Goal: Information Seeking & Learning: Check status

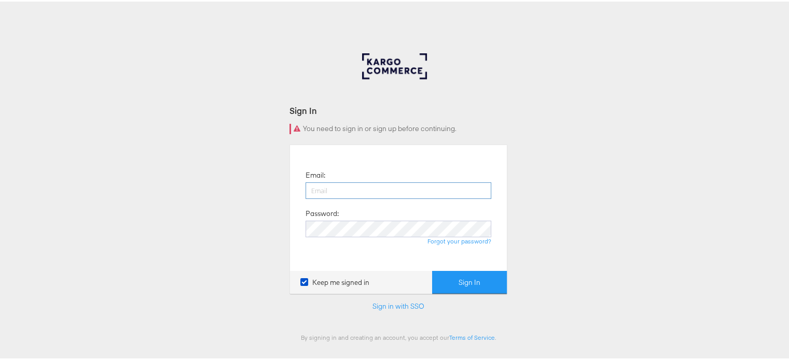
click at [347, 187] on input "email" at bounding box center [398, 189] width 186 height 17
type input "[PERSON_NAME][EMAIL_ADDRESS][DOMAIN_NAME]"
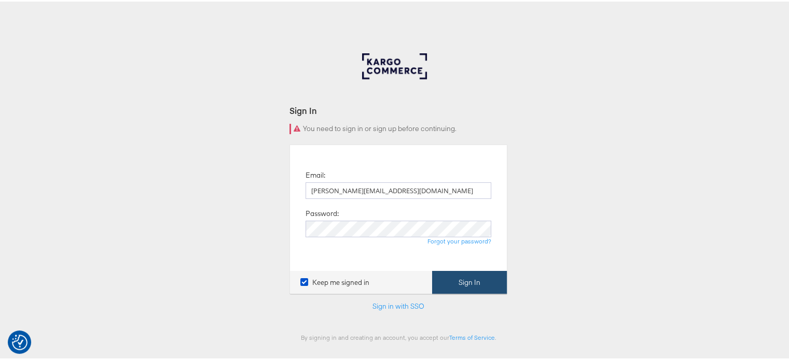
click at [468, 287] on button "Sign In" at bounding box center [469, 281] width 75 height 23
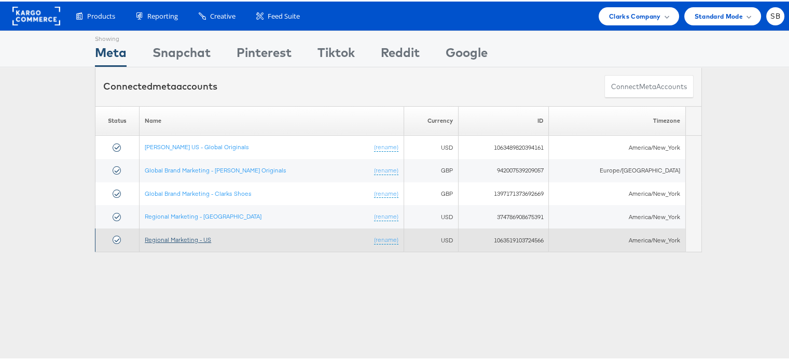
click at [193, 238] on link "Regional Marketing - US" at bounding box center [178, 238] width 66 height 8
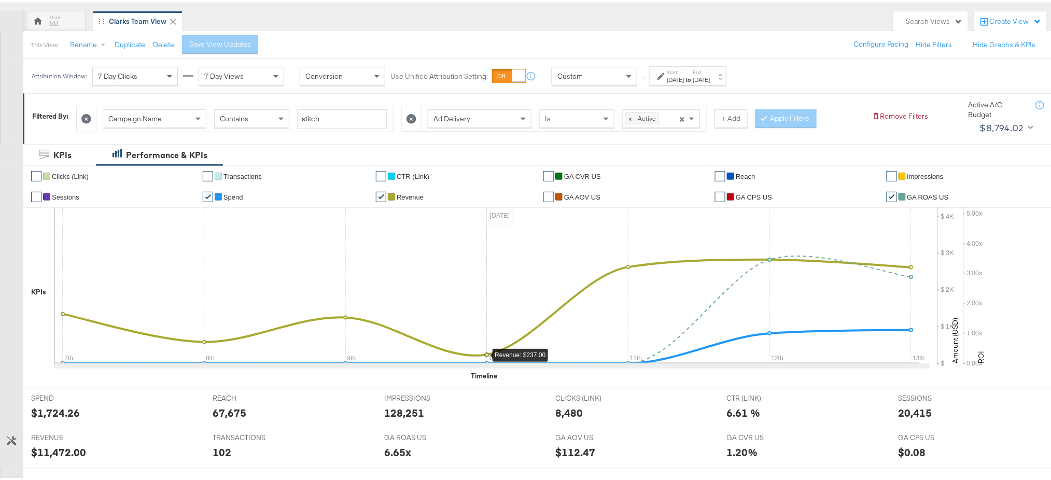
scroll to position [93, 0]
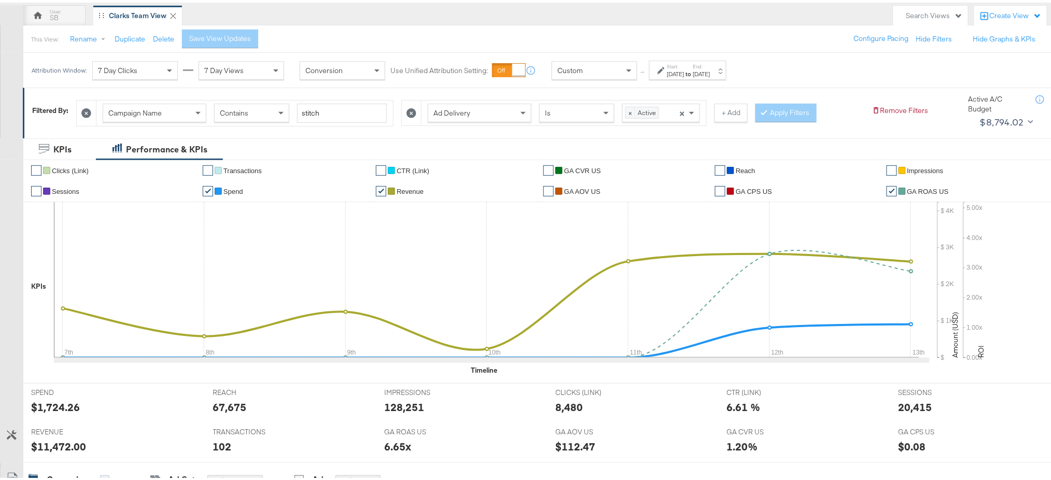
click at [685, 69] on div "Sep 7th 2025" at bounding box center [675, 71] width 17 height 8
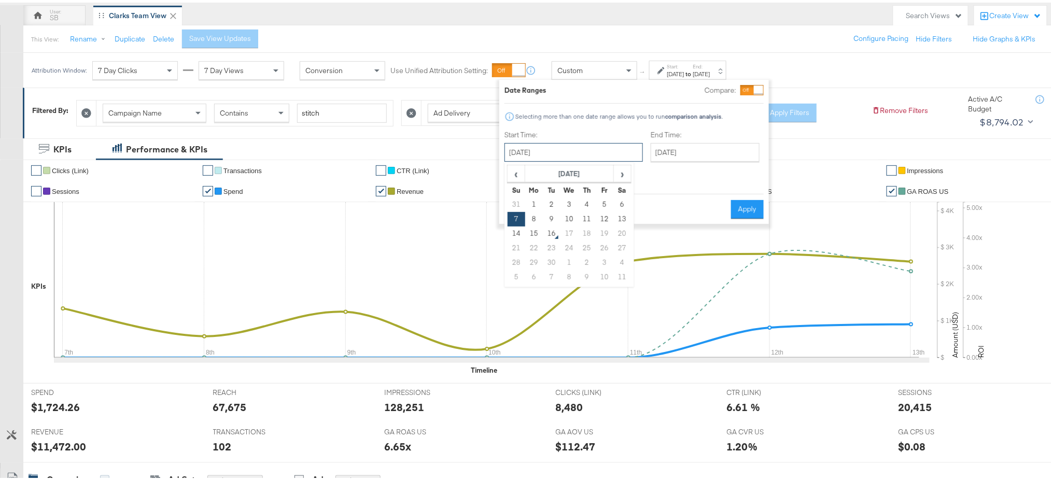
click at [562, 155] on input "[DATE]" at bounding box center [574, 150] width 138 height 19
click at [513, 173] on span "‹" at bounding box center [516, 171] width 16 height 16
click at [519, 260] on td "24" at bounding box center [517, 260] width 18 height 15
type input "[DATE]"
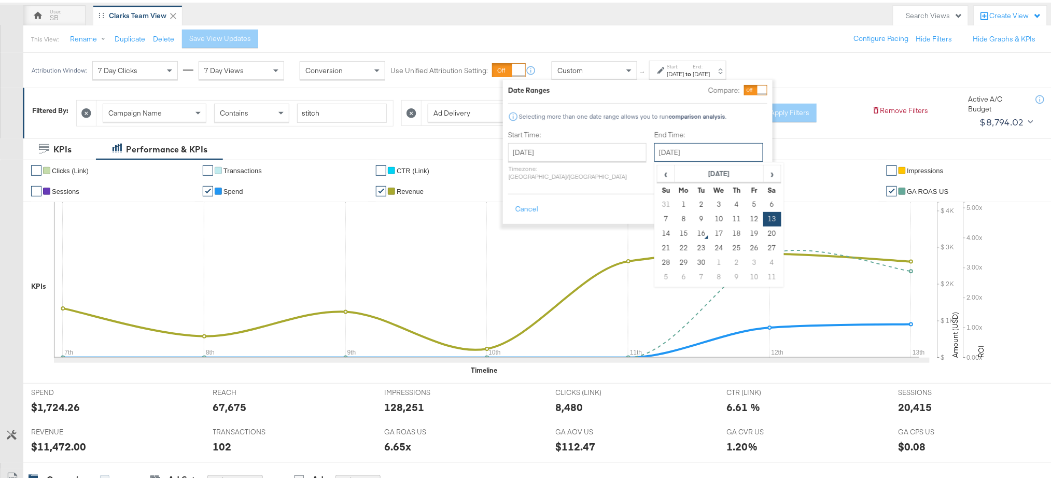
click at [682, 148] on input "[DATE]" at bounding box center [708, 150] width 109 height 19
click at [693, 230] on td "16" at bounding box center [702, 231] width 18 height 15
type input "September 16th 2025"
click at [735, 200] on button "Apply" at bounding box center [751, 207] width 33 height 19
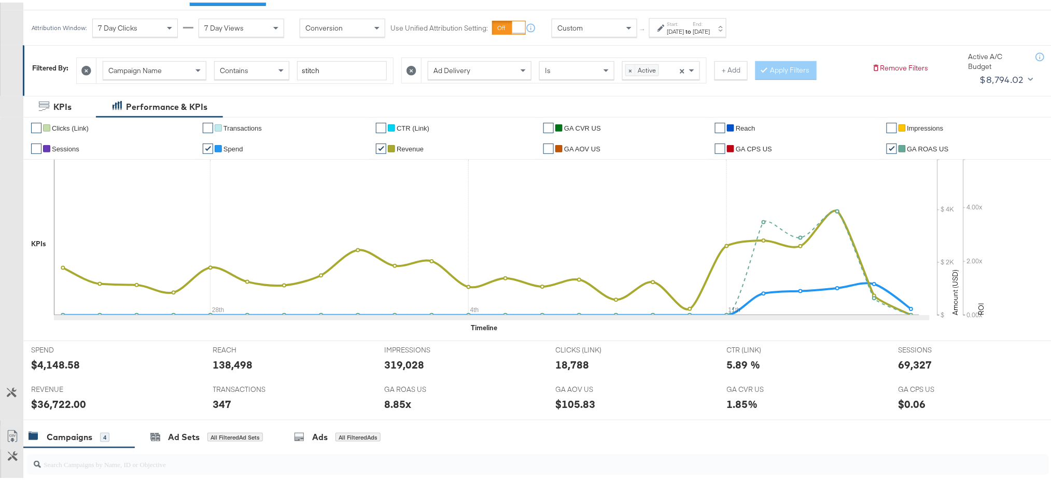
scroll to position [76, 0]
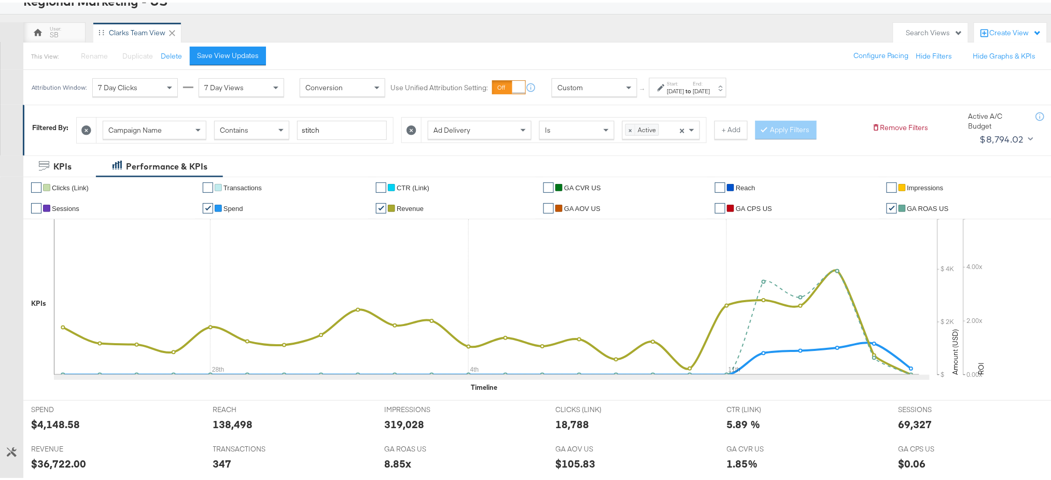
click at [413, 127] on icon at bounding box center [412, 128] width 10 height 10
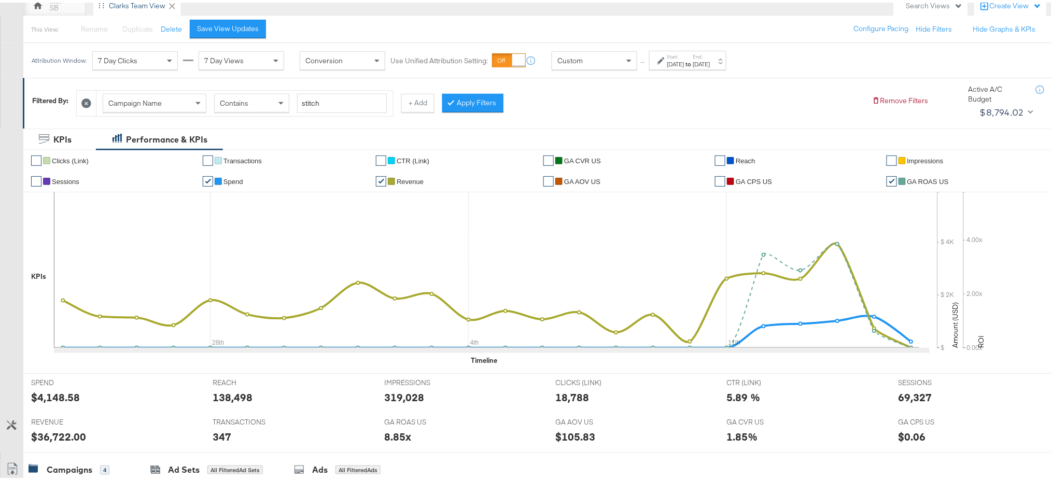
scroll to position [87, 0]
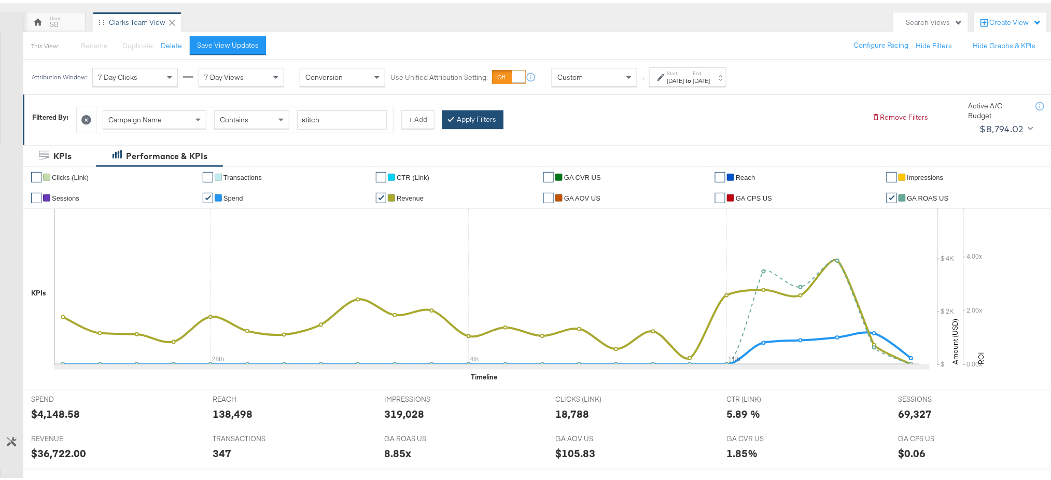
click at [471, 120] on button "Apply Filters" at bounding box center [472, 117] width 61 height 19
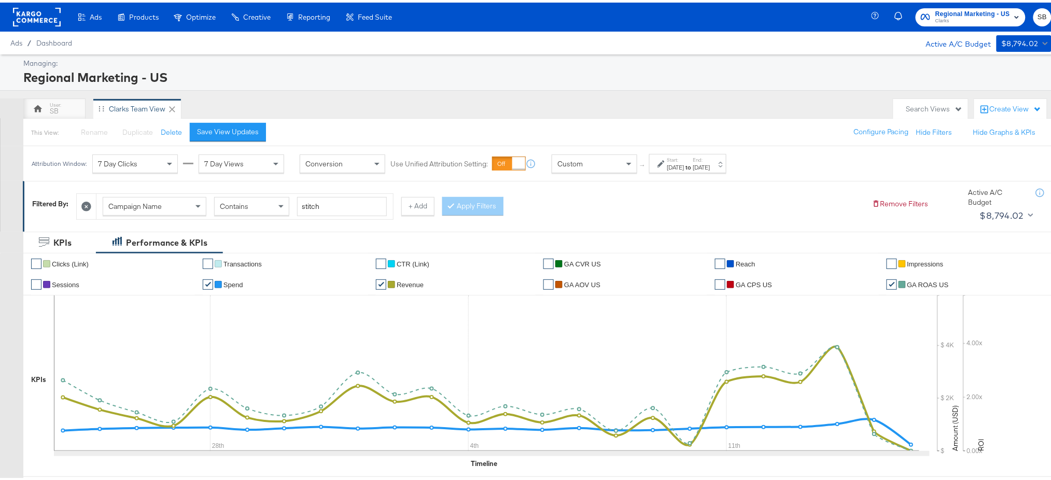
scroll to position [1, 0]
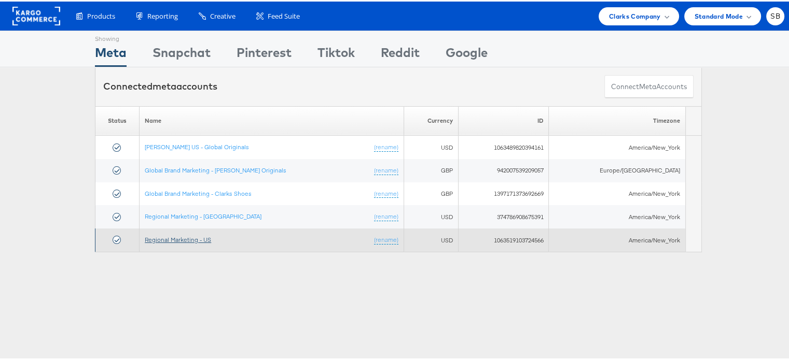
click at [187, 240] on link "Regional Marketing - US" at bounding box center [178, 238] width 66 height 8
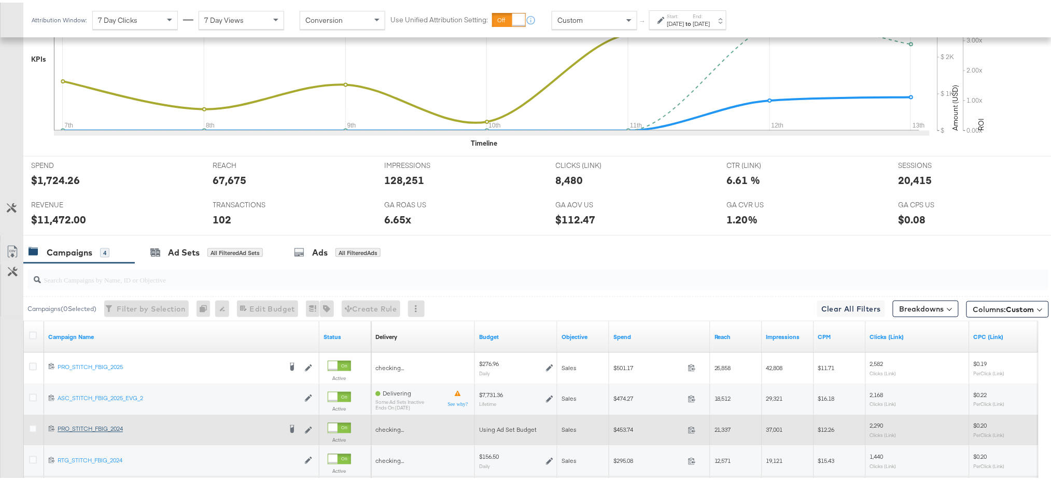
scroll to position [422, 0]
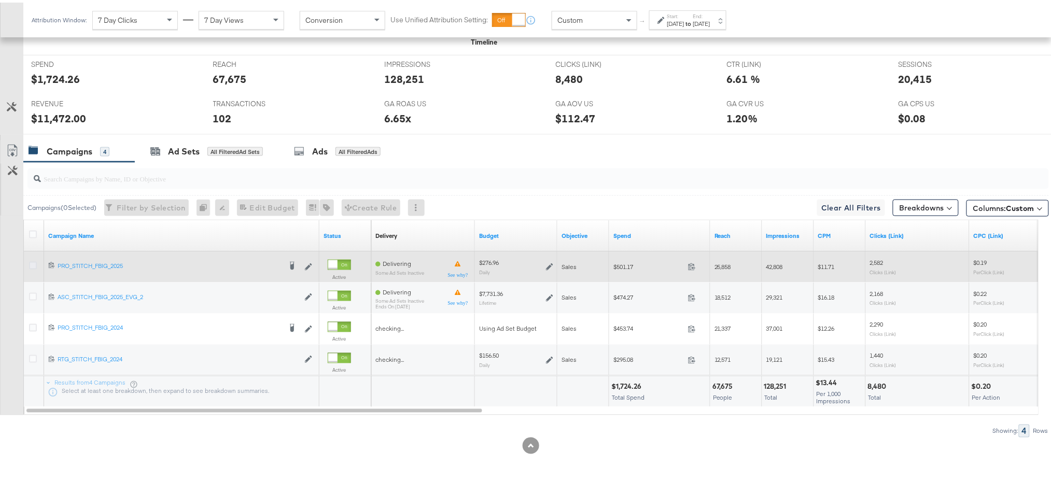
click at [32, 260] on icon at bounding box center [33, 263] width 8 height 8
click at [0, 0] on input "checkbox" at bounding box center [0, 0] width 0 height 0
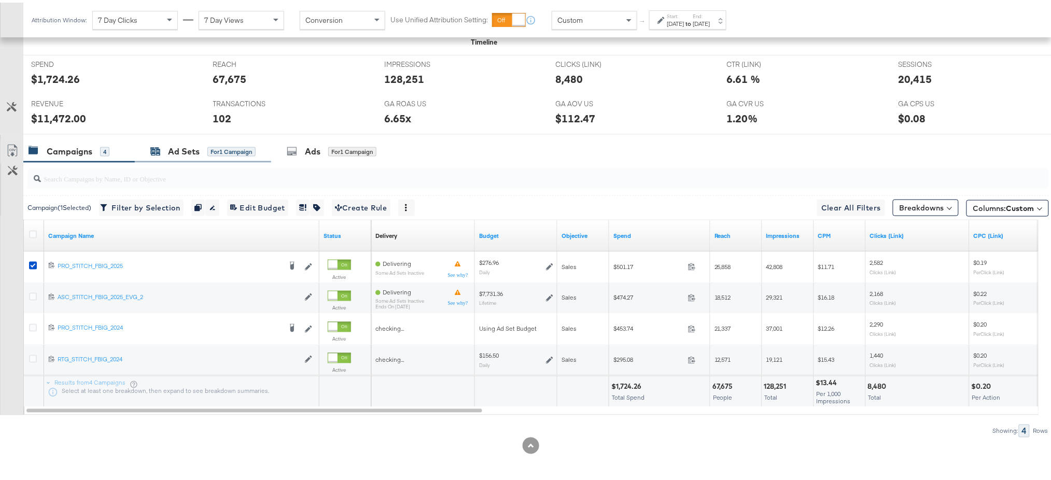
click at [184, 154] on div "Ad Sets" at bounding box center [184, 149] width 32 height 12
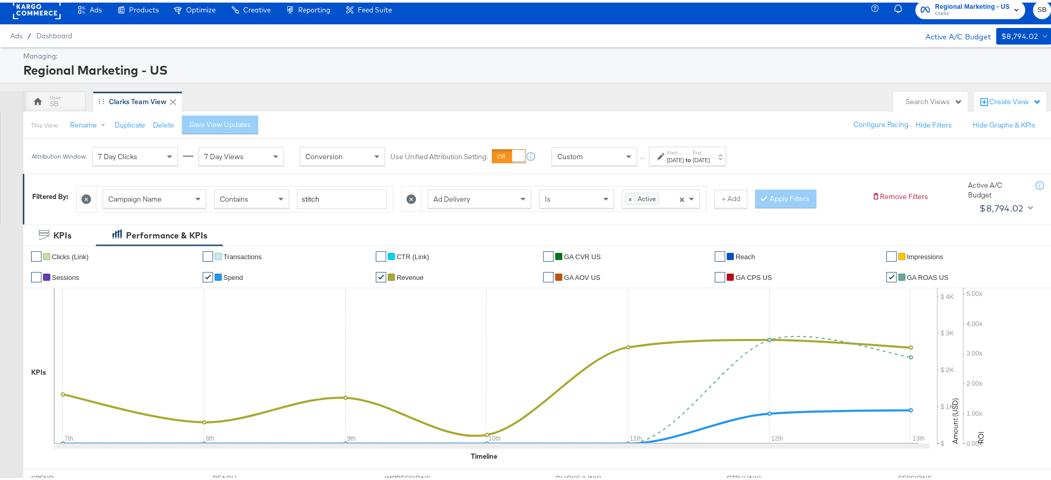
scroll to position [0, 0]
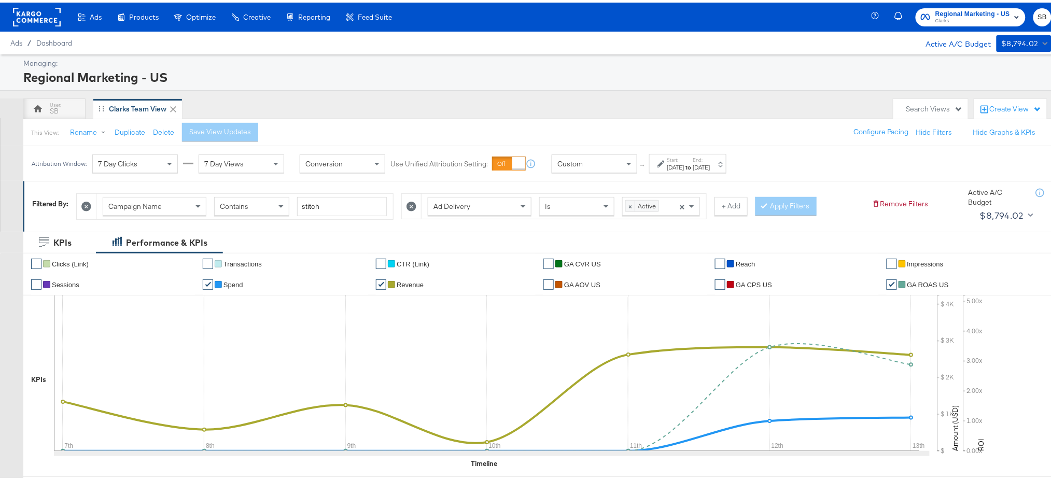
click at [693, 162] on strong "to" at bounding box center [689, 165] width 9 height 8
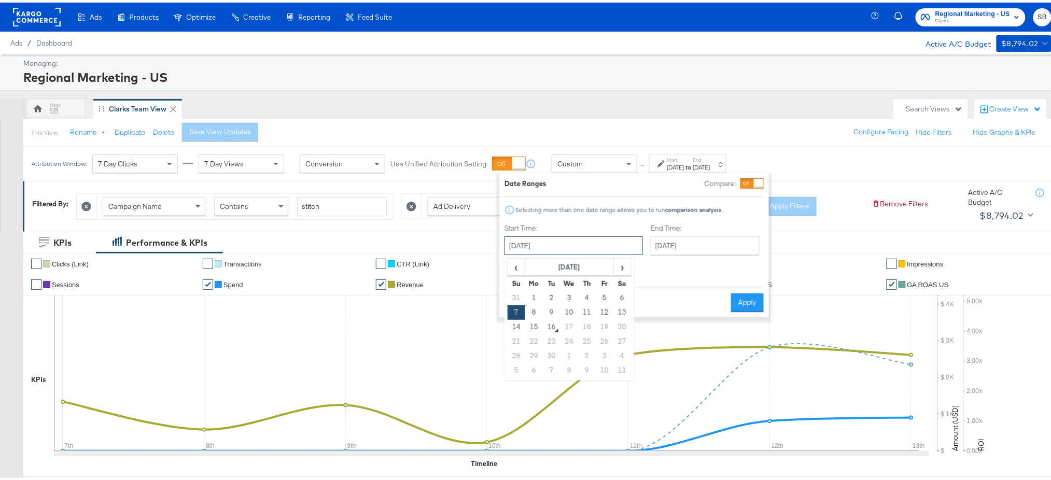
click at [561, 249] on input "[DATE]" at bounding box center [574, 243] width 138 height 19
click at [513, 265] on span "‹" at bounding box center [516, 265] width 16 height 16
click at [515, 353] on td "24" at bounding box center [517, 353] width 18 height 15
type input "[DATE]"
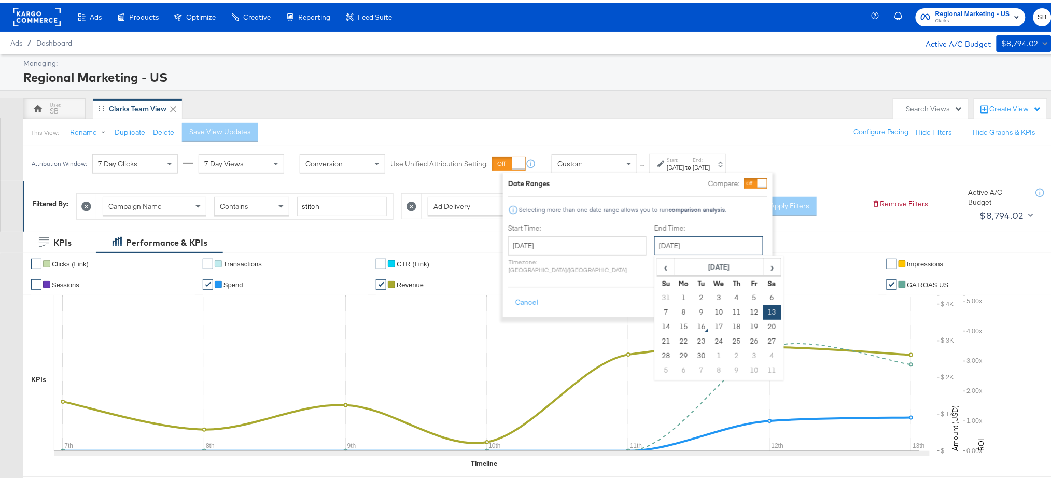
click at [665, 242] on input "September 13th 2025" at bounding box center [708, 243] width 109 height 19
click at [764, 263] on span "›" at bounding box center [772, 265] width 16 height 16
click at [658, 262] on span "‹" at bounding box center [666, 265] width 16 height 16
click at [763, 308] on td "13" at bounding box center [772, 310] width 18 height 15
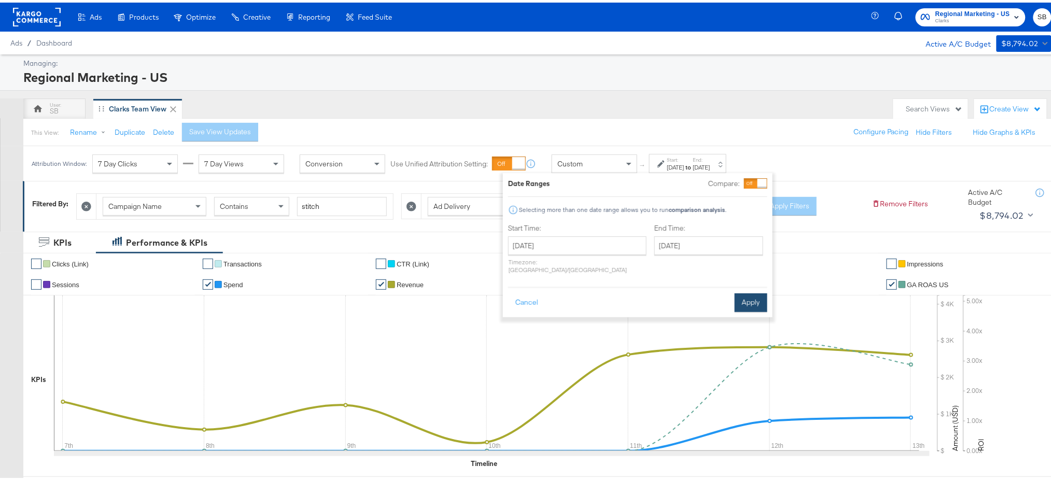
click at [751, 291] on button "Apply" at bounding box center [751, 300] width 33 height 19
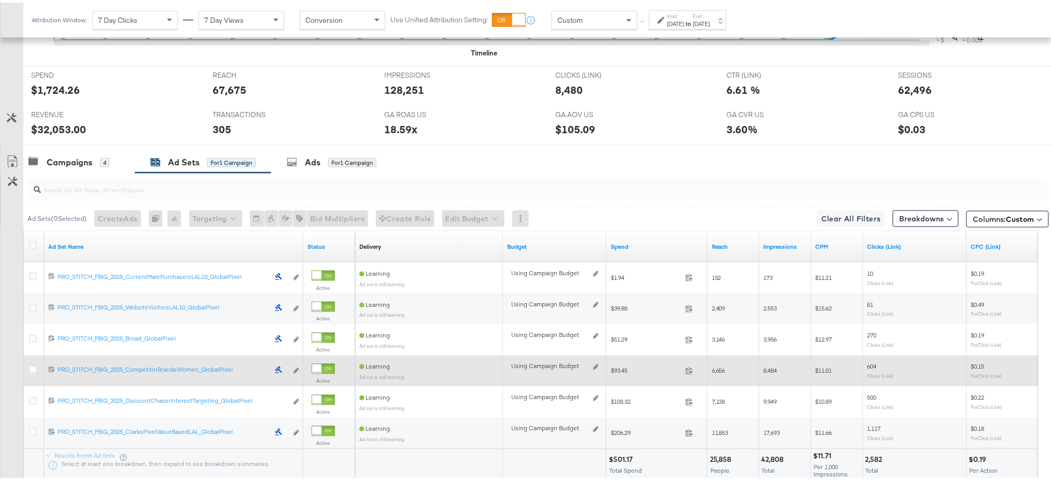
scroll to position [484, 0]
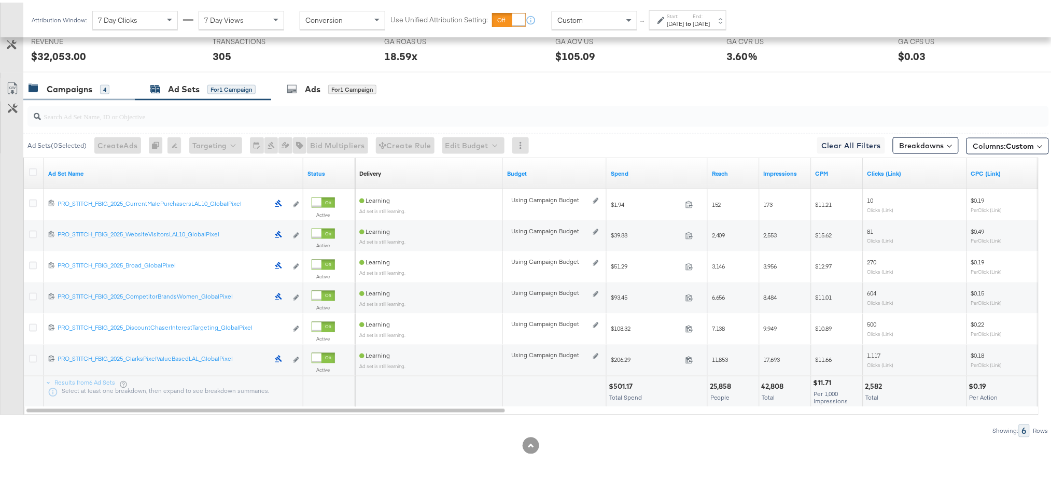
click at [65, 90] on div "Campaigns" at bounding box center [70, 87] width 46 height 12
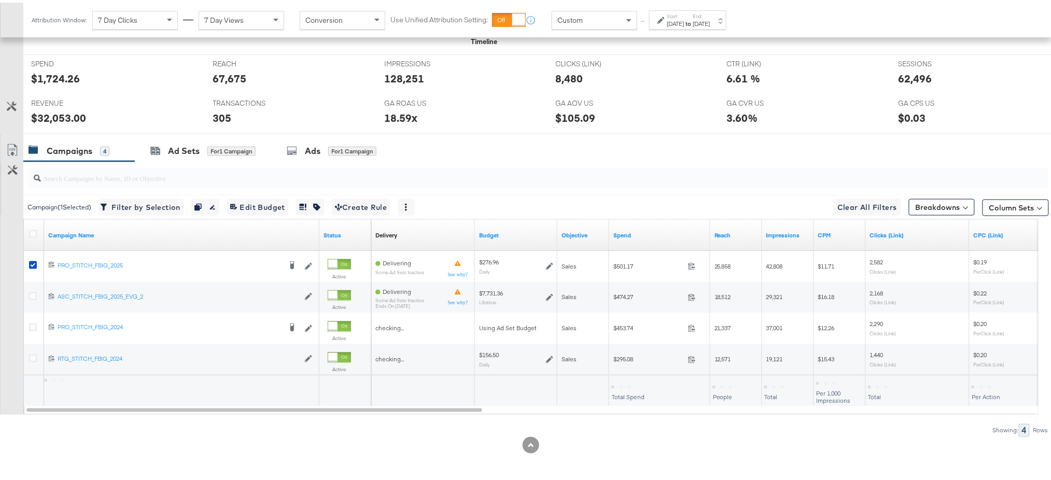
scroll to position [422, 0]
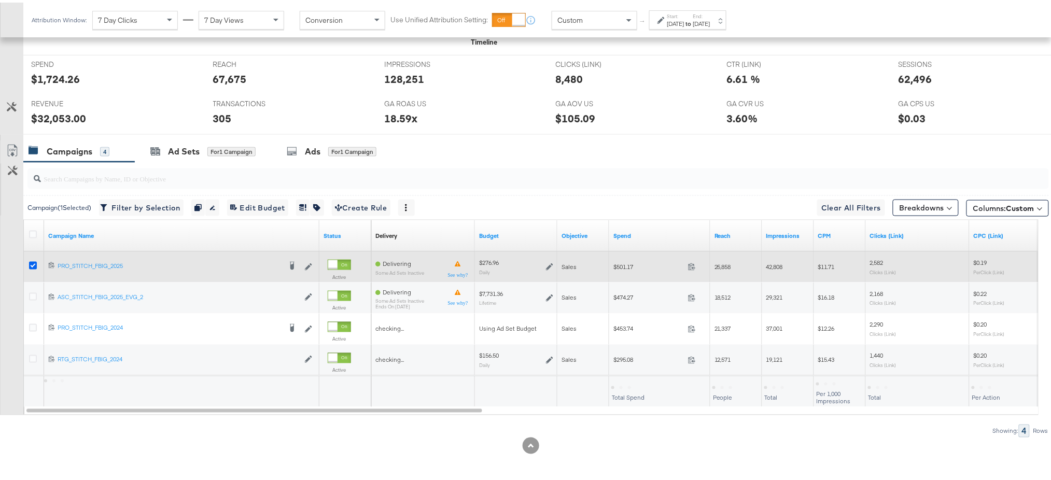
click at [31, 262] on icon at bounding box center [33, 263] width 8 height 8
click at [0, 0] on input "checkbox" at bounding box center [0, 0] width 0 height 0
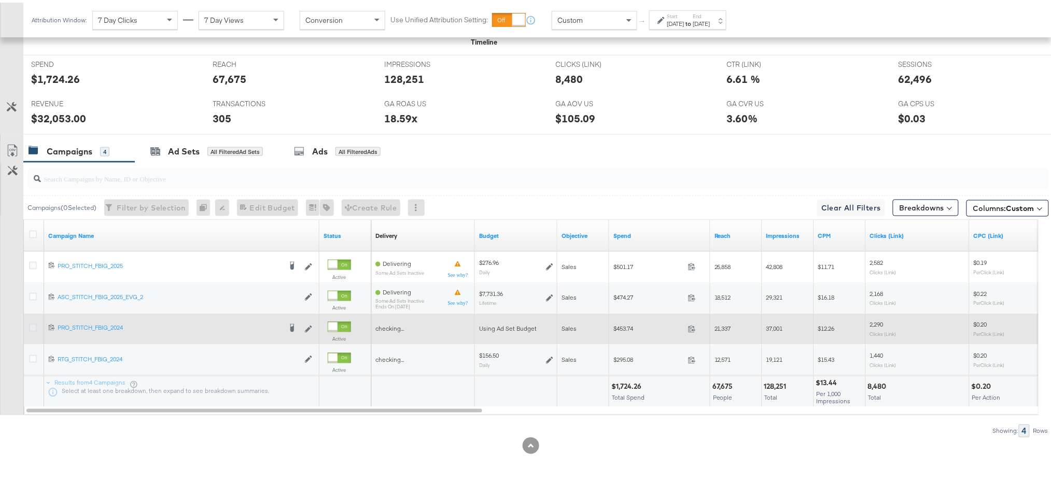
click at [29, 322] on icon at bounding box center [33, 326] width 8 height 8
click at [0, 0] on input "checkbox" at bounding box center [0, 0] width 0 height 0
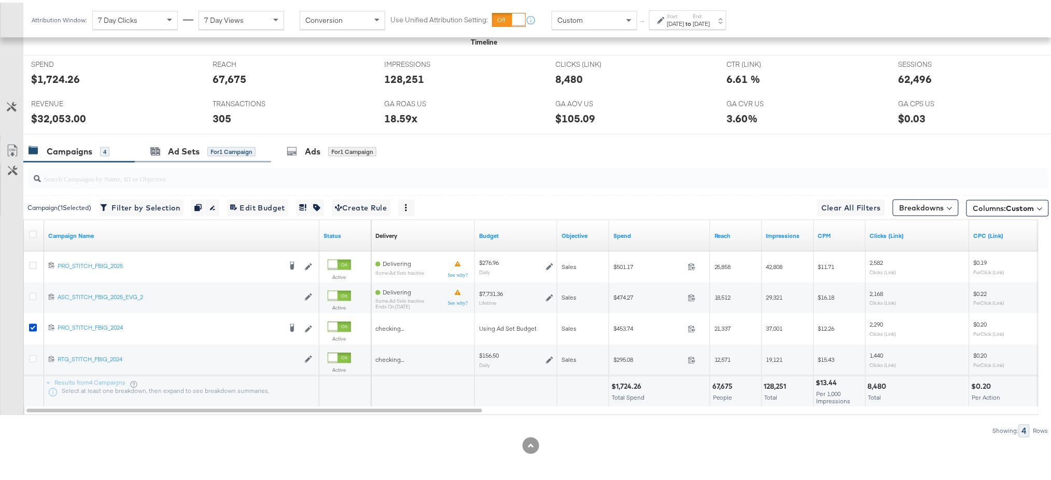
click at [161, 141] on div "Ad Sets for 1 Campaign" at bounding box center [203, 149] width 136 height 22
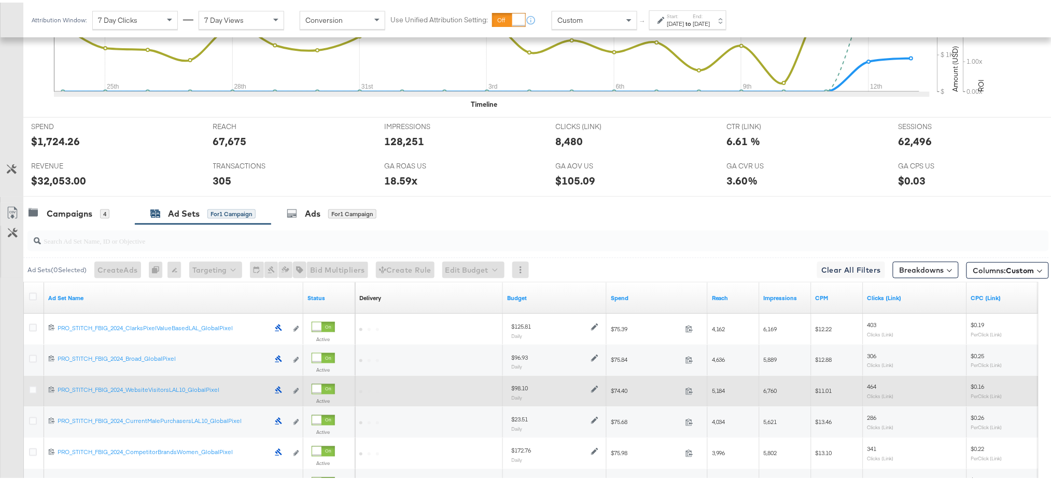
scroll to position [484, 0]
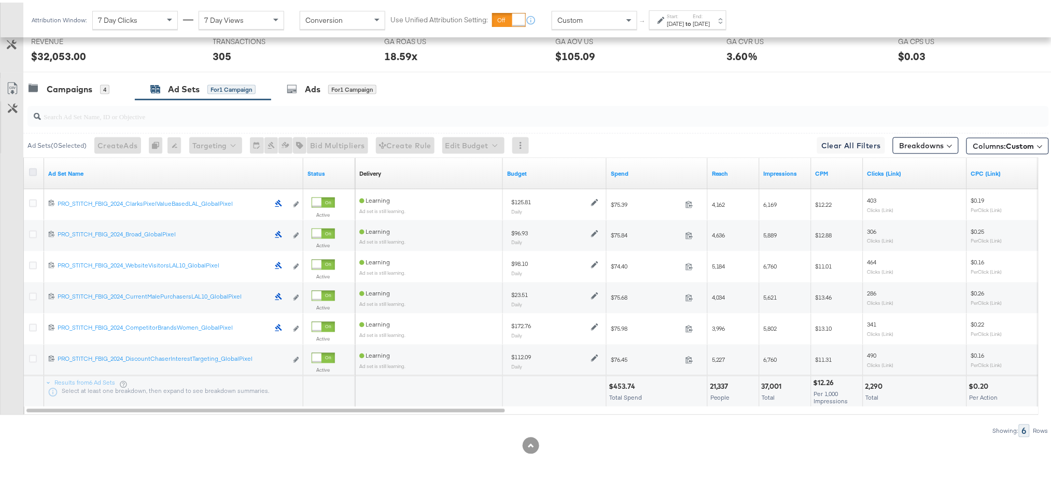
click at [29, 166] on icon at bounding box center [33, 170] width 8 height 8
click at [0, 0] on input "checkbox" at bounding box center [0, 0] width 0 height 0
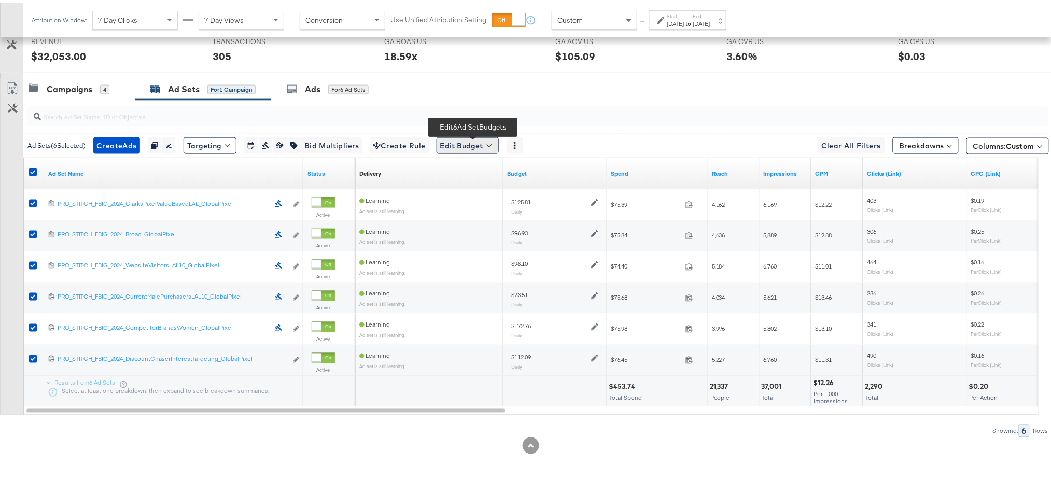
click at [450, 149] on button "Edit Budget" at bounding box center [468, 143] width 62 height 17
click at [484, 169] on span "Edit Ad Set Budget" at bounding box center [470, 169] width 59 height 13
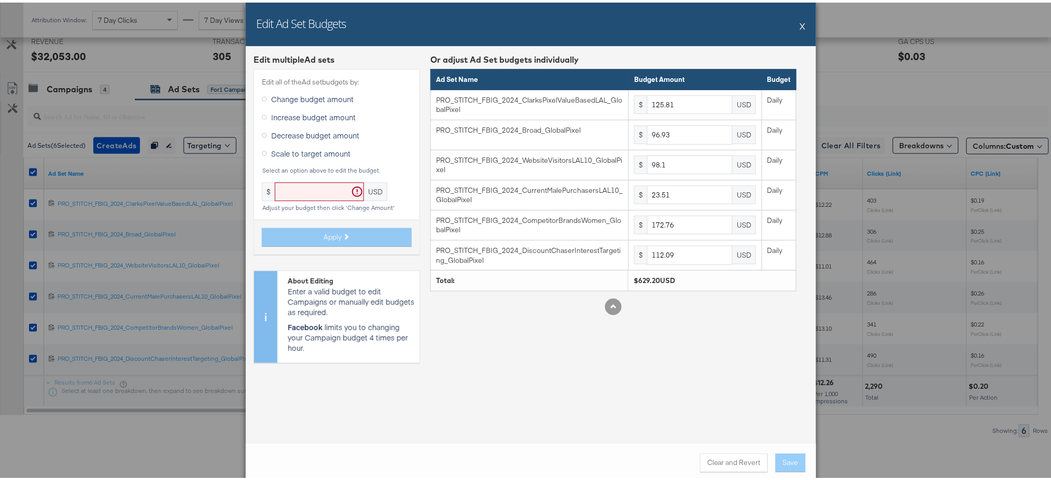
click at [800, 22] on button "X" at bounding box center [803, 23] width 6 height 21
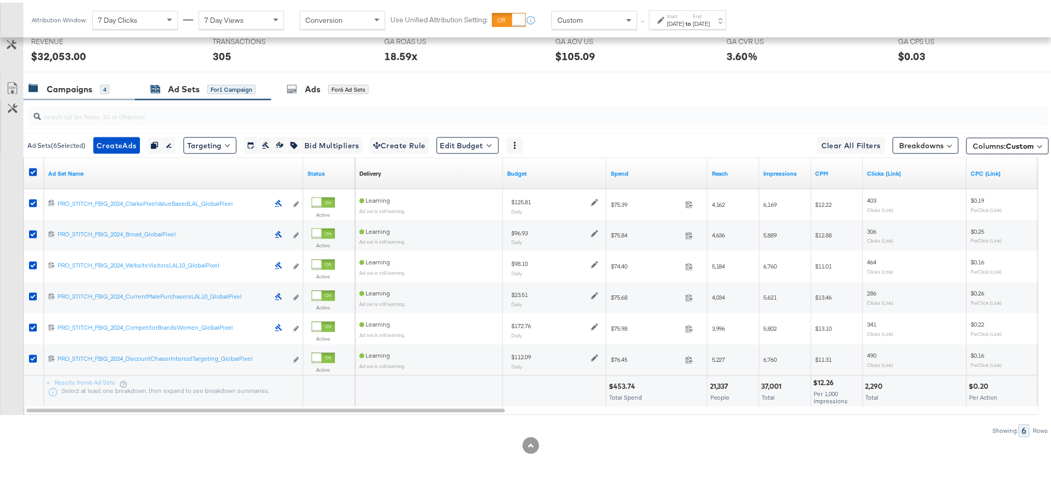
click at [75, 86] on div "Campaigns" at bounding box center [70, 87] width 46 height 12
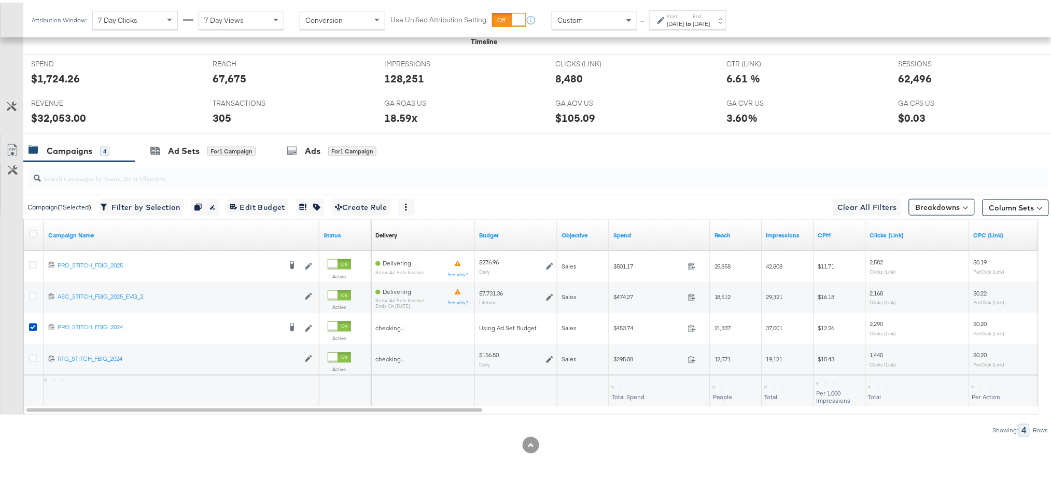
scroll to position [422, 0]
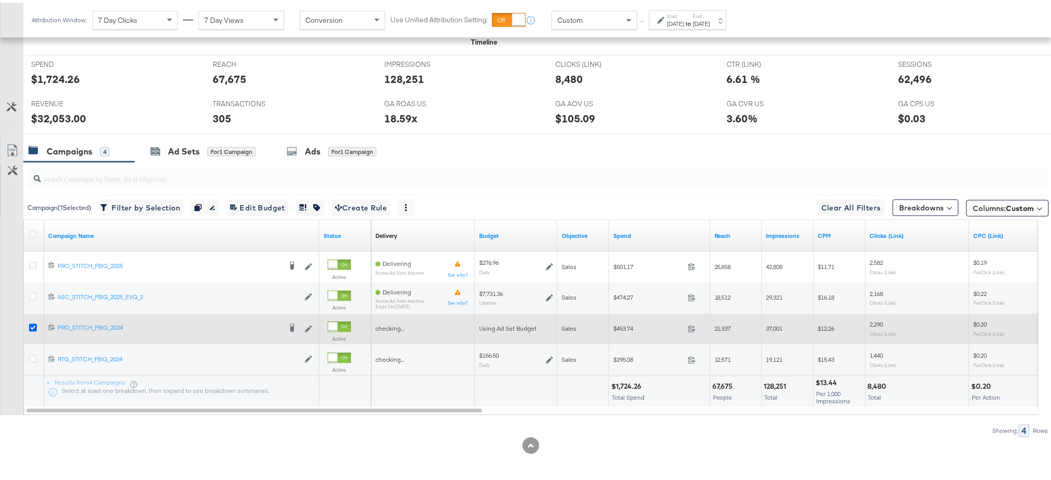
click at [31, 326] on icon at bounding box center [33, 326] width 8 height 8
click at [0, 0] on input "checkbox" at bounding box center [0, 0] width 0 height 0
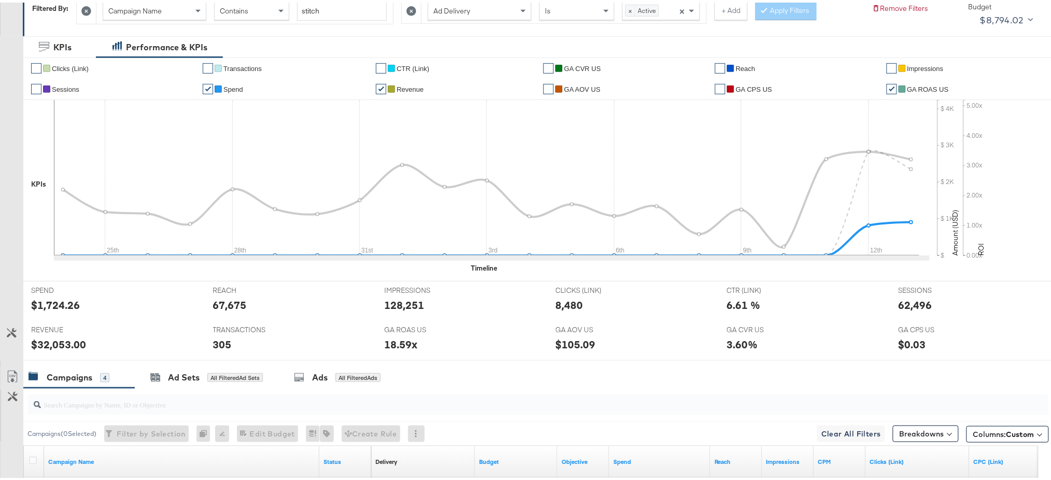
scroll to position [49, 0]
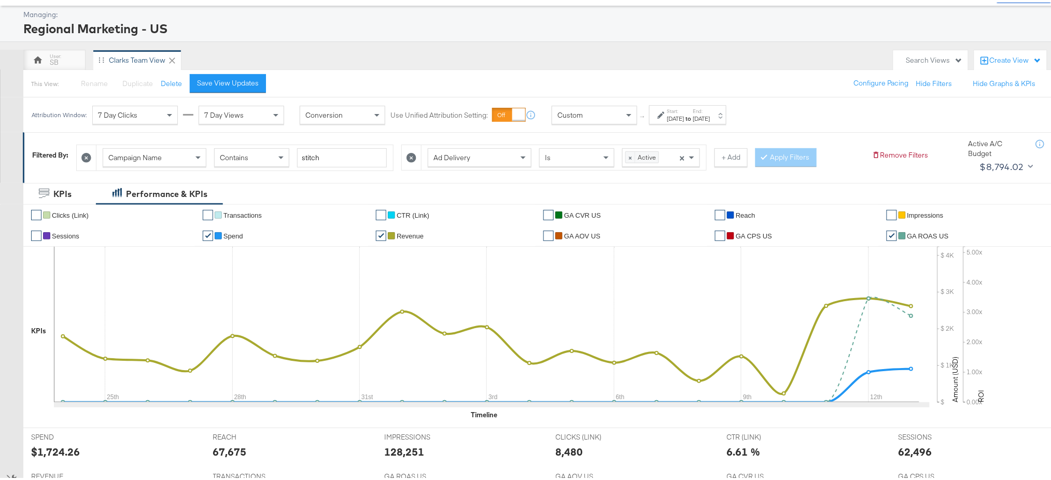
click at [415, 153] on icon at bounding box center [412, 155] width 10 height 10
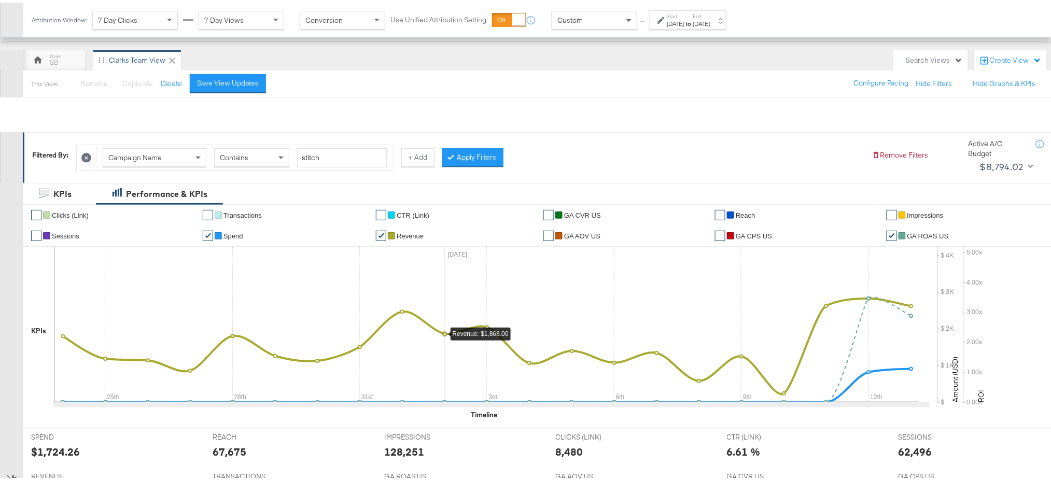
scroll to position [422, 0]
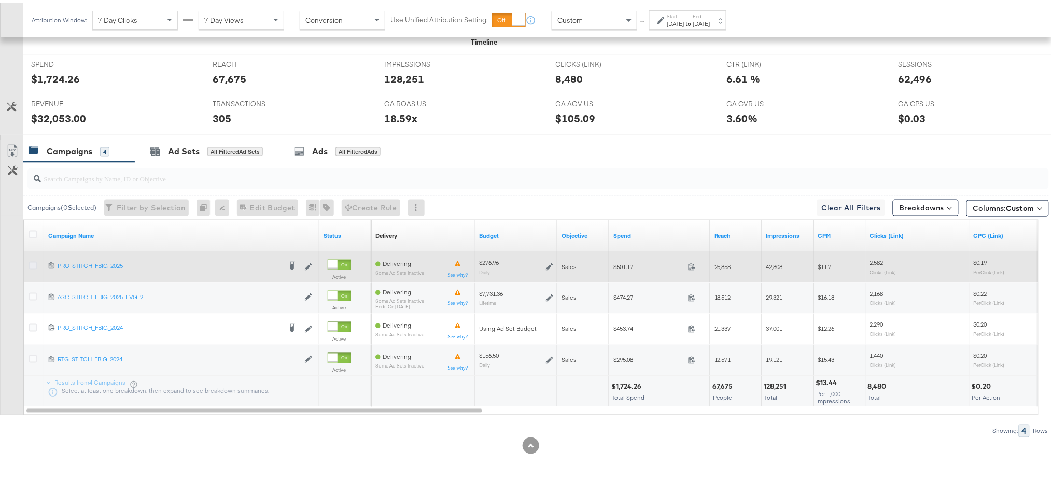
click at [32, 259] on icon at bounding box center [33, 263] width 8 height 8
click at [0, 0] on input "checkbox" at bounding box center [0, 0] width 0 height 0
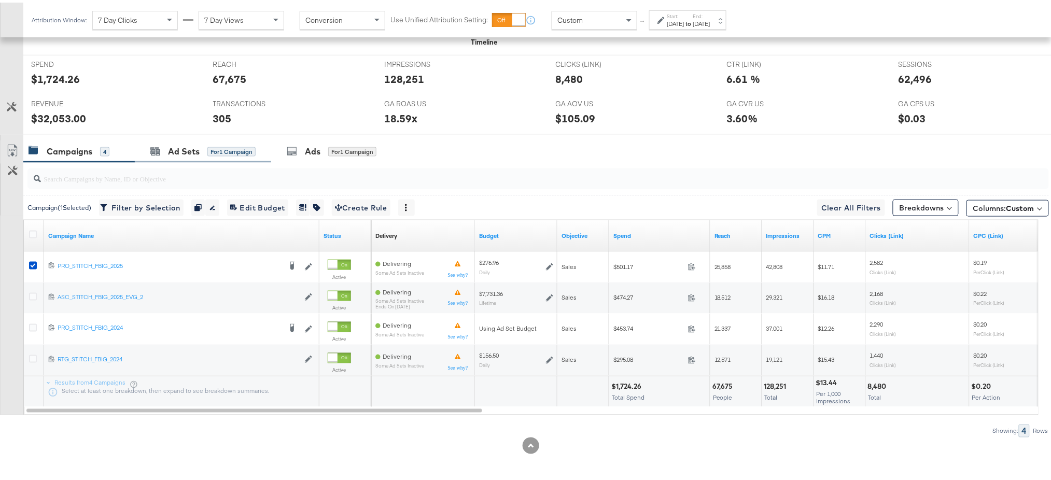
click at [168, 158] on div "Ad Sets for 1 Campaign" at bounding box center [203, 149] width 136 height 22
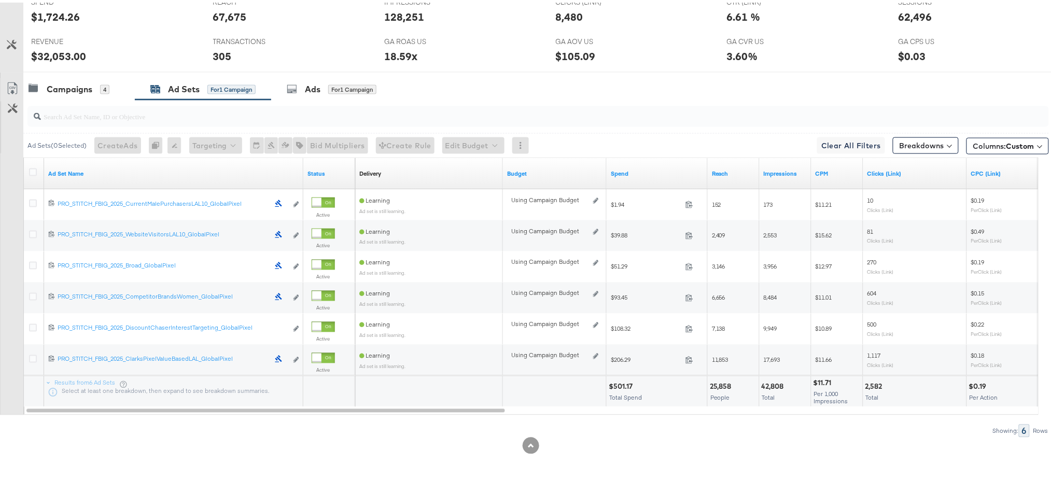
scroll to position [0, 0]
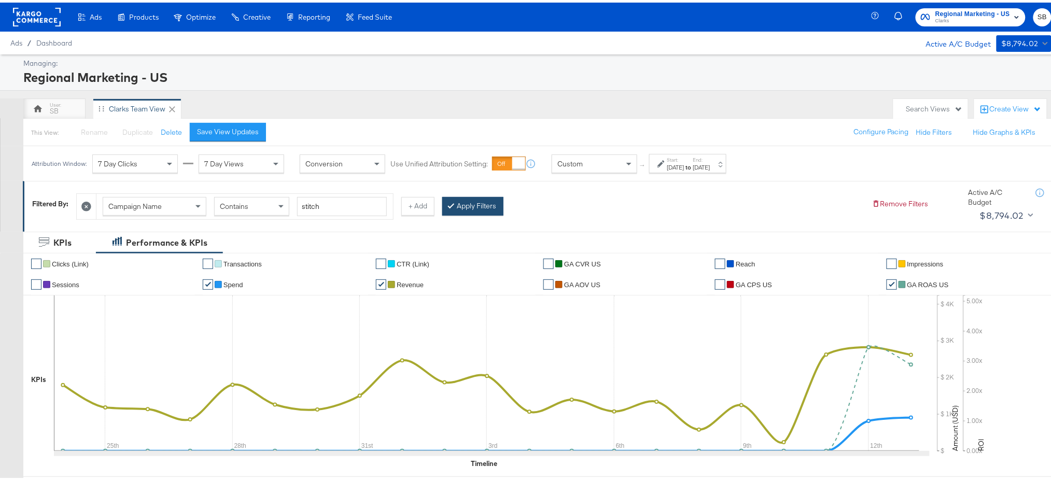
click at [467, 202] on button "Apply Filters" at bounding box center [472, 203] width 61 height 19
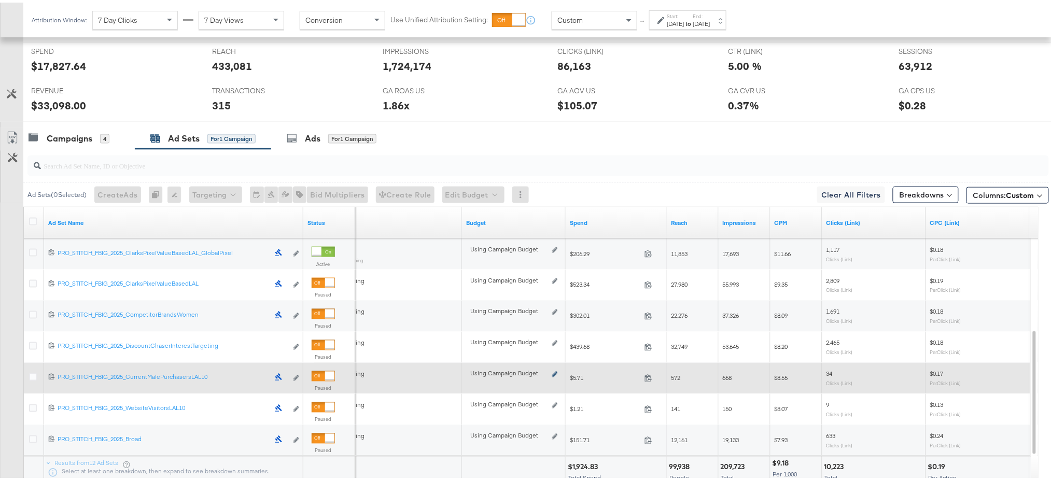
scroll to position [435, 0]
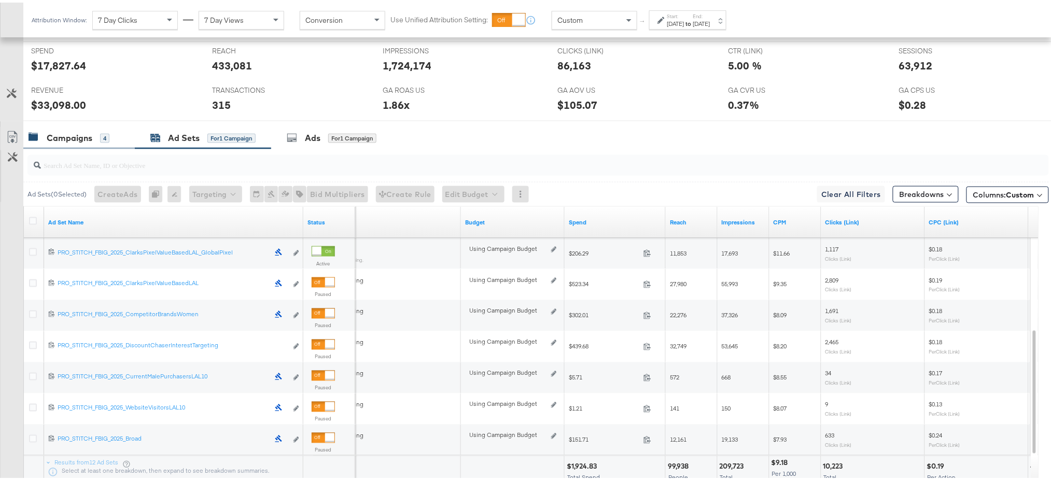
click at [83, 136] on div "Campaigns" at bounding box center [70, 136] width 46 height 12
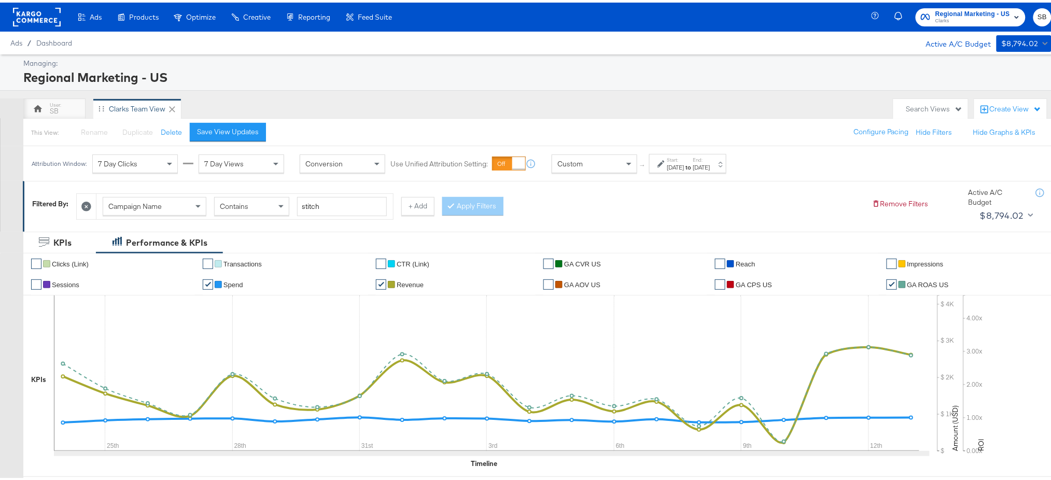
scroll to position [1, 0]
click at [685, 155] on label "Start:" at bounding box center [675, 156] width 17 height 7
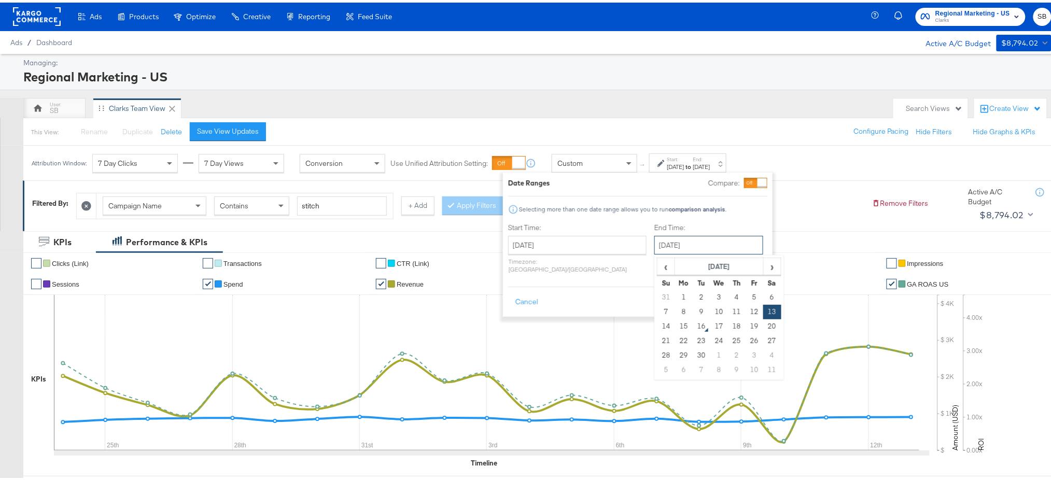
click at [664, 240] on input "September 13th 2025" at bounding box center [708, 242] width 109 height 19
click at [764, 262] on span "›" at bounding box center [772, 264] width 16 height 16
click at [658, 267] on span "‹" at bounding box center [666, 264] width 16 height 16
click at [675, 324] on td "15" at bounding box center [684, 324] width 18 height 15
type input "[DATE]"
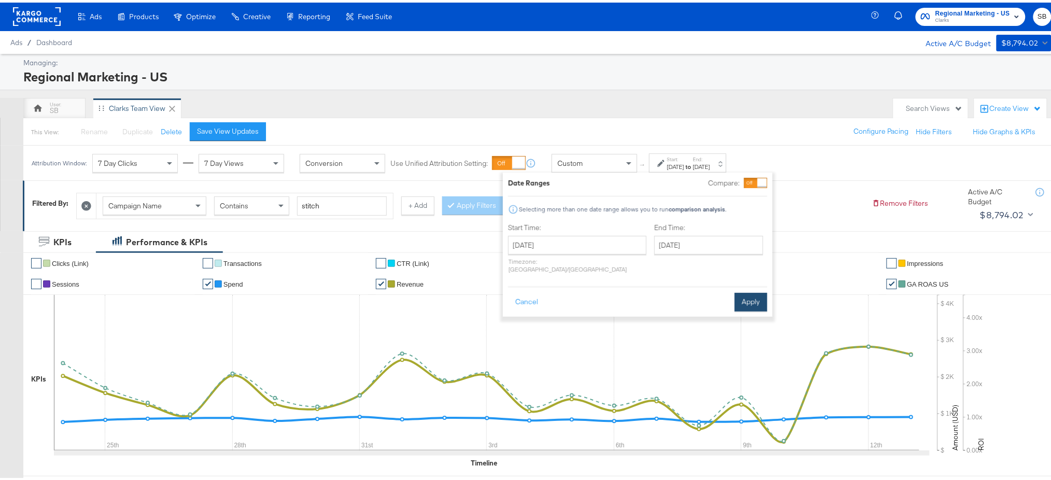
click at [757, 290] on button "Apply" at bounding box center [751, 299] width 33 height 19
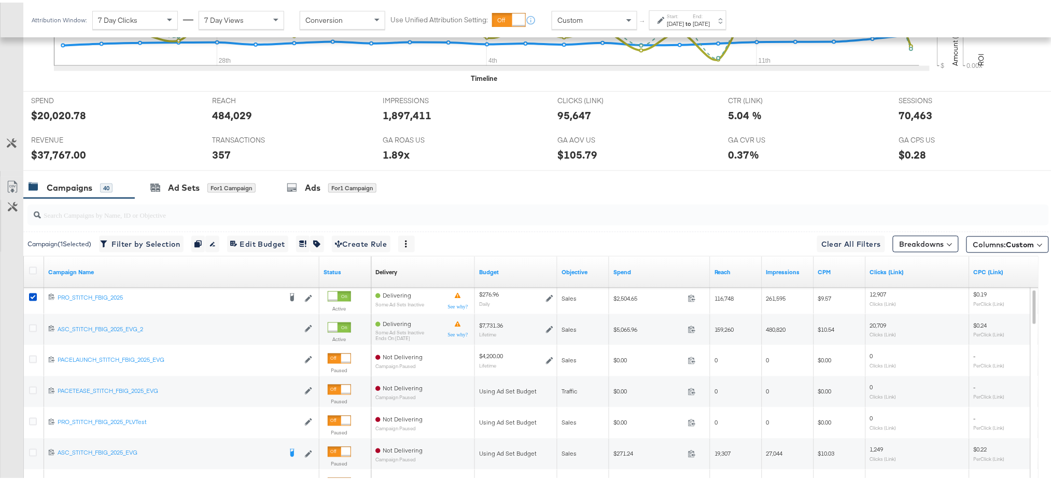
scroll to position [386, 0]
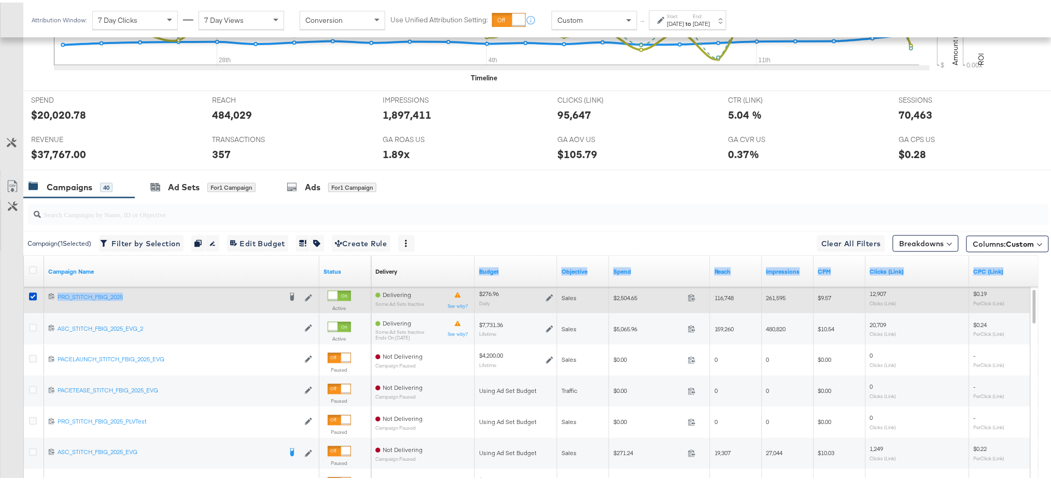
drag, startPoint x: 466, startPoint y: 266, endPoint x: 203, endPoint y: 303, distance: 265.5
click at [203, 303] on div "Campaign Name Status Delivery Sorting Unavailable Budget Objective Spend Reach …" at bounding box center [531, 394] width 1015 height 280
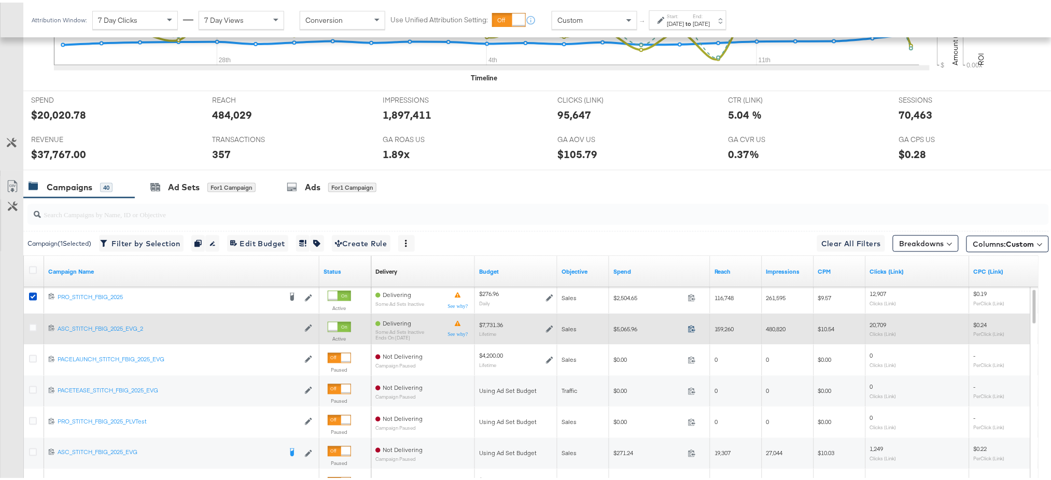
click at [695, 326] on icon at bounding box center [692, 327] width 8 height 8
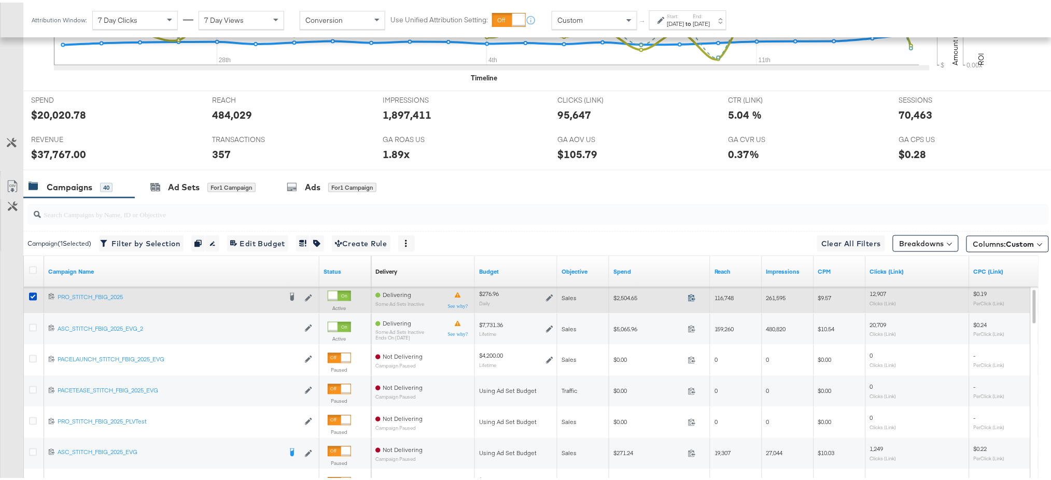
click at [692, 292] on icon at bounding box center [692, 295] width 8 height 8
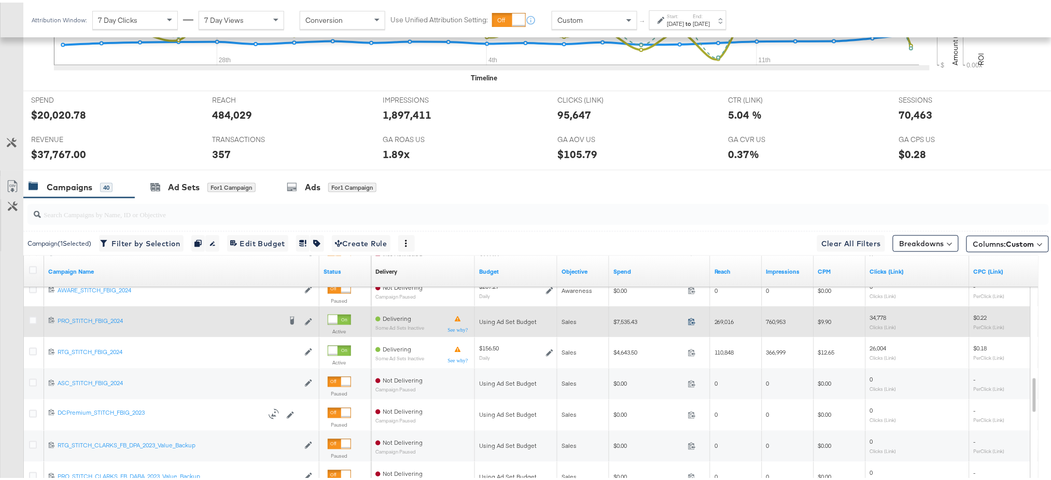
click at [692, 318] on icon at bounding box center [692, 319] width 8 height 8
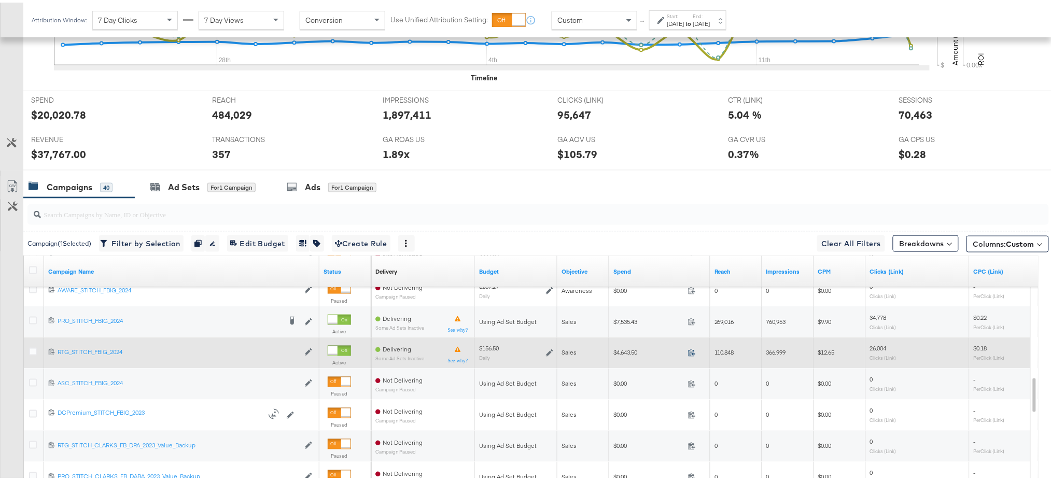
click at [692, 348] on icon at bounding box center [692, 350] width 8 height 8
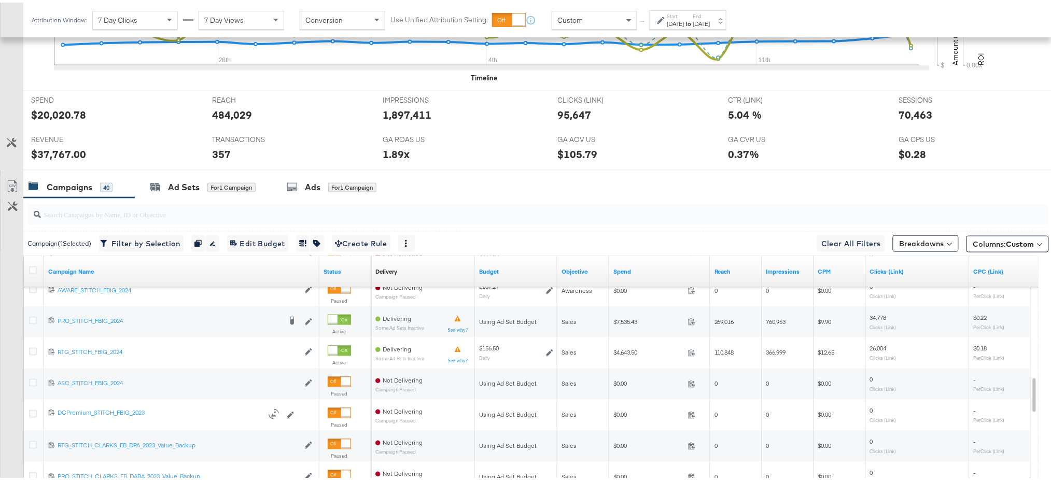
click at [52, 145] on div "$37,767.00" at bounding box center [58, 151] width 55 height 15
click at [57, 151] on div "$37,767.00" at bounding box center [58, 151] width 55 height 15
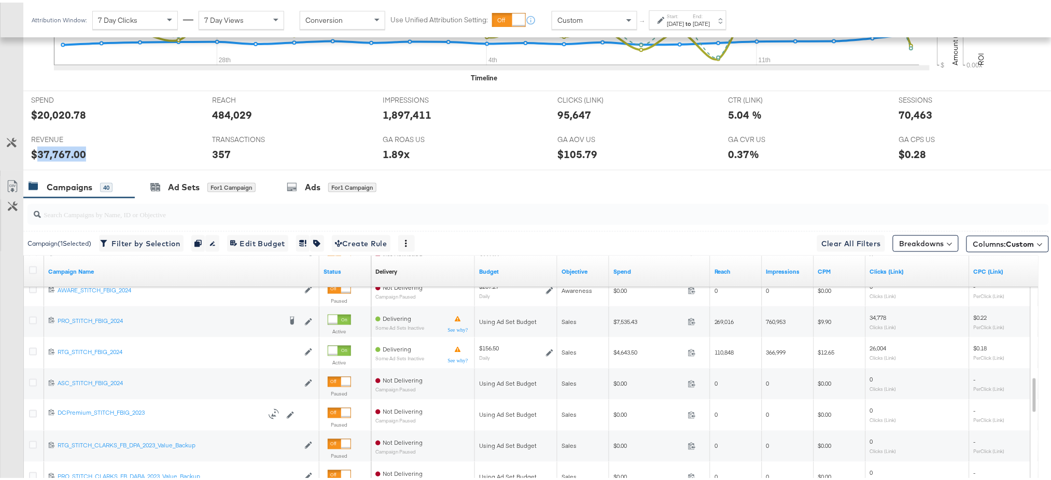
click at [57, 151] on div "$37,767.00" at bounding box center [58, 151] width 55 height 15
copy div "37,767.00"
click at [906, 115] on div "70,463" at bounding box center [916, 112] width 34 height 15
copy div "70,463"
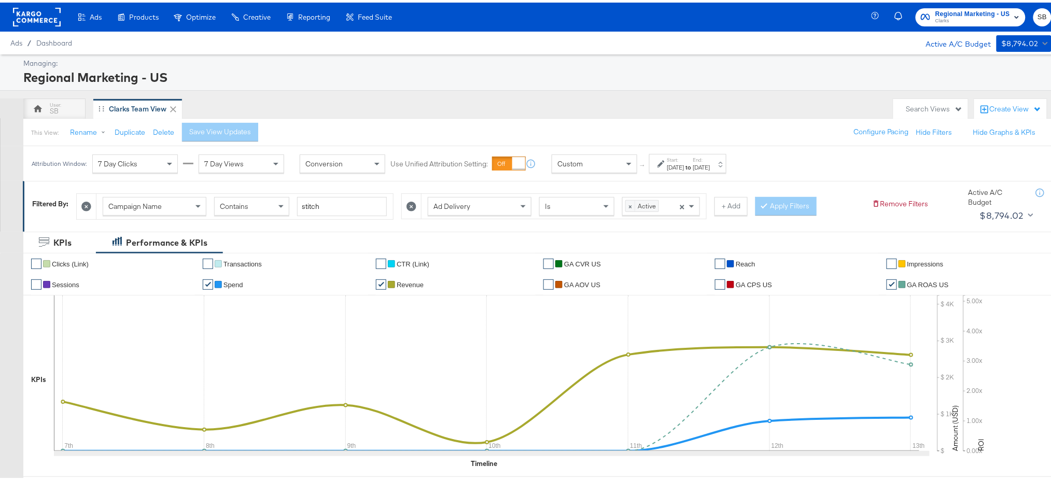
click at [416, 207] on icon at bounding box center [412, 204] width 10 height 10
click at [453, 206] on icon at bounding box center [451, 203] width 3 height 6
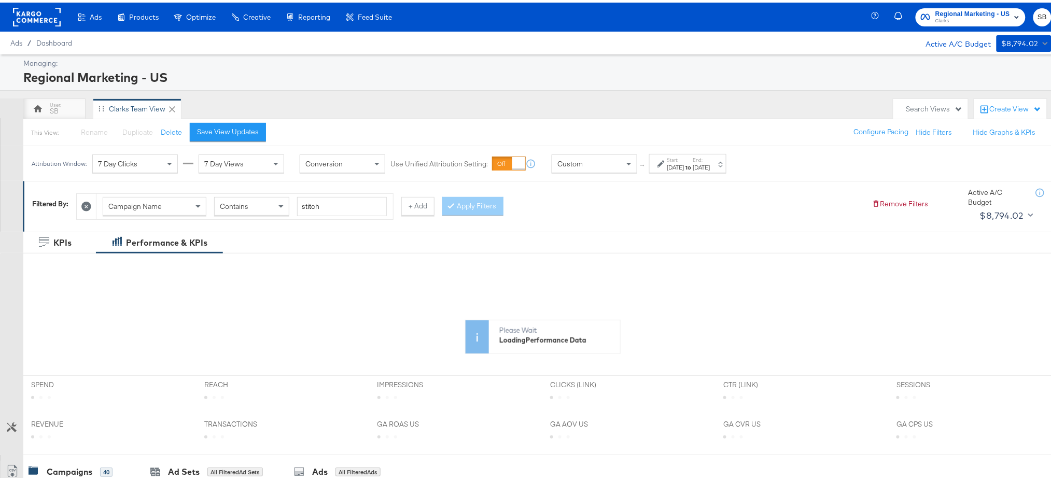
click at [685, 165] on div "[DATE]" at bounding box center [675, 165] width 17 height 8
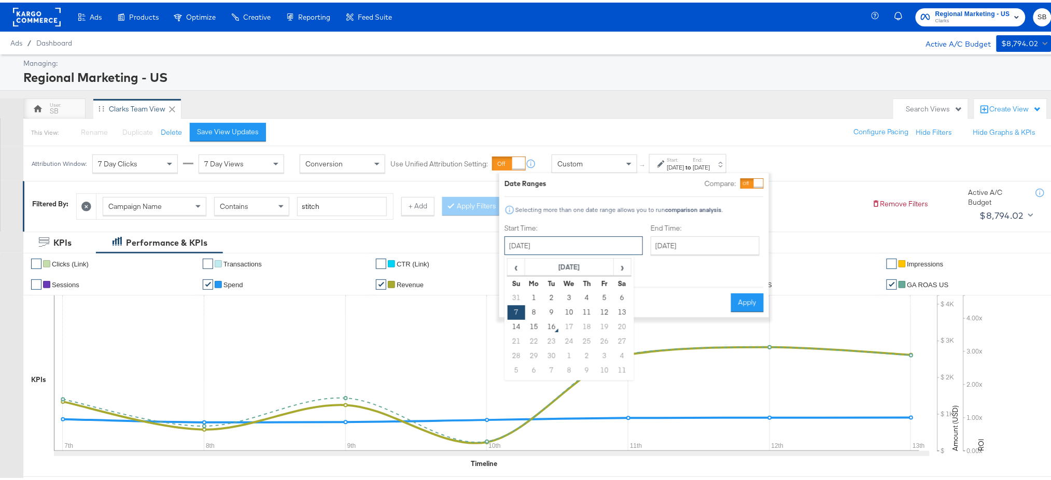
click at [524, 236] on input "September 7th 2025" at bounding box center [574, 243] width 138 height 19
click at [512, 265] on span "‹" at bounding box center [516, 265] width 16 height 16
click at [512, 353] on td "24" at bounding box center [517, 353] width 18 height 15
type input "[DATE]"
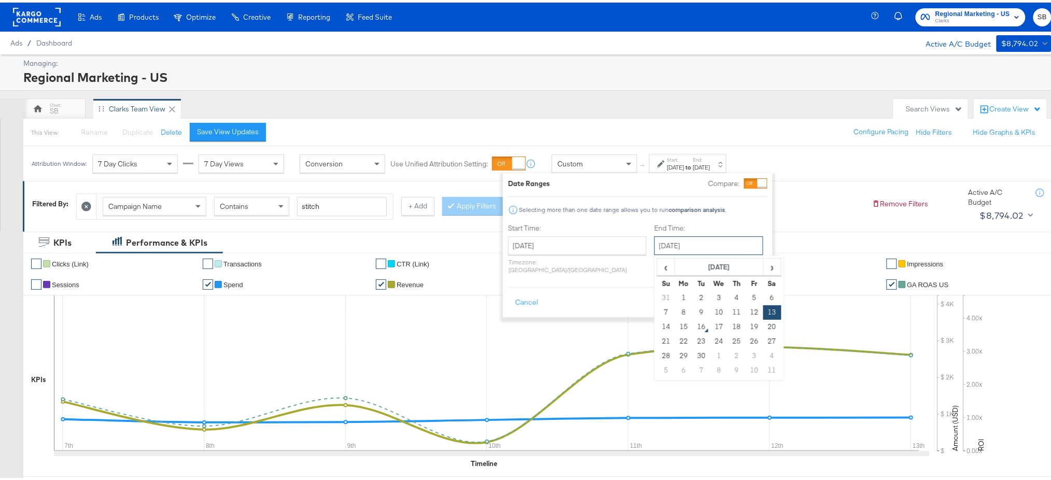
click at [654, 251] on input "September 13th 2025" at bounding box center [708, 243] width 109 height 19
click at [675, 326] on td "15" at bounding box center [684, 324] width 18 height 15
type input "[DATE]"
click at [737, 291] on button "Apply" at bounding box center [751, 300] width 33 height 19
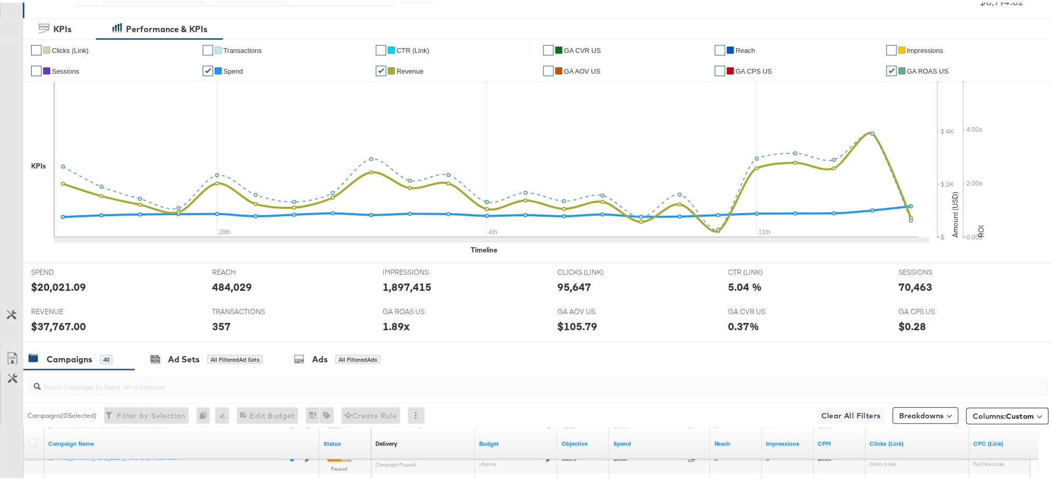
scroll to position [117, 0]
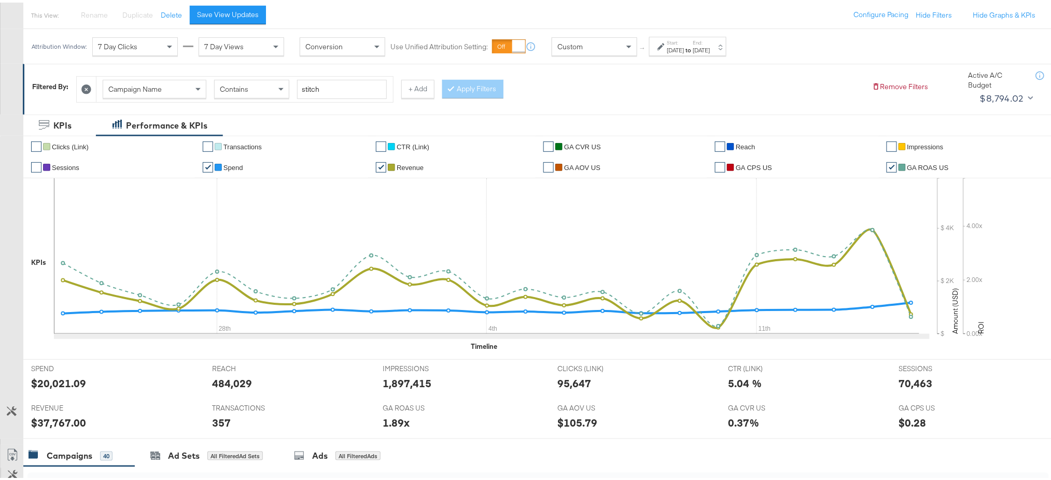
click at [710, 40] on div "Start: Aug 24th 2025 to End: Sep 15th 2025" at bounding box center [688, 44] width 43 height 15
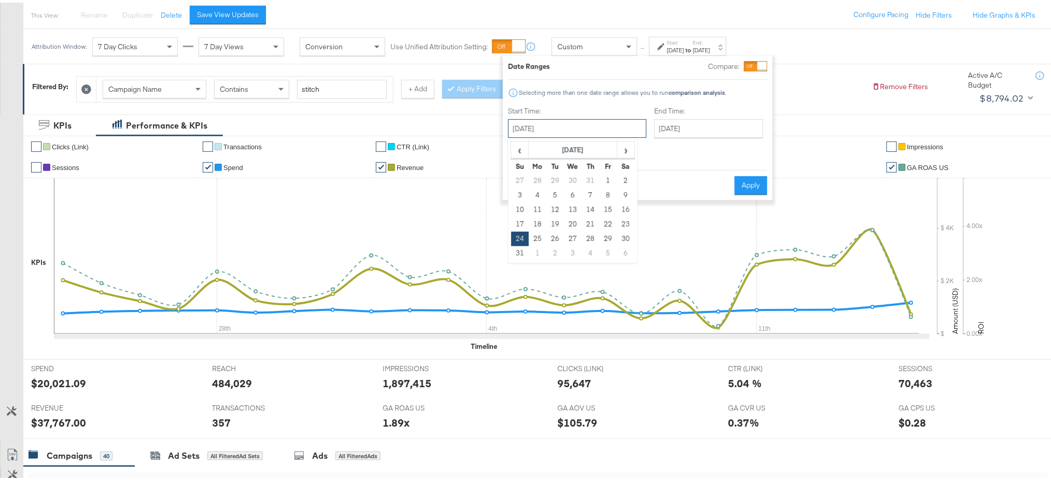
click at [585, 133] on input "[DATE]" at bounding box center [577, 126] width 138 height 19
click at [604, 204] on td "15" at bounding box center [608, 207] width 18 height 15
drag, startPoint x: 560, startPoint y: 123, endPoint x: 628, endPoint y: 141, distance: 70.6
click at [628, 135] on div "[DATE] ‹ [DATE] › Su Mo Tu We Th Fr Sa 27 28 29 30 31 1 2 3 4 5 6 7 8 9 10 11 1…" at bounding box center [577, 126] width 138 height 19
click at [628, 141] on span "›" at bounding box center [626, 147] width 16 height 16
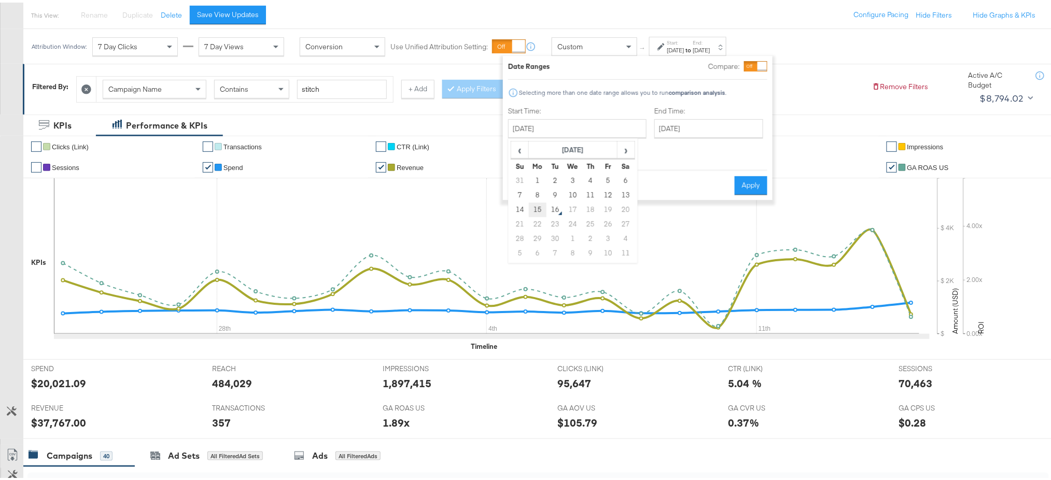
click at [537, 205] on td "15" at bounding box center [538, 207] width 18 height 15
type input "[DATE]"
click at [747, 174] on button "Apply" at bounding box center [750, 183] width 33 height 19
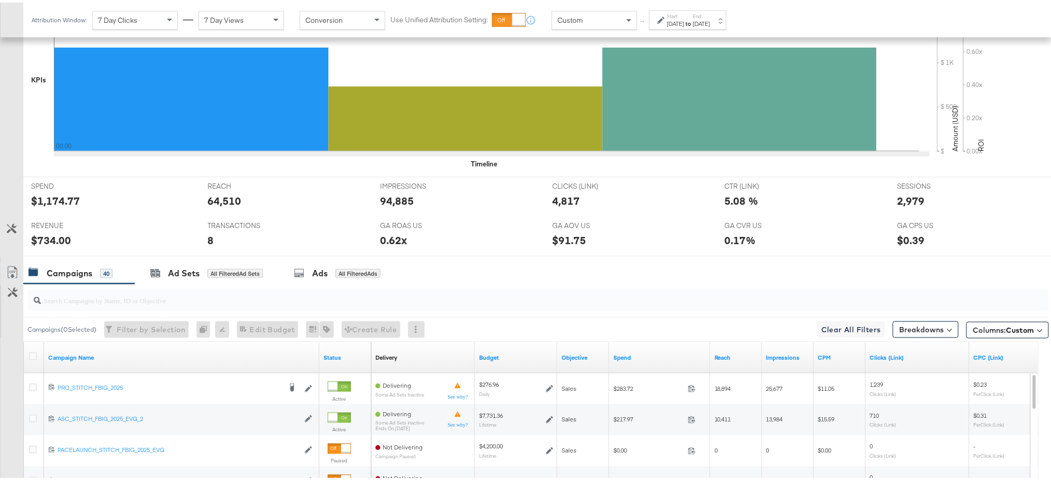
scroll to position [515, 0]
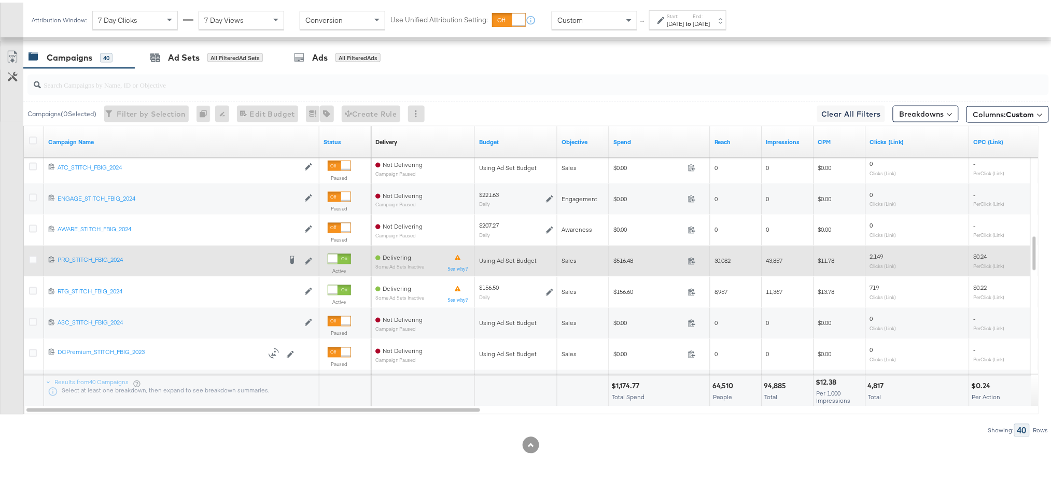
click at [624, 258] on span "$516.48" at bounding box center [648, 259] width 71 height 8
click at [694, 261] on icon at bounding box center [692, 259] width 8 height 8
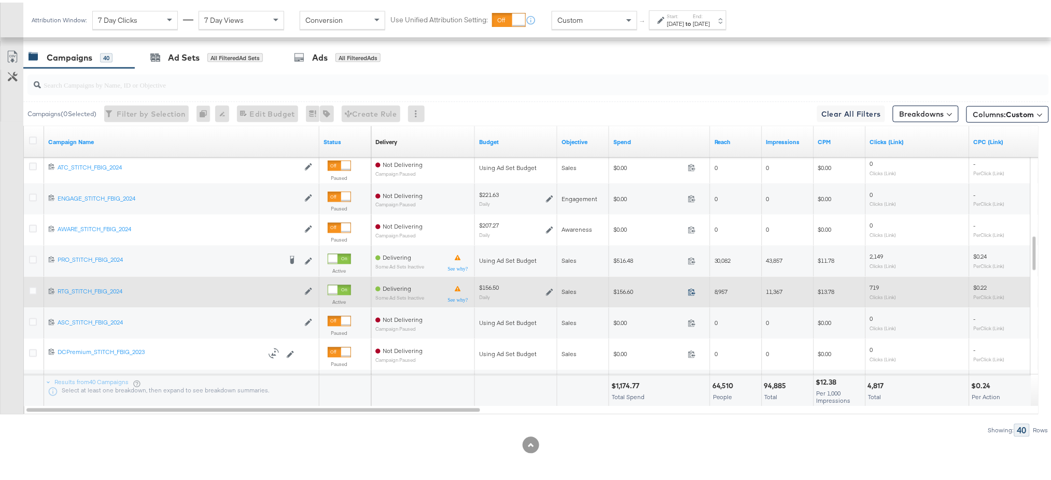
click at [692, 290] on icon at bounding box center [692, 290] width 8 height 8
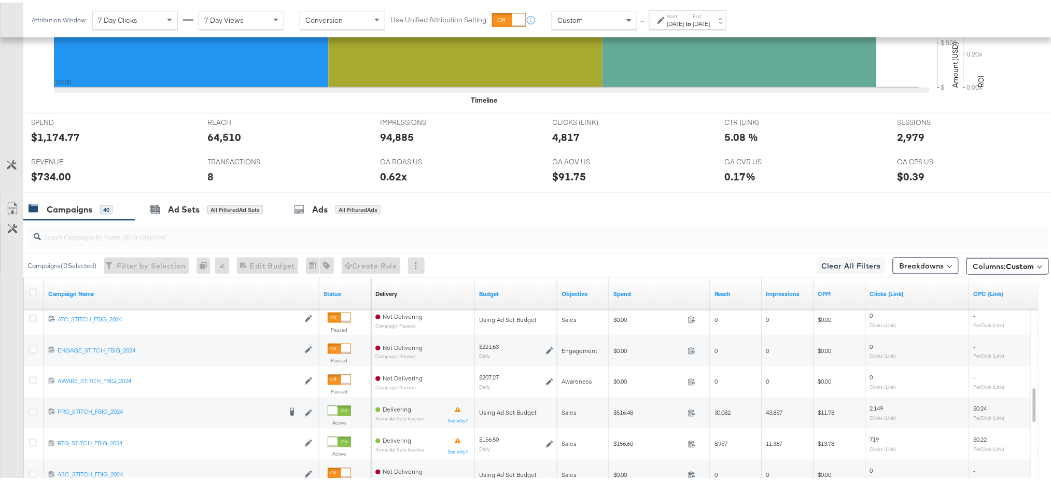
scroll to position [360, 0]
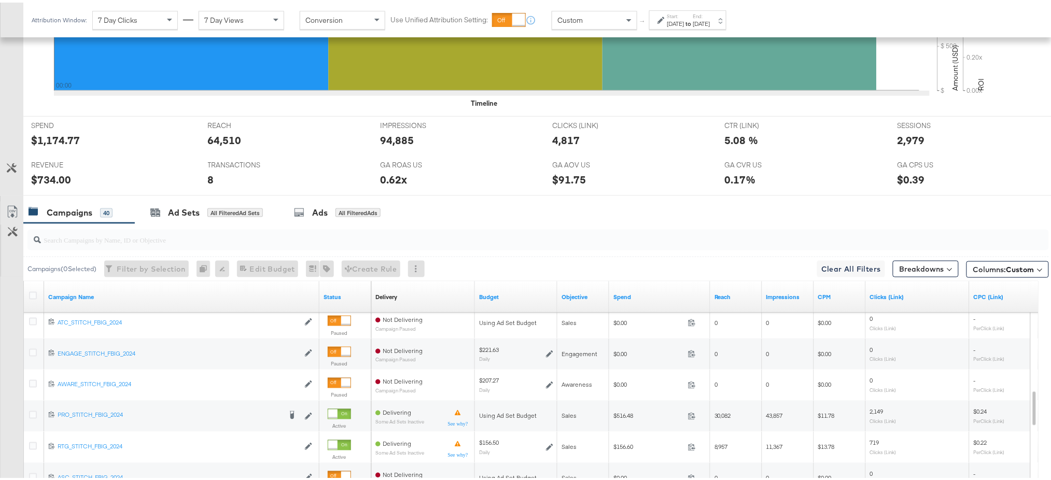
click at [51, 175] on div "$734.00" at bounding box center [51, 177] width 40 height 15
copy div "734.00"
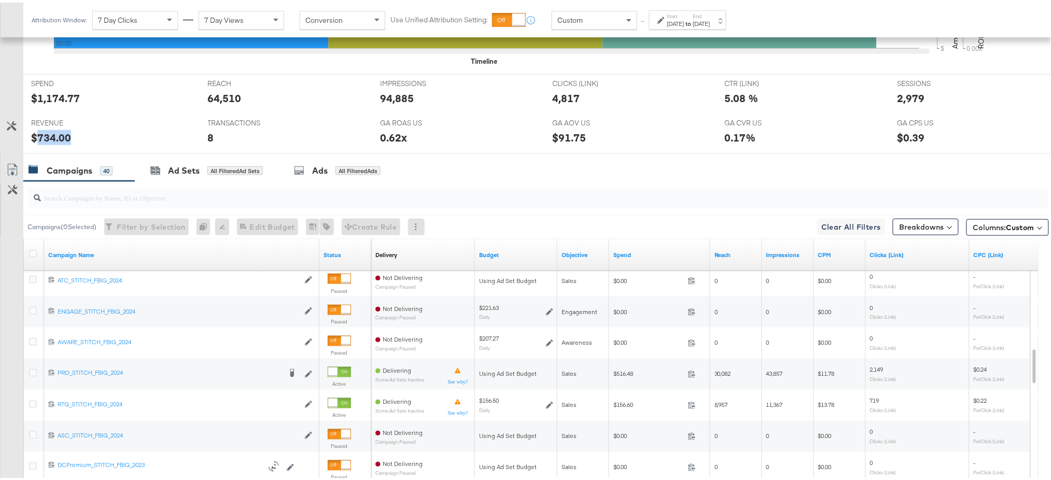
scroll to position [405, 0]
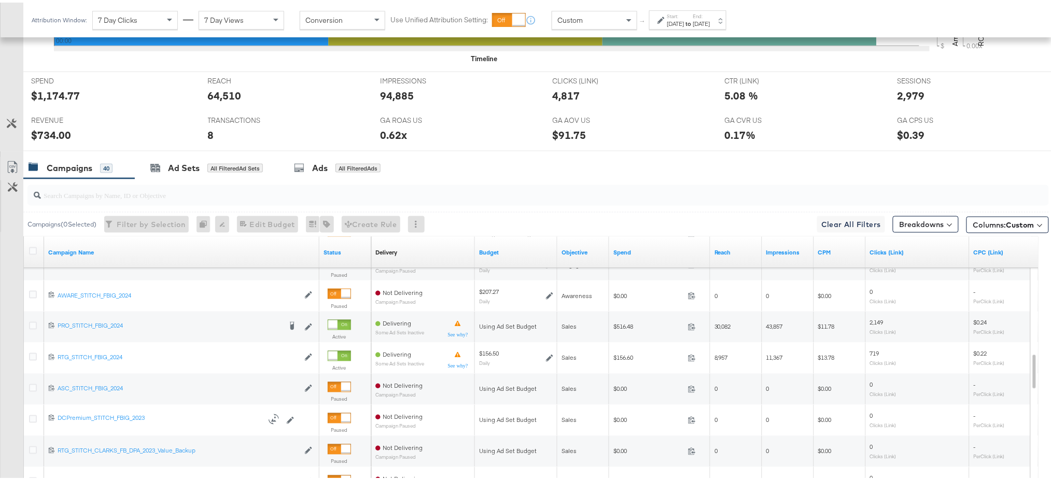
click at [391, 133] on div "0.62x" at bounding box center [393, 132] width 27 height 15
copy div "0.62x"
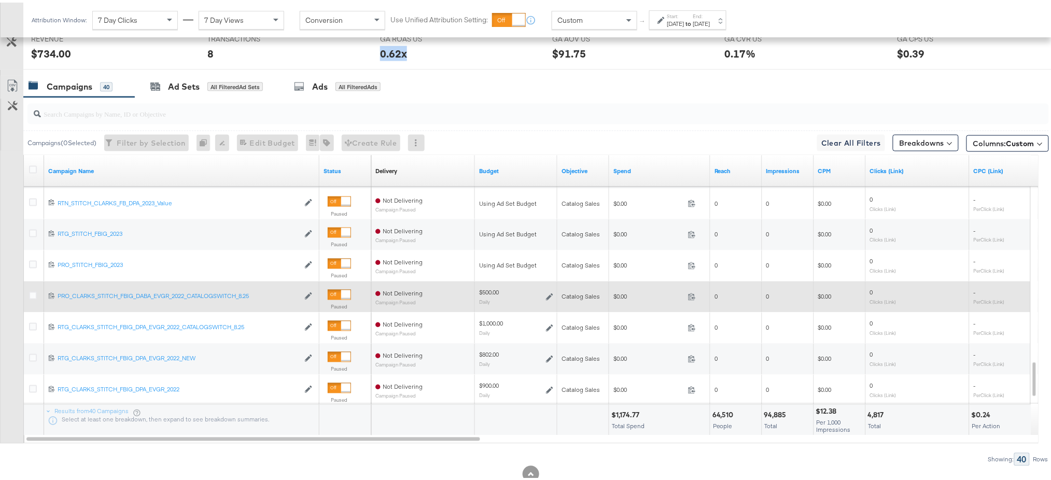
scroll to position [482, 0]
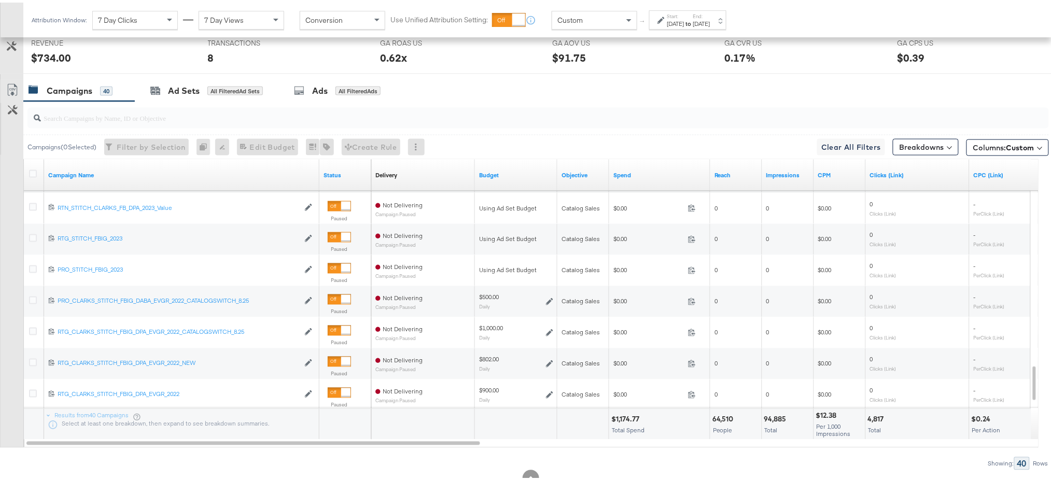
click at [628, 415] on div "$1,174.77" at bounding box center [626, 417] width 31 height 10
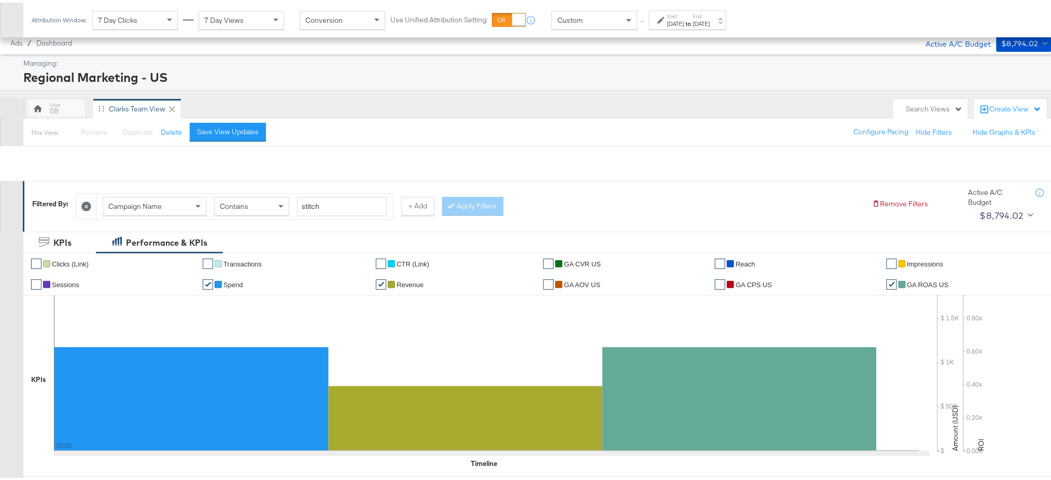
scroll to position [515, 0]
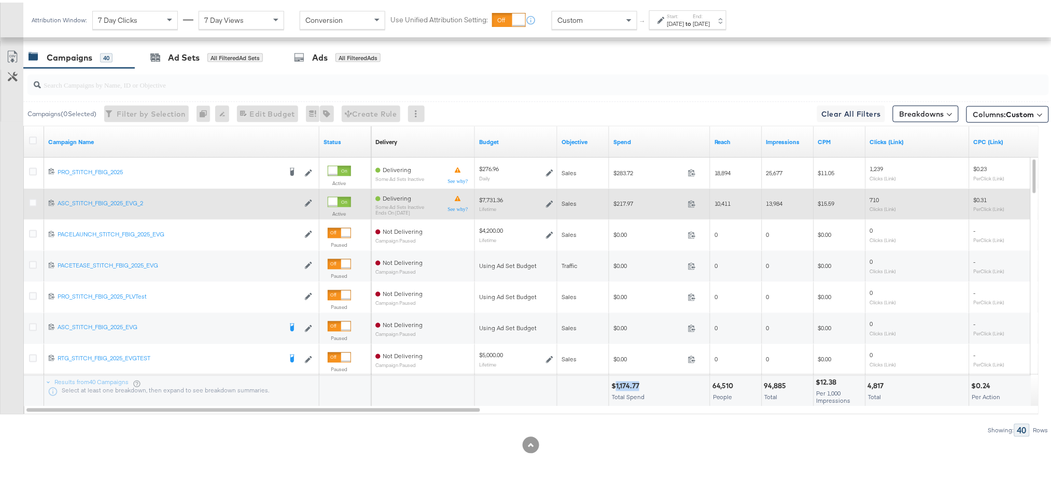
copy div "1,174.77"
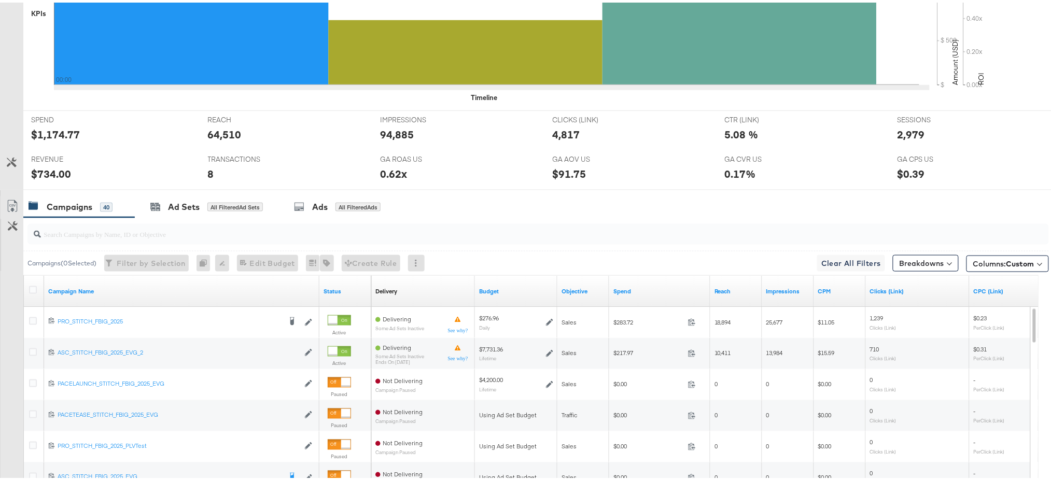
scroll to position [110, 0]
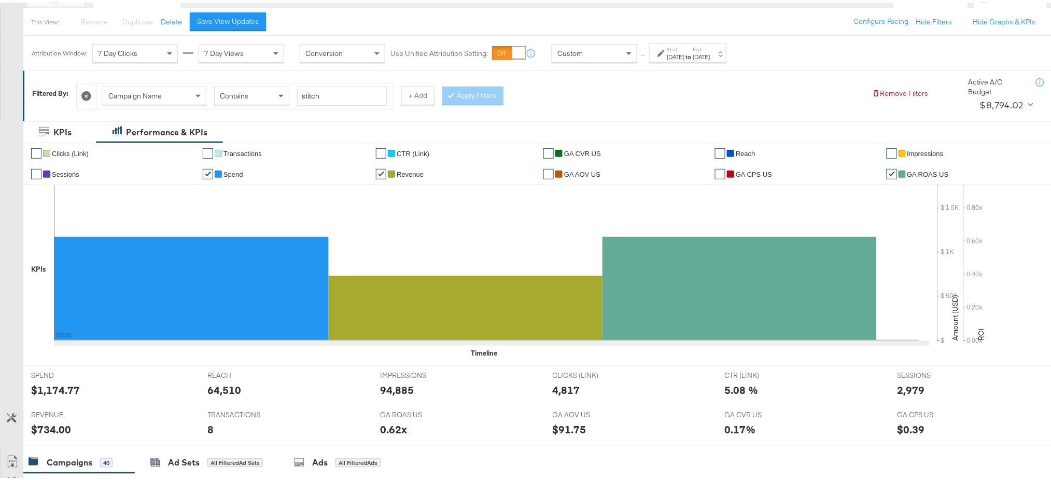
click at [685, 46] on label "Start:" at bounding box center [675, 47] width 17 height 7
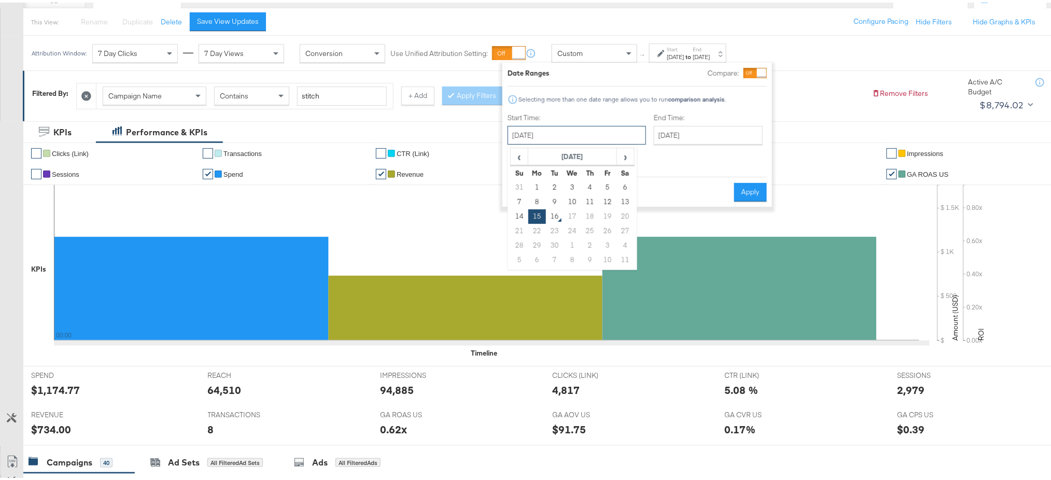
click at [577, 125] on input "[DATE]" at bounding box center [577, 132] width 138 height 19
click at [518, 215] on td "14" at bounding box center [520, 214] width 18 height 15
type input "[DATE]"
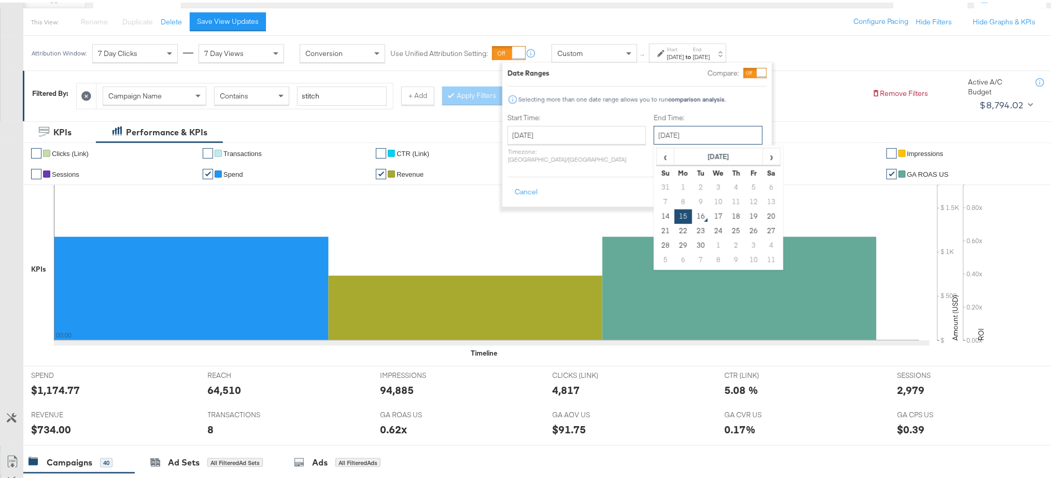
click at [654, 133] on input "[DATE]" at bounding box center [708, 132] width 109 height 19
click at [657, 215] on td "14" at bounding box center [666, 214] width 18 height 15
type input "[DATE]"
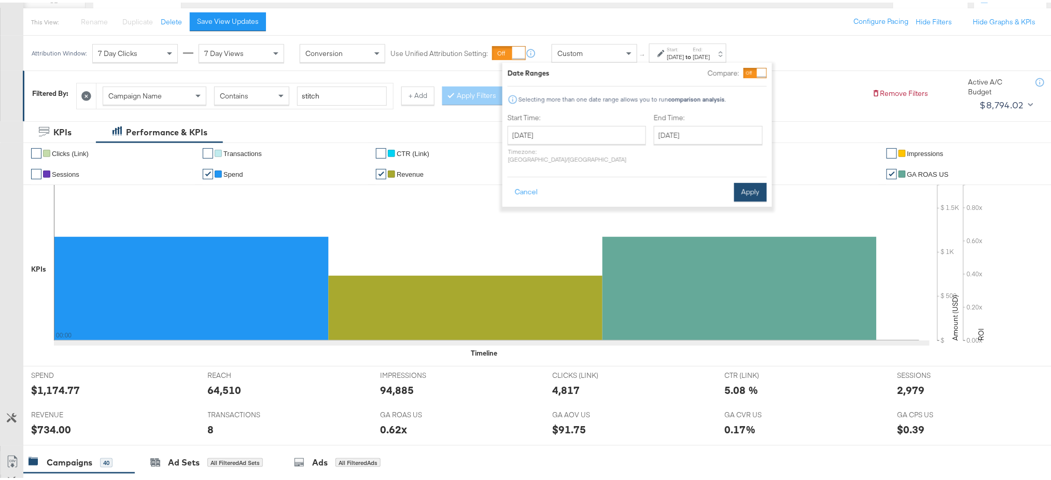
click at [748, 180] on button "Apply" at bounding box center [750, 189] width 33 height 19
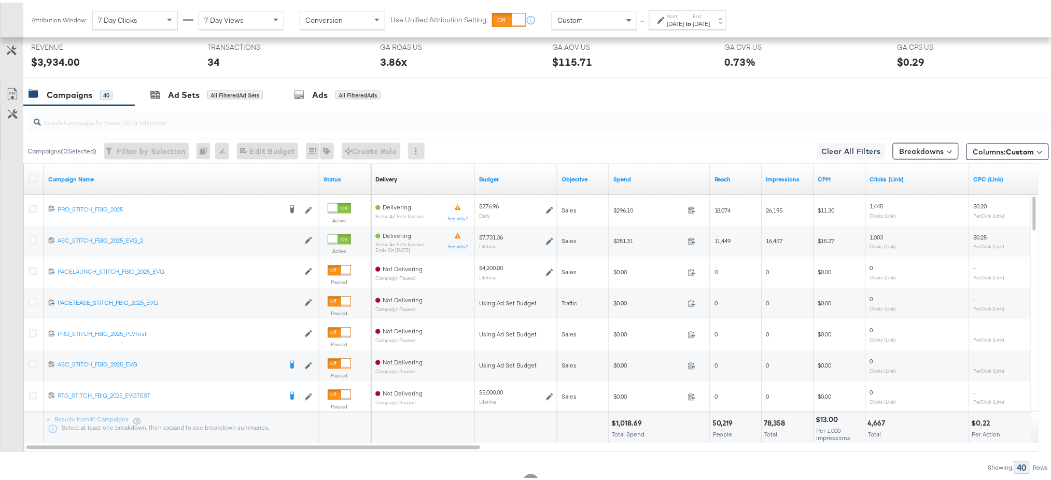
scroll to position [515, 0]
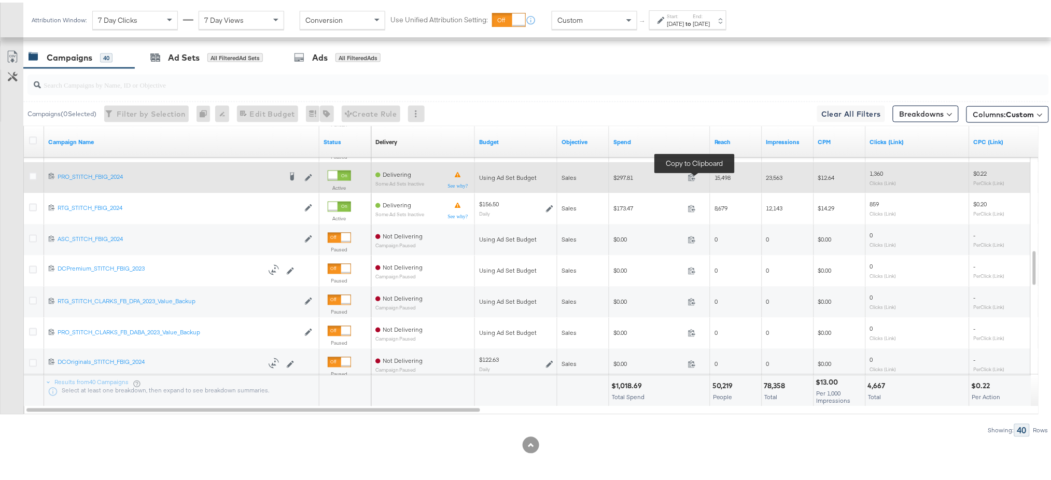
click at [686, 175] on span at bounding box center [695, 177] width 22 height 8
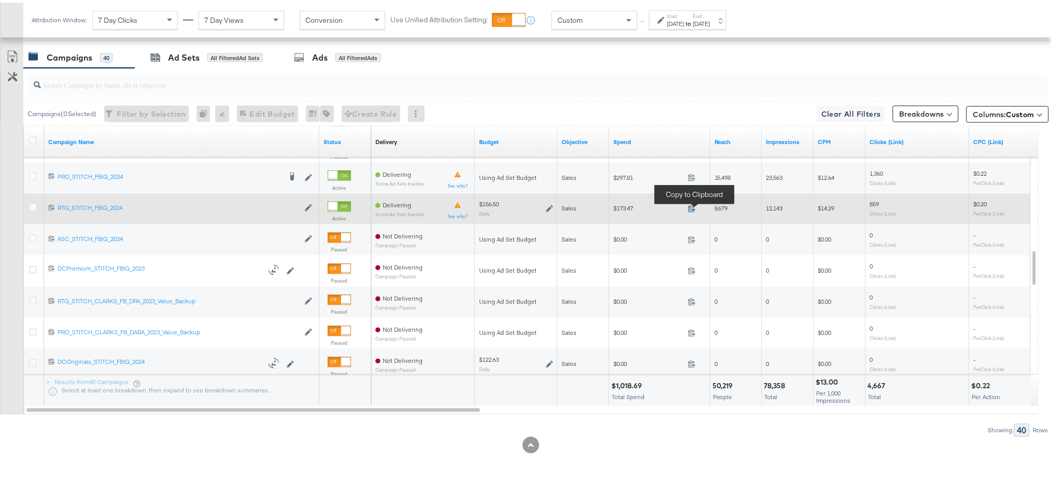
click at [691, 205] on icon at bounding box center [692, 206] width 8 height 8
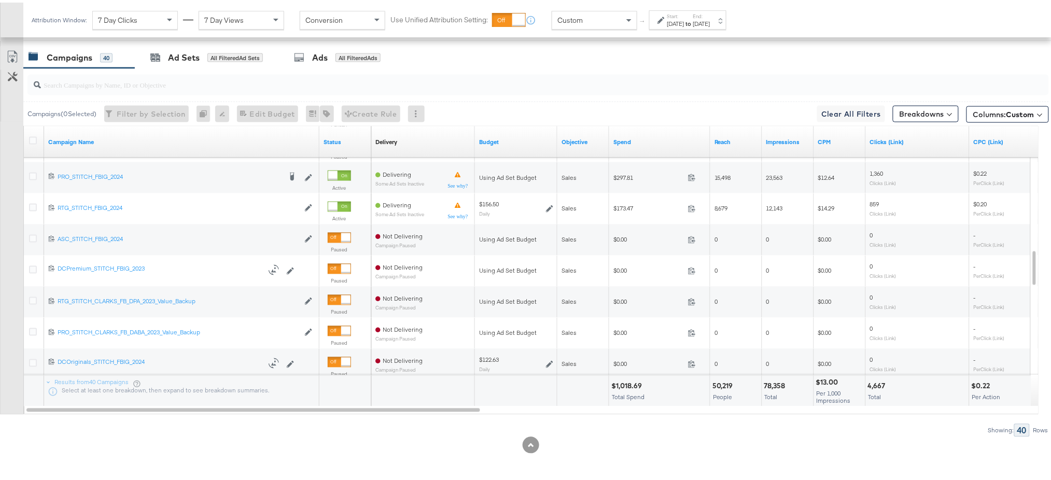
click at [624, 378] on div "$1,018.69 Total Spend" at bounding box center [659, 388] width 101 height 31
copy div "1,018.69"
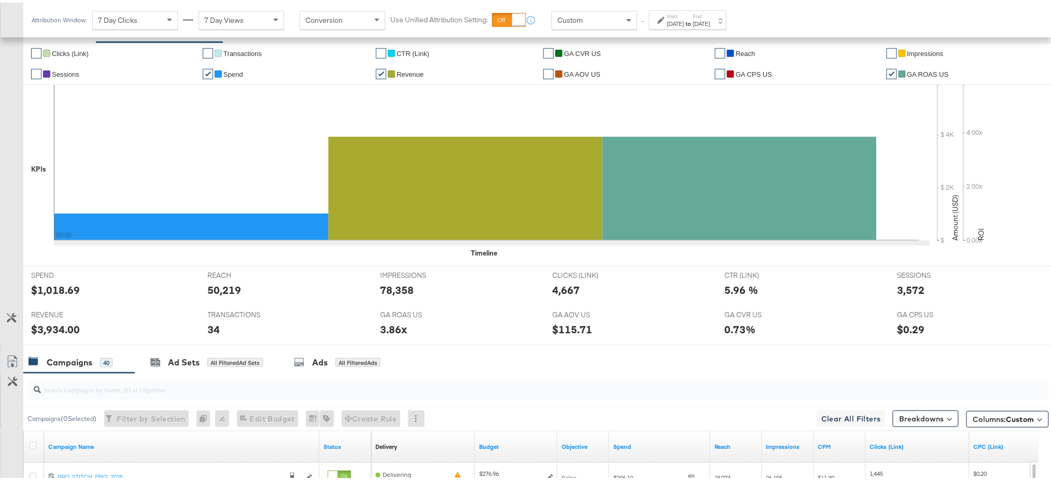
scroll to position [191, 0]
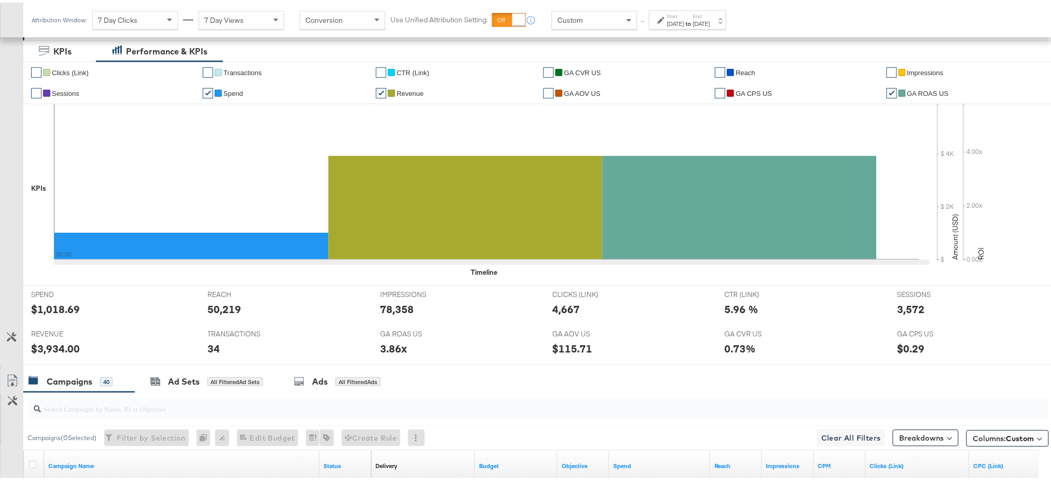
click at [52, 347] on div "$3,934.00" at bounding box center [55, 346] width 49 height 15
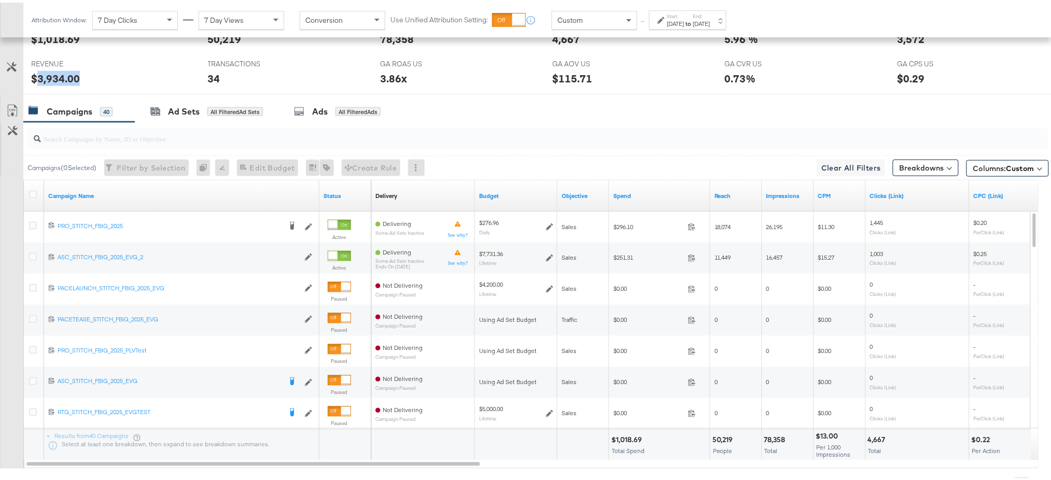
scroll to position [477, 0]
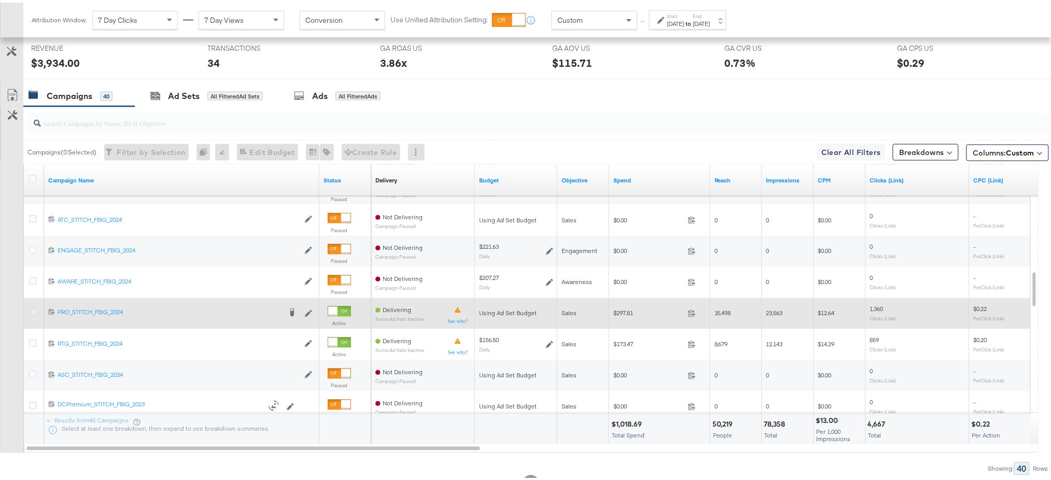
click at [32, 308] on icon at bounding box center [33, 310] width 8 height 8
click at [0, 0] on input "checkbox" at bounding box center [0, 0] width 0 height 0
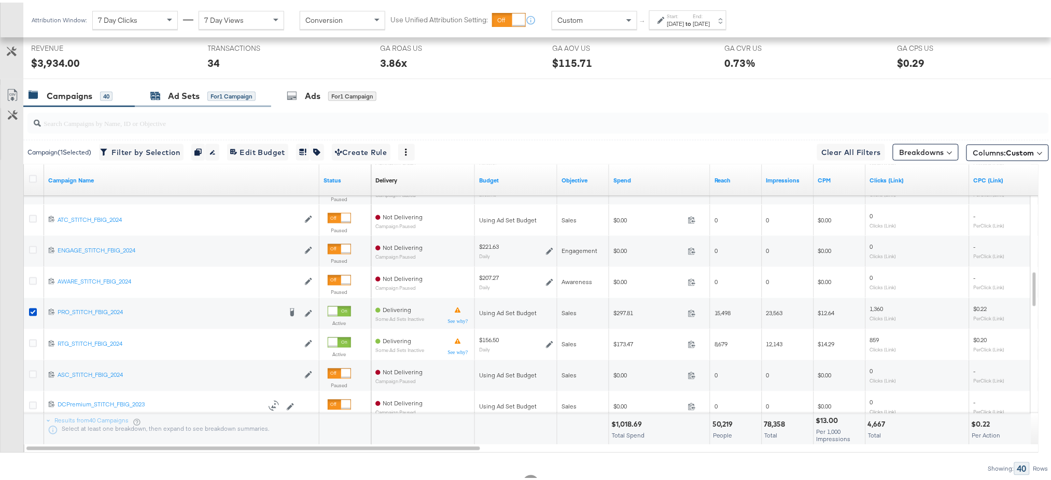
click at [176, 94] on div "Ad Sets" at bounding box center [184, 94] width 32 height 12
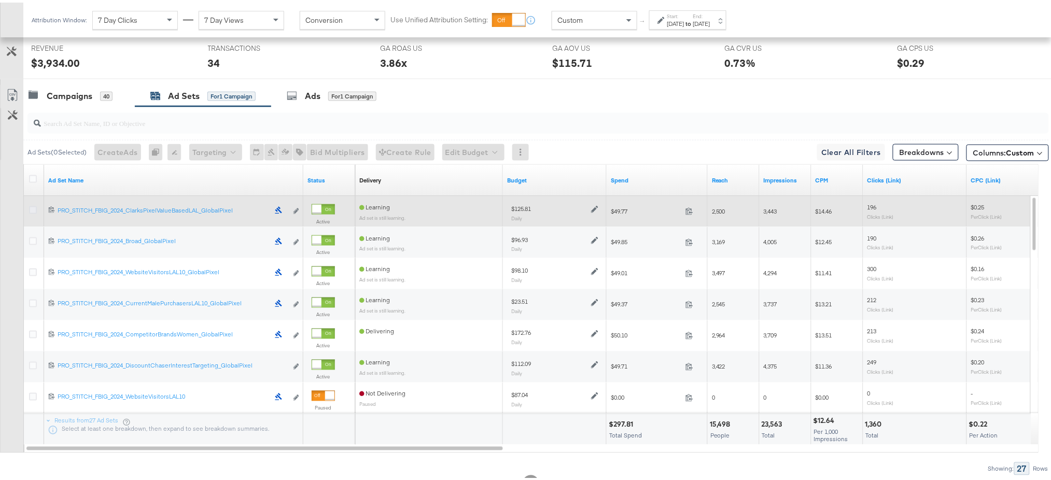
click at [34, 211] on icon at bounding box center [33, 208] width 8 height 8
click at [0, 0] on input "checkbox" at bounding box center [0, 0] width 0 height 0
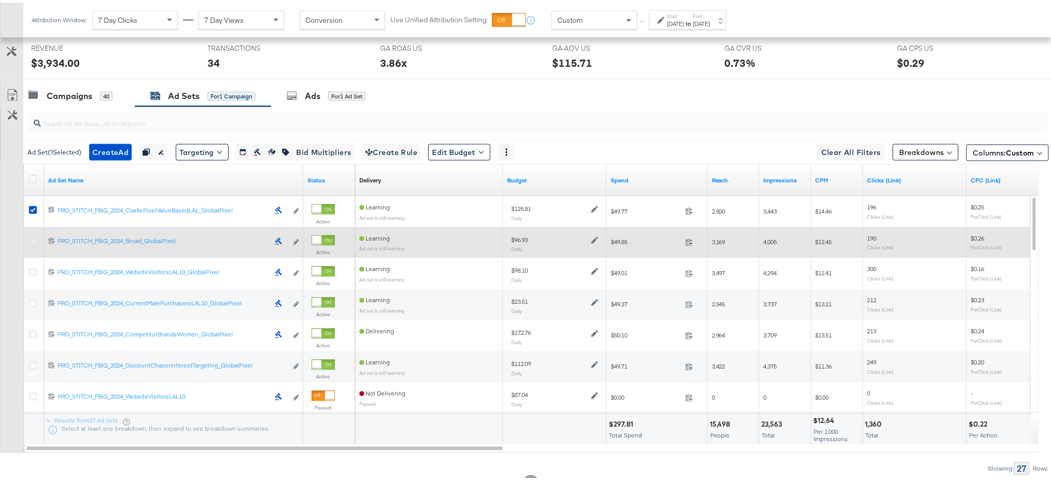
click at [34, 238] on icon at bounding box center [33, 239] width 8 height 8
click at [0, 0] on input "checkbox" at bounding box center [0, 0] width 0 height 0
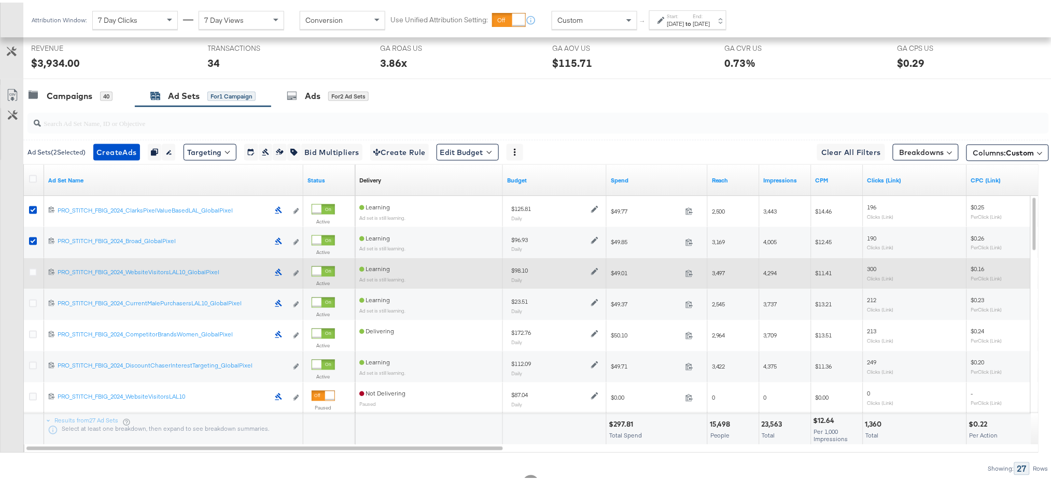
click at [32, 266] on div at bounding box center [34, 271] width 19 height 19
click at [32, 269] on icon at bounding box center [33, 270] width 8 height 8
click at [0, 0] on input "checkbox" at bounding box center [0, 0] width 0 height 0
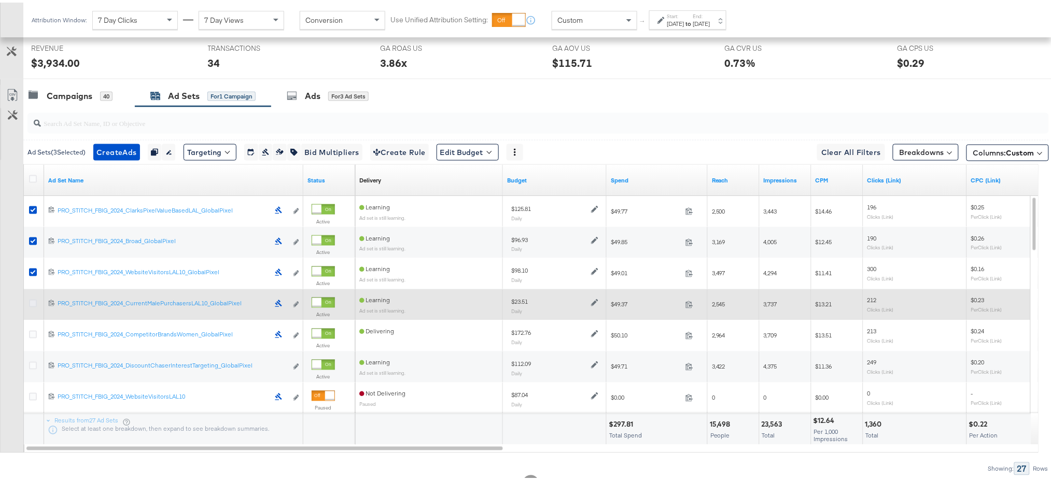
click at [31, 301] on icon at bounding box center [33, 301] width 8 height 8
click at [0, 0] on input "checkbox" at bounding box center [0, 0] width 0 height 0
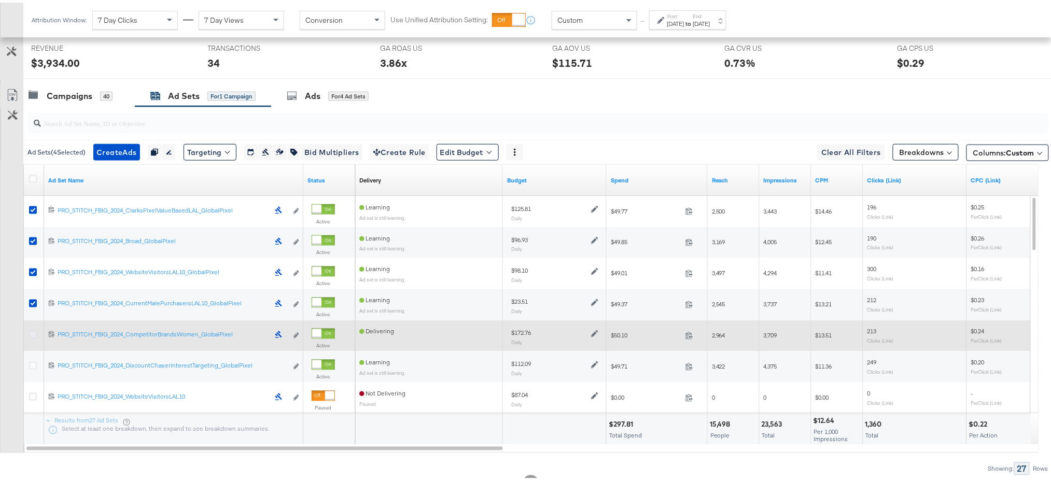
click at [34, 332] on icon at bounding box center [33, 332] width 8 height 8
click at [0, 0] on input "checkbox" at bounding box center [0, 0] width 0 height 0
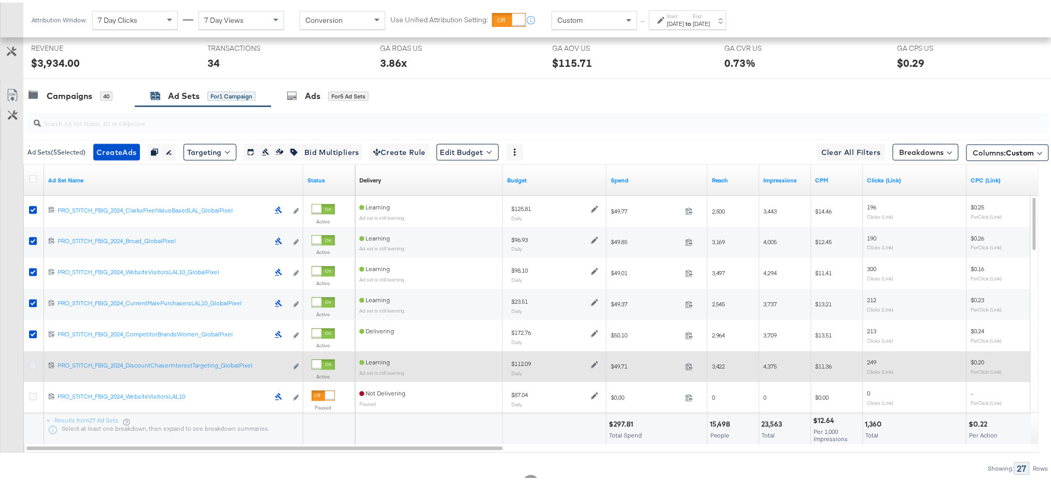
click at [34, 362] on icon at bounding box center [33, 363] width 8 height 8
click at [0, 0] on input "checkbox" at bounding box center [0, 0] width 0 height 0
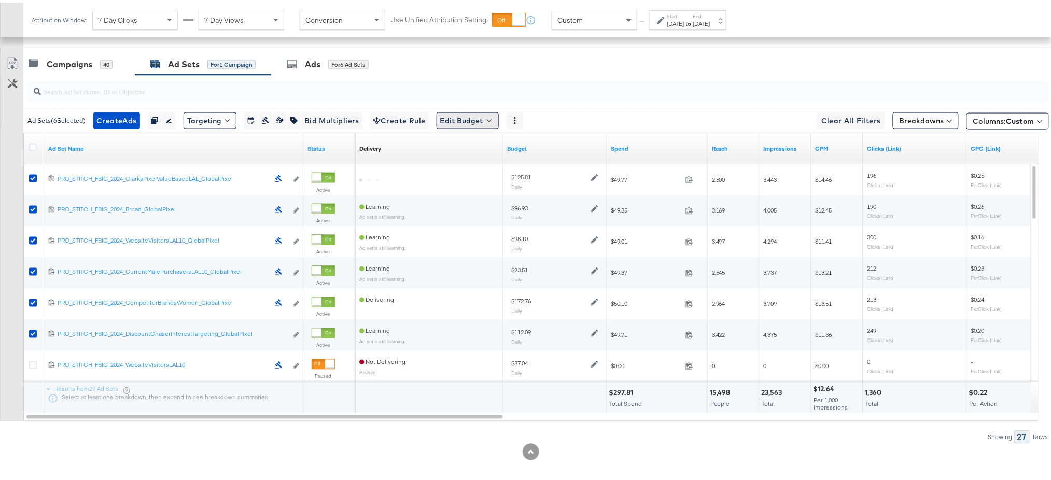
scroll to position [501, 0]
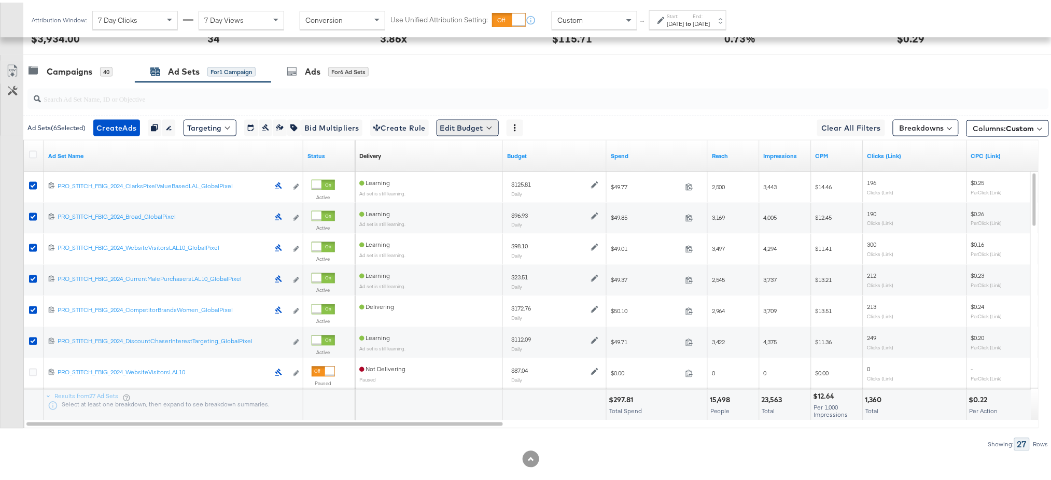
click at [479, 124] on button "Edit Budget" at bounding box center [468, 125] width 62 height 17
click at [482, 155] on span "Edit Ad Set Budget" at bounding box center [470, 152] width 59 height 13
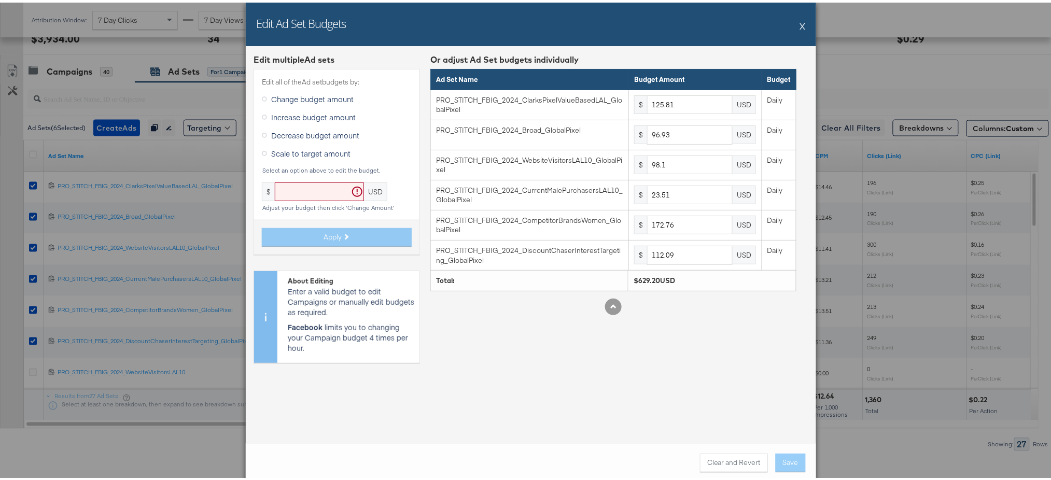
click at [800, 19] on button "X" at bounding box center [803, 23] width 6 height 21
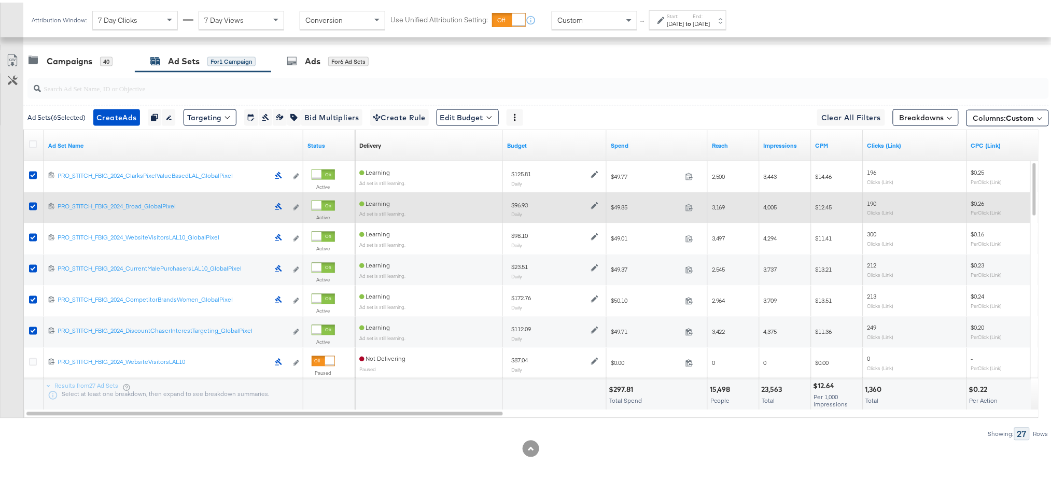
scroll to position [476, 0]
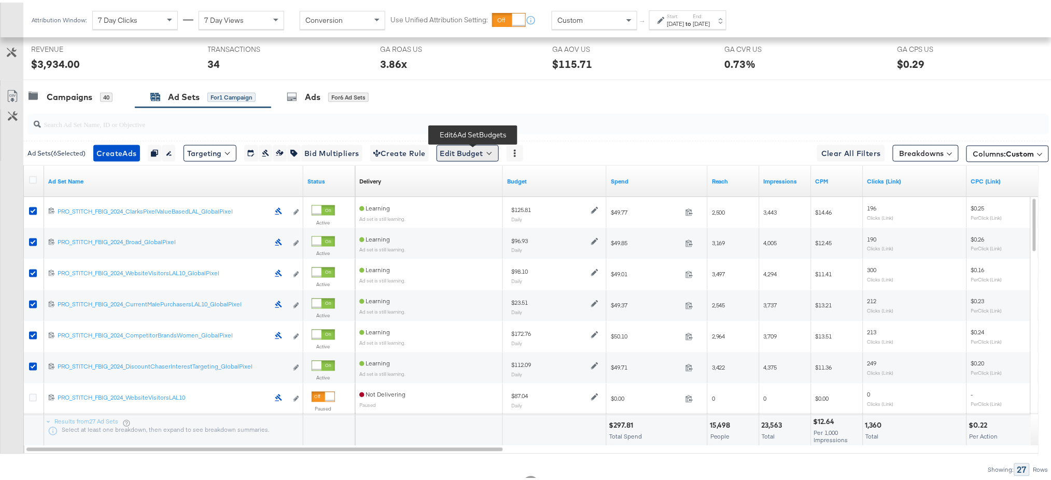
click at [474, 153] on button "Edit Budget" at bounding box center [468, 151] width 62 height 17
click at [478, 183] on span "Edit Ad Set Budget" at bounding box center [470, 177] width 59 height 13
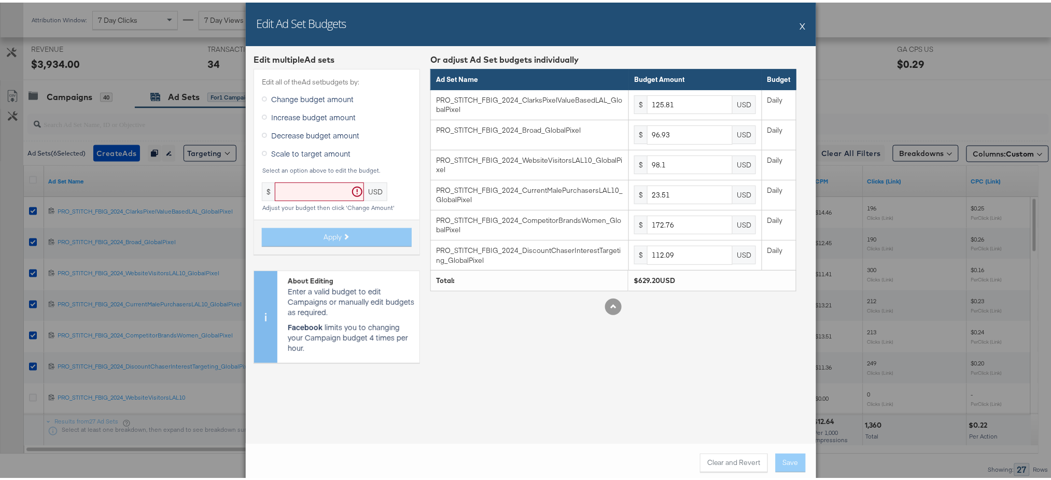
drag, startPoint x: 259, startPoint y: 155, endPoint x: 256, endPoint y: 149, distance: 7.0
click at [262, 149] on label "Scale to target amount" at bounding box center [308, 151] width 93 height 16
click at [0, 0] on input "Scale to target amount" at bounding box center [0, 0] width 0 height 0
click at [262, 149] on icon at bounding box center [264, 150] width 5 height 5
click at [0, 0] on input "Scale to target amount" at bounding box center [0, 0] width 0 height 0
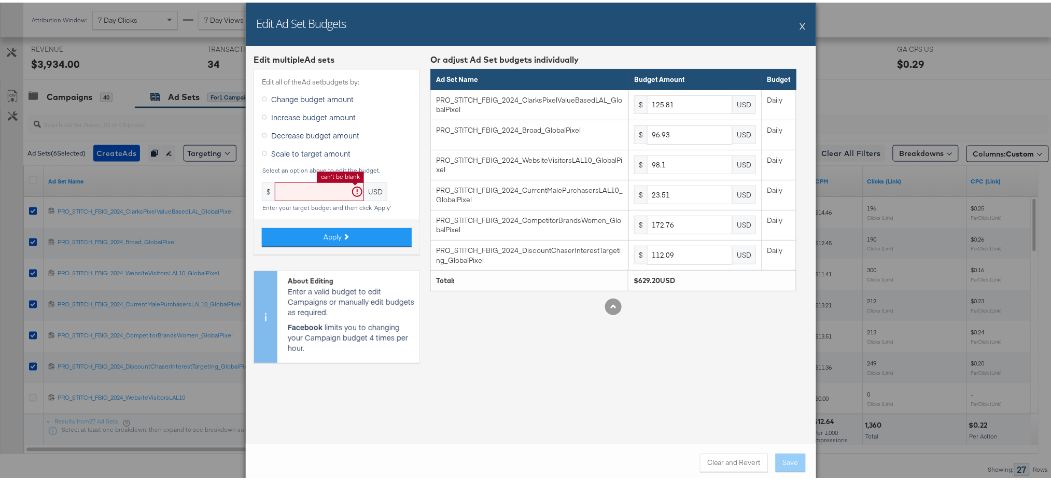
click at [297, 186] on input "text" at bounding box center [319, 189] width 89 height 19
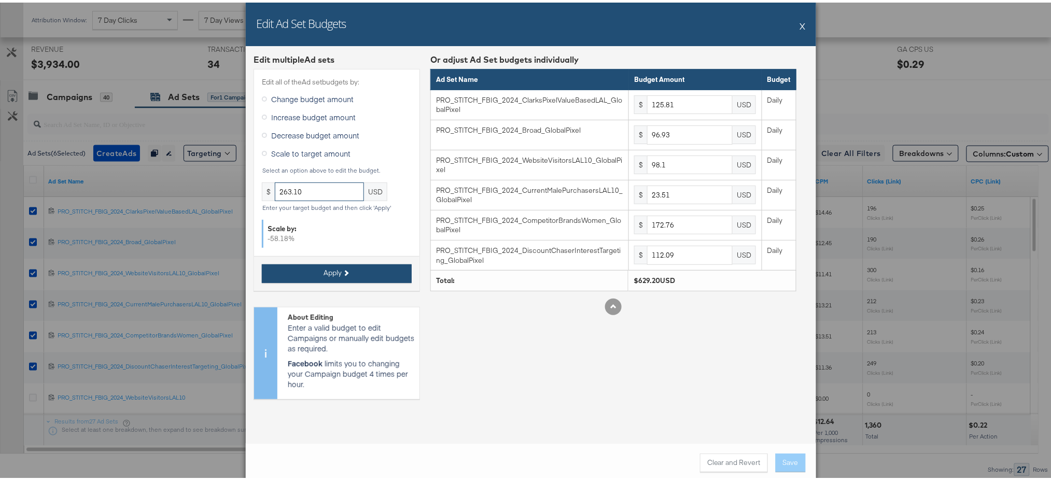
type input "263.10"
click at [333, 269] on span "Apply" at bounding box center [333, 271] width 18 height 10
type input "52.6"
type input "40.53"
type input "41.02"
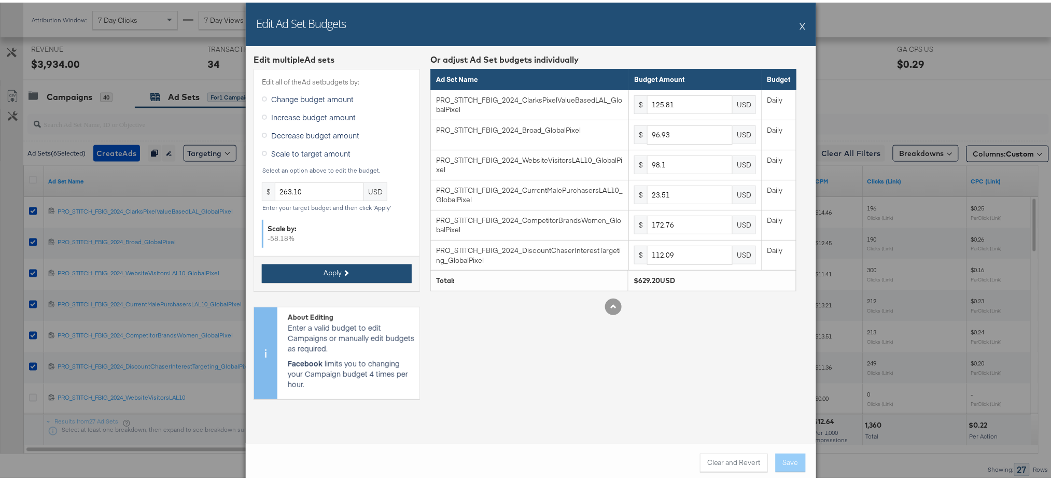
type input "9.83"
type input "72.23"
type input "46.87"
click at [785, 455] on button "Save" at bounding box center [791, 460] width 30 height 19
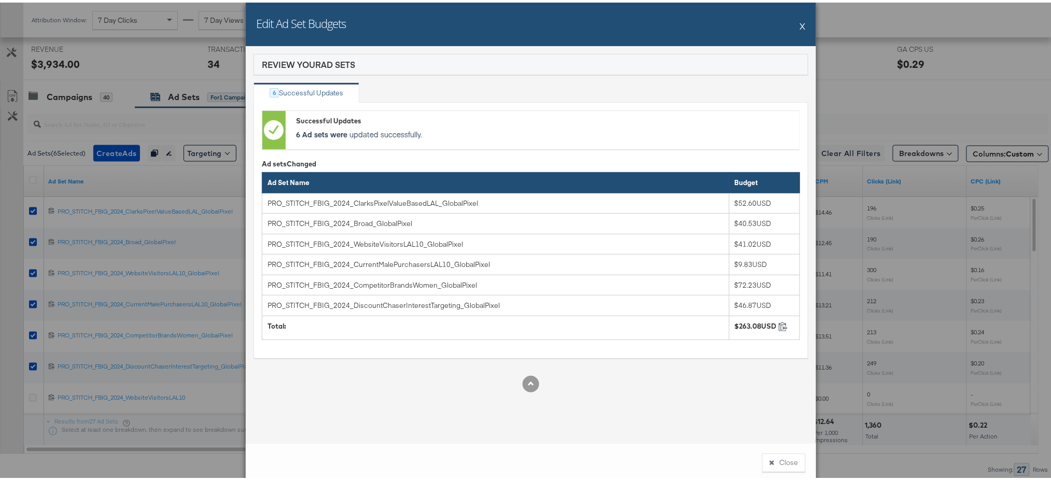
click at [800, 25] on button "X" at bounding box center [803, 23] width 6 height 21
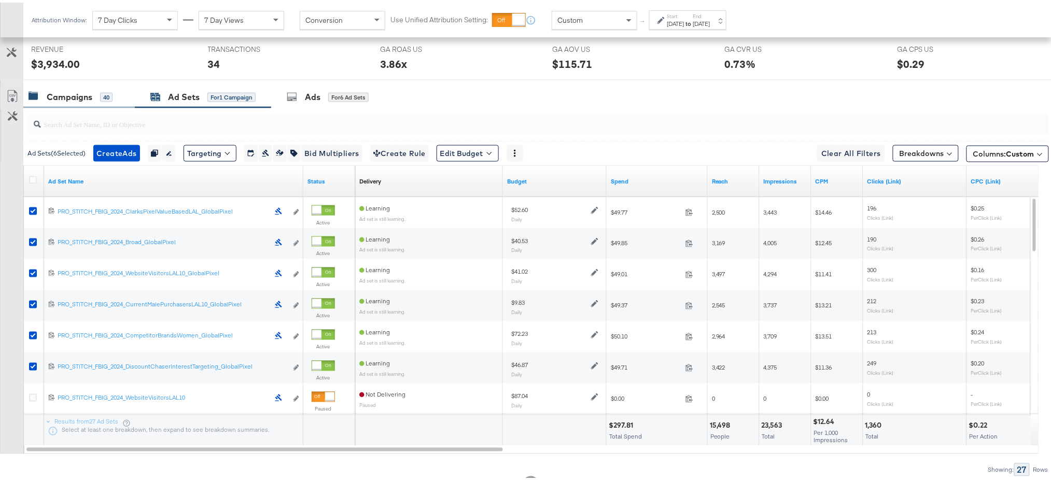
click at [60, 94] on div "Campaigns" at bounding box center [70, 95] width 46 height 12
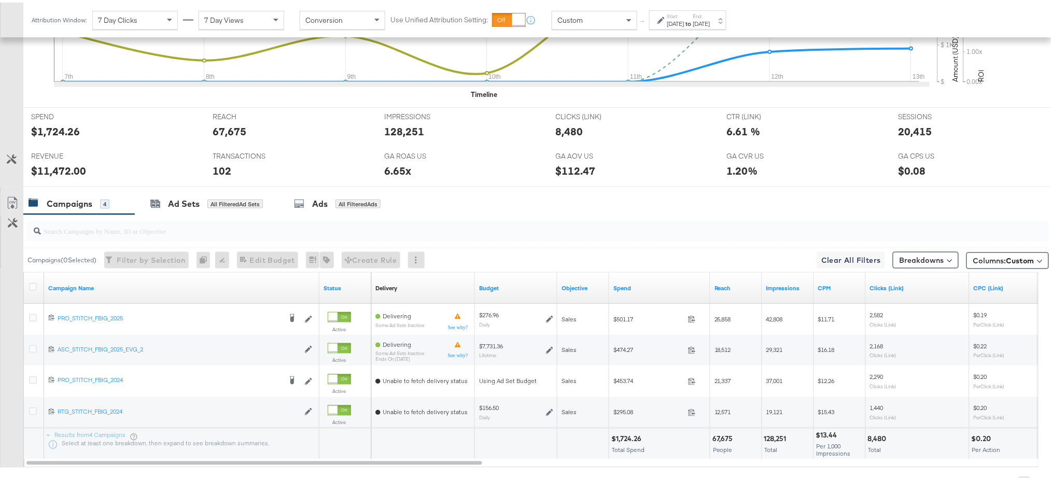
scroll to position [370, 0]
click at [685, 16] on label "Start:" at bounding box center [675, 13] width 17 height 7
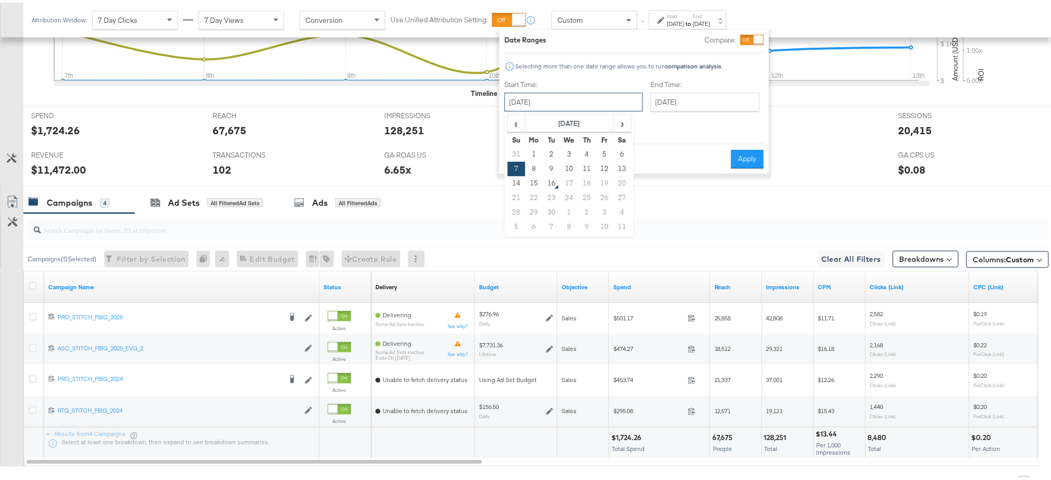
click at [590, 95] on input "[DATE]" at bounding box center [574, 99] width 138 height 19
click at [508, 122] on span "‹" at bounding box center [516, 121] width 16 height 16
click at [512, 206] on td "24" at bounding box center [517, 210] width 18 height 15
type input "[DATE]"
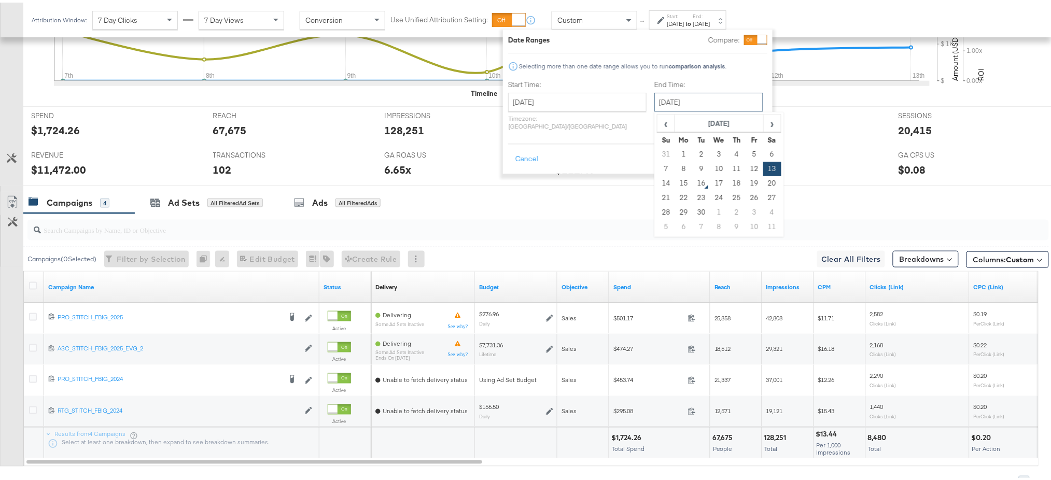
click at [658, 99] on input "[DATE]" at bounding box center [708, 99] width 109 height 19
click at [764, 117] on span "›" at bounding box center [772, 121] width 16 height 16
click at [658, 121] on span "‹" at bounding box center [666, 121] width 16 height 16
click at [675, 182] on td "15" at bounding box center [684, 181] width 18 height 15
type input "[DATE]"
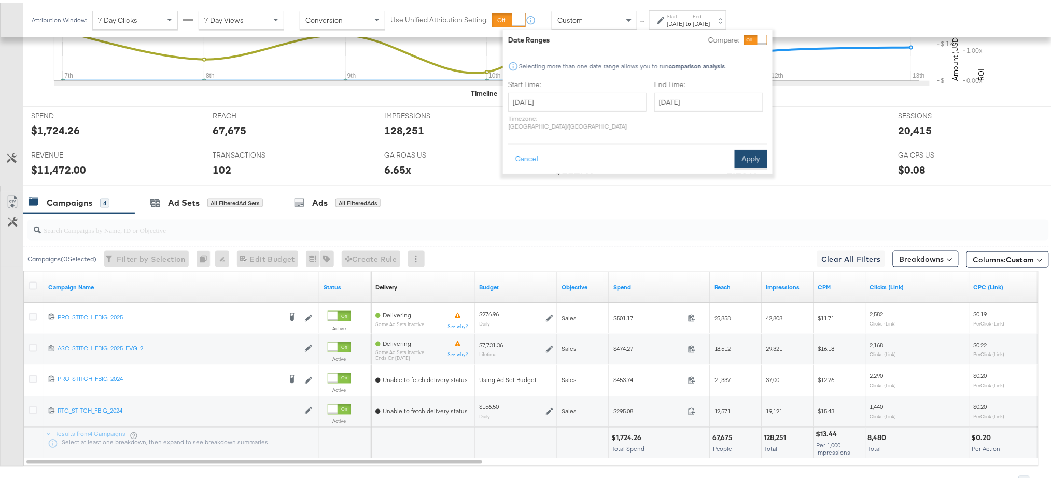
click at [758, 153] on button "Apply" at bounding box center [751, 156] width 33 height 19
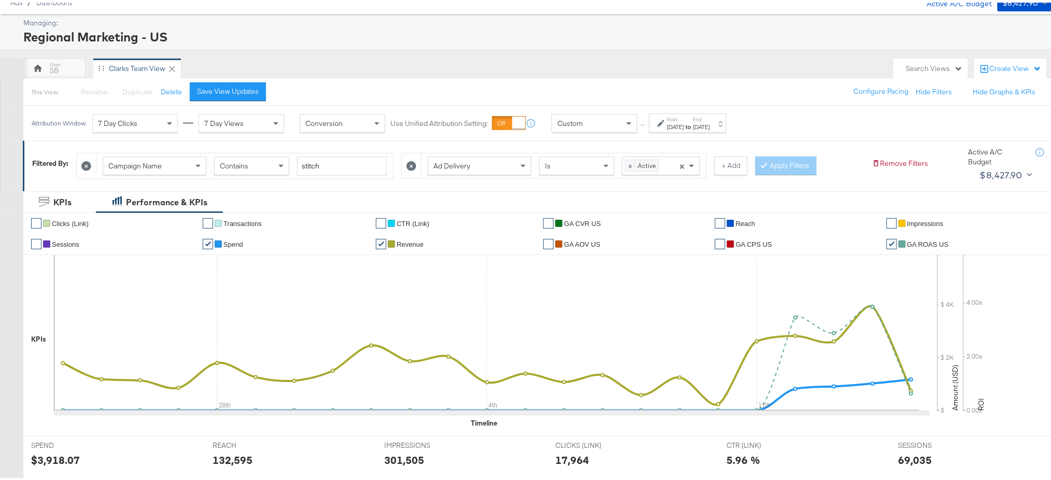
scroll to position [0, 0]
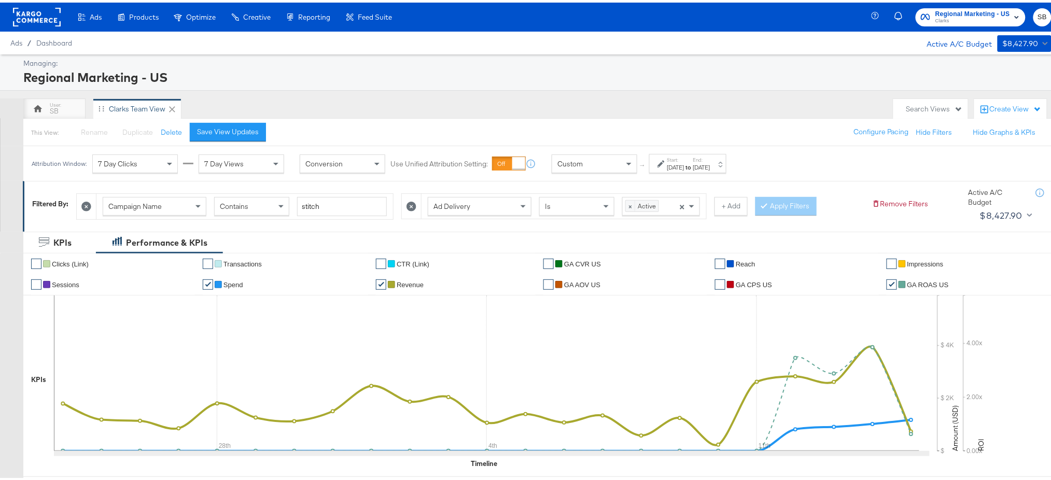
click at [414, 203] on icon at bounding box center [412, 204] width 10 height 10
click at [476, 202] on button "Apply Filters" at bounding box center [472, 203] width 61 height 19
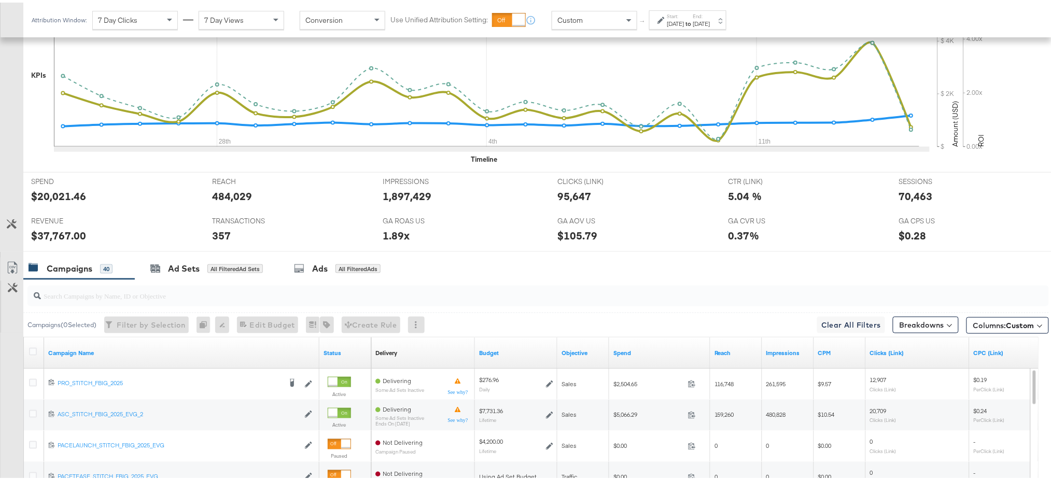
scroll to position [406, 0]
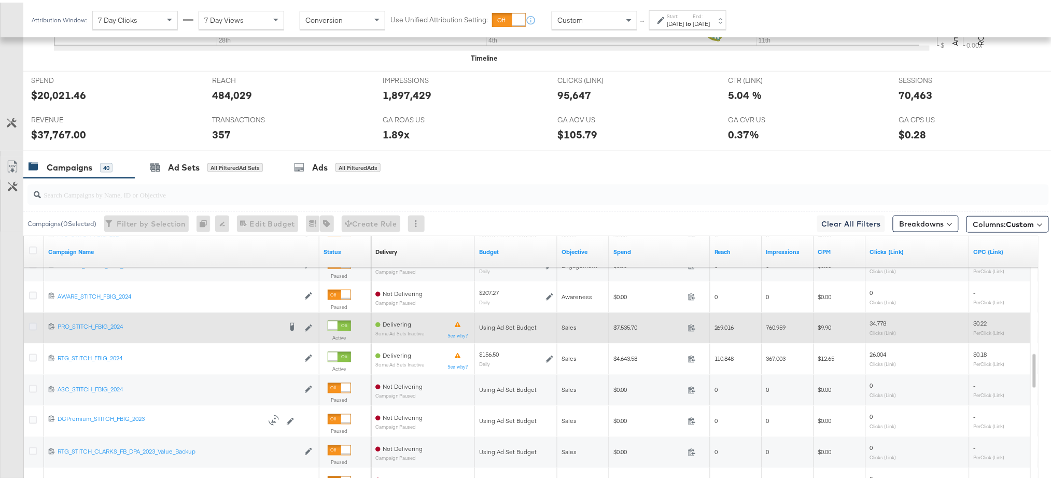
click at [33, 322] on icon at bounding box center [33, 324] width 8 height 8
click at [0, 0] on input "checkbox" at bounding box center [0, 0] width 0 height 0
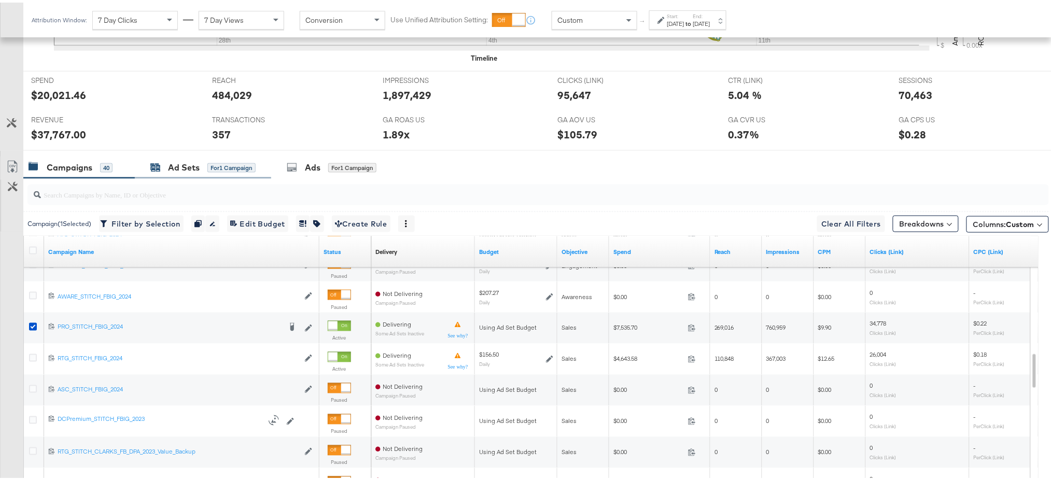
click at [185, 163] on div "Ad Sets" at bounding box center [184, 165] width 32 height 12
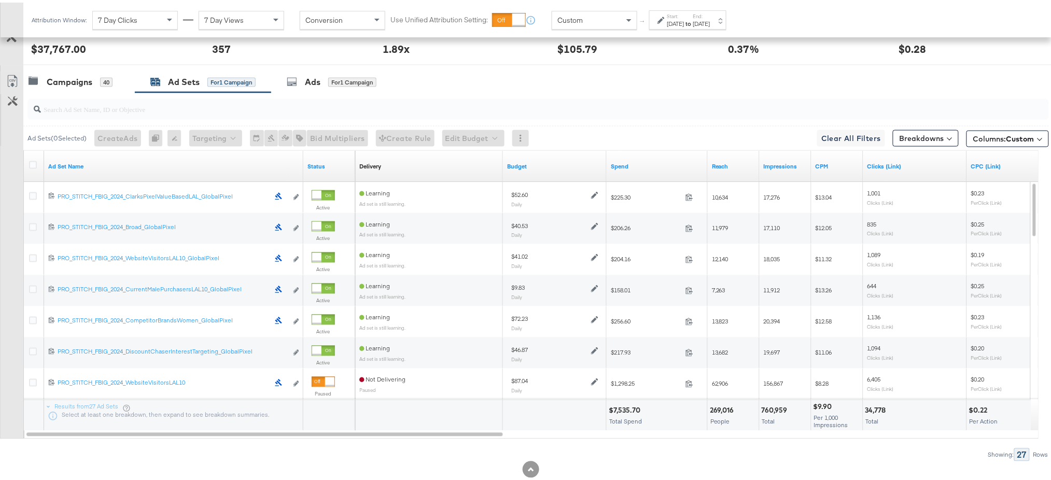
scroll to position [492, 0]
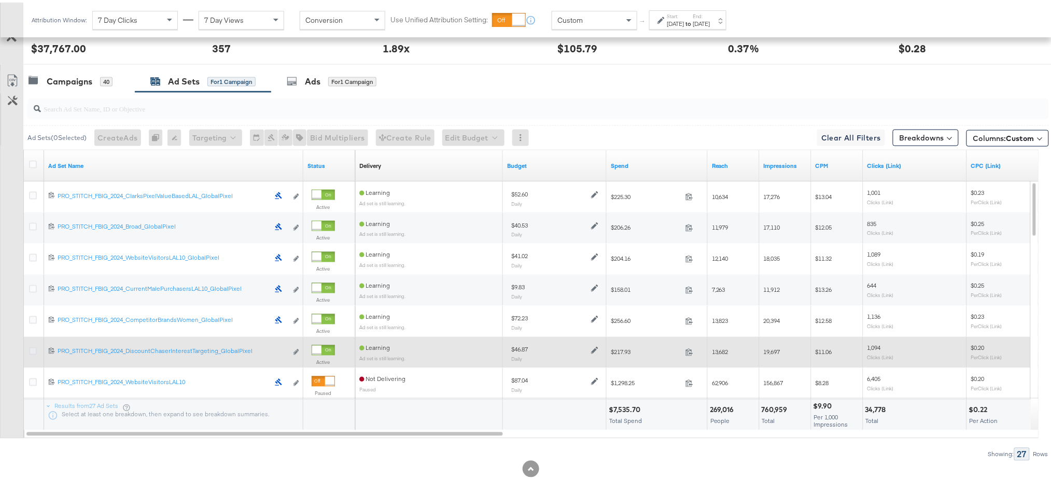
click at [34, 348] on icon at bounding box center [33, 349] width 8 height 8
click at [0, 0] on input "checkbox" at bounding box center [0, 0] width 0 height 0
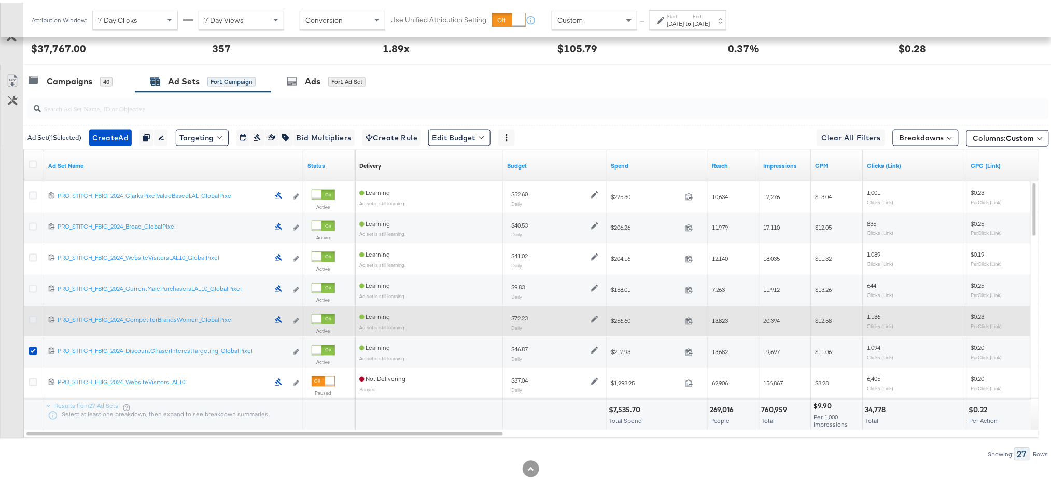
click at [31, 316] on icon at bounding box center [33, 318] width 8 height 8
click at [0, 0] on input "checkbox" at bounding box center [0, 0] width 0 height 0
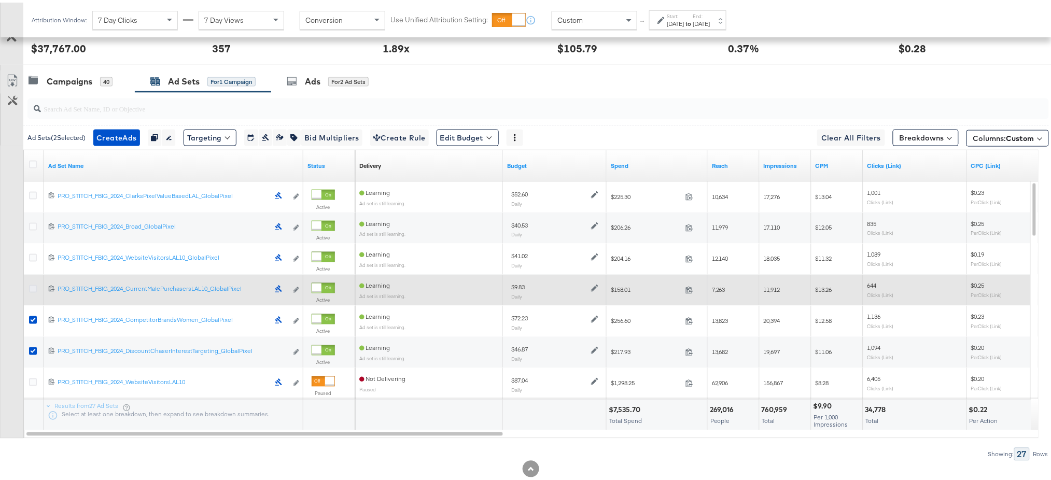
click at [31, 286] on icon at bounding box center [33, 287] width 8 height 8
click at [0, 0] on input "checkbox" at bounding box center [0, 0] width 0 height 0
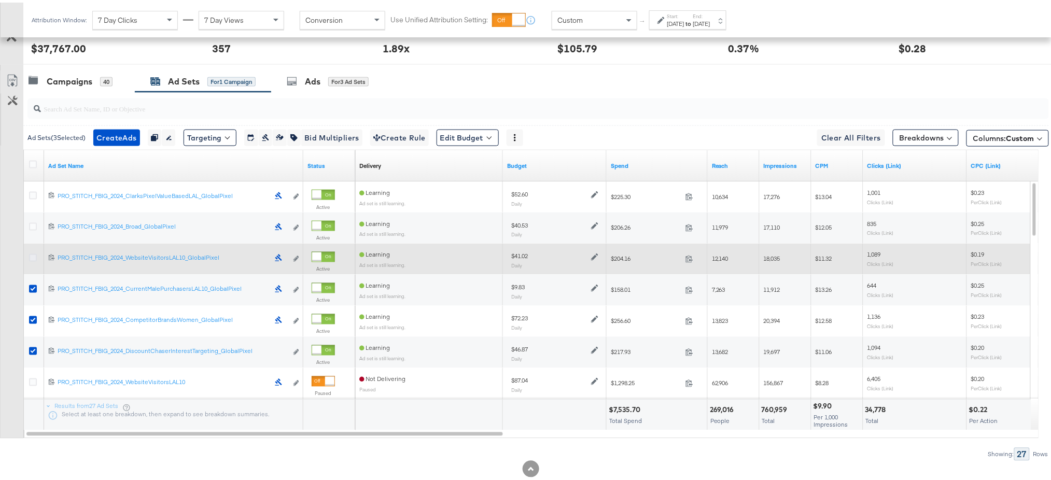
click at [34, 253] on icon at bounding box center [33, 256] width 8 height 8
click at [0, 0] on input "checkbox" at bounding box center [0, 0] width 0 height 0
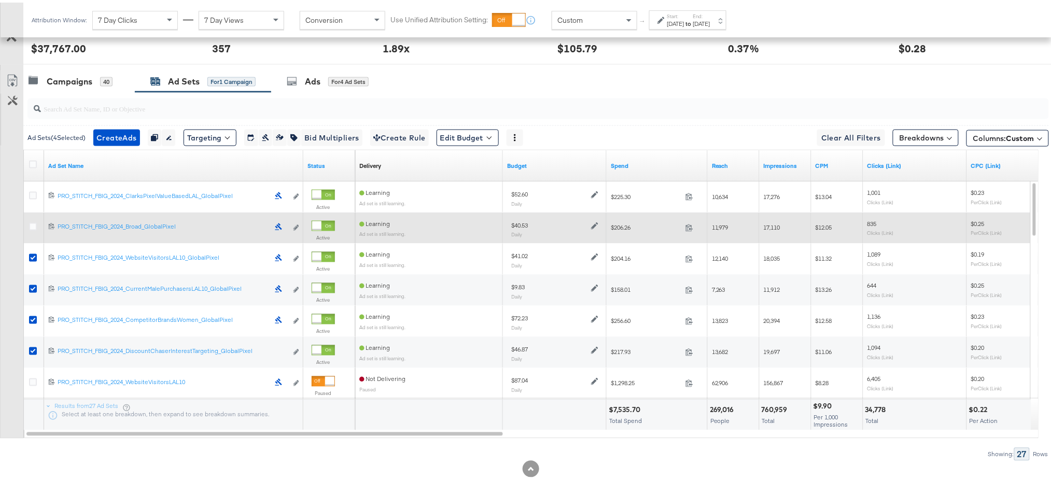
click at [34, 216] on div at bounding box center [34, 225] width 19 height 19
click at [34, 221] on icon at bounding box center [33, 224] width 8 height 8
click at [0, 0] on input "checkbox" at bounding box center [0, 0] width 0 height 0
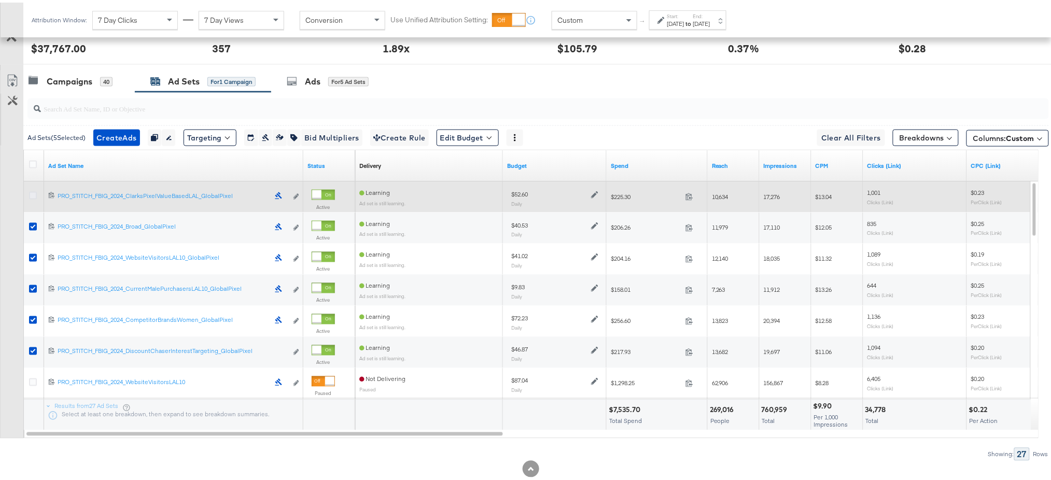
click at [32, 193] on icon at bounding box center [33, 193] width 8 height 8
click at [0, 0] on input "checkbox" at bounding box center [0, 0] width 0 height 0
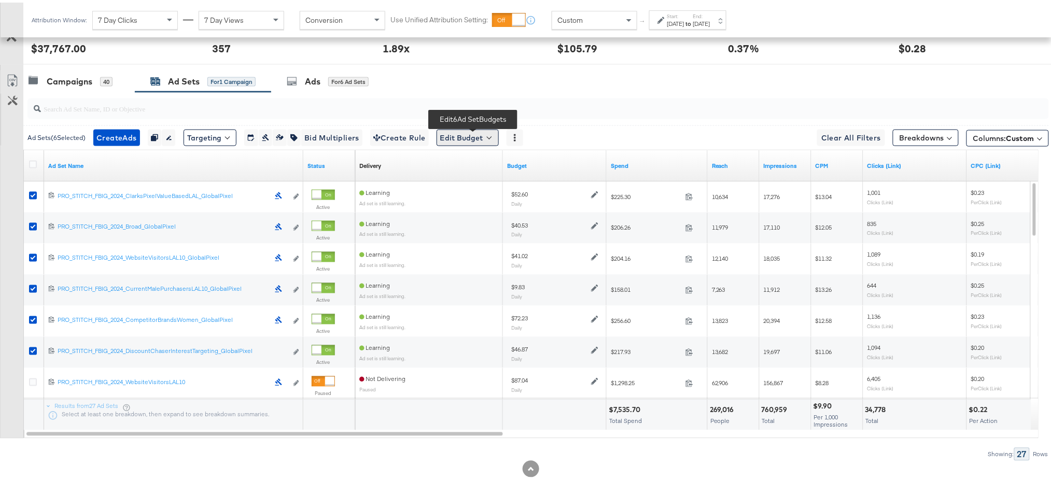
click at [474, 138] on button "Edit Budget" at bounding box center [468, 135] width 62 height 17
click at [485, 169] on button "Edit Ad Set Budget" at bounding box center [484, 162] width 92 height 17
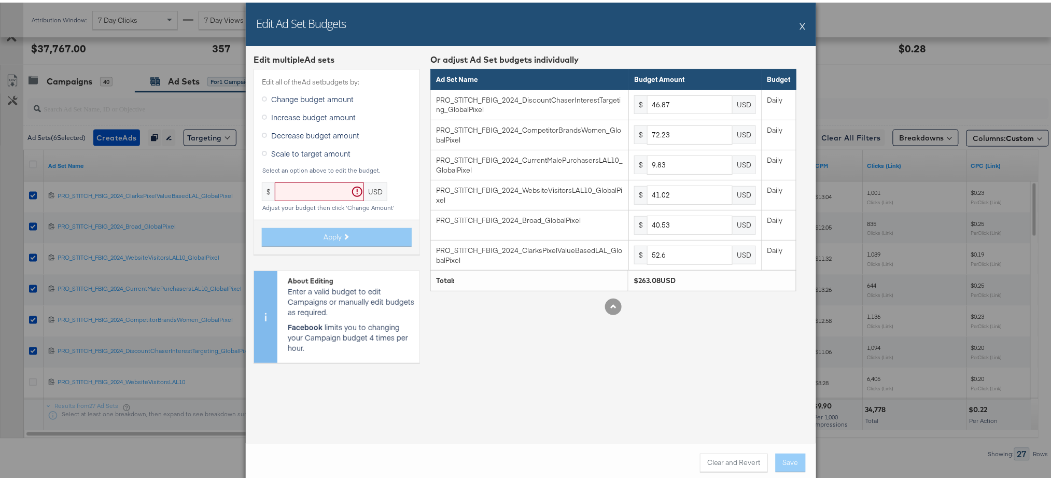
click at [800, 20] on button "X" at bounding box center [803, 23] width 6 height 21
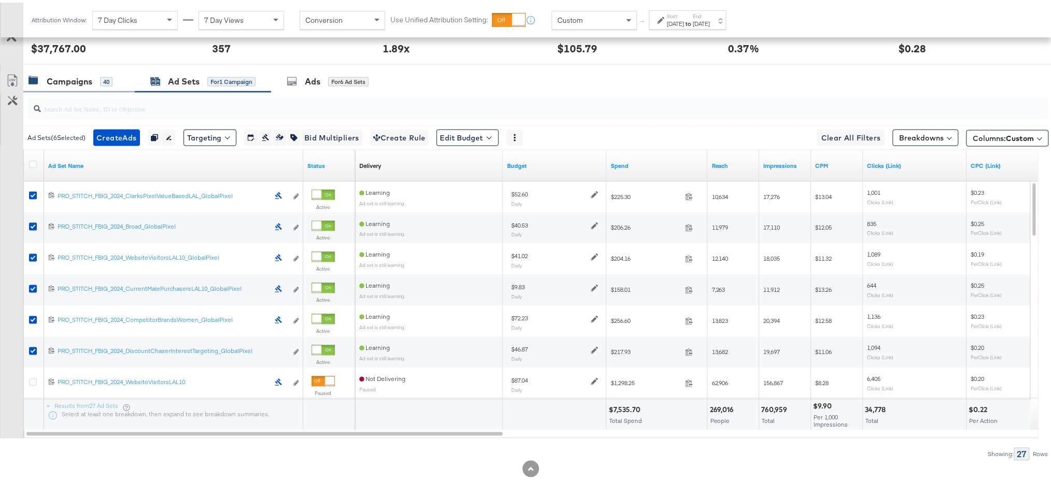
click at [76, 88] on div "Campaigns 40" at bounding box center [78, 79] width 111 height 22
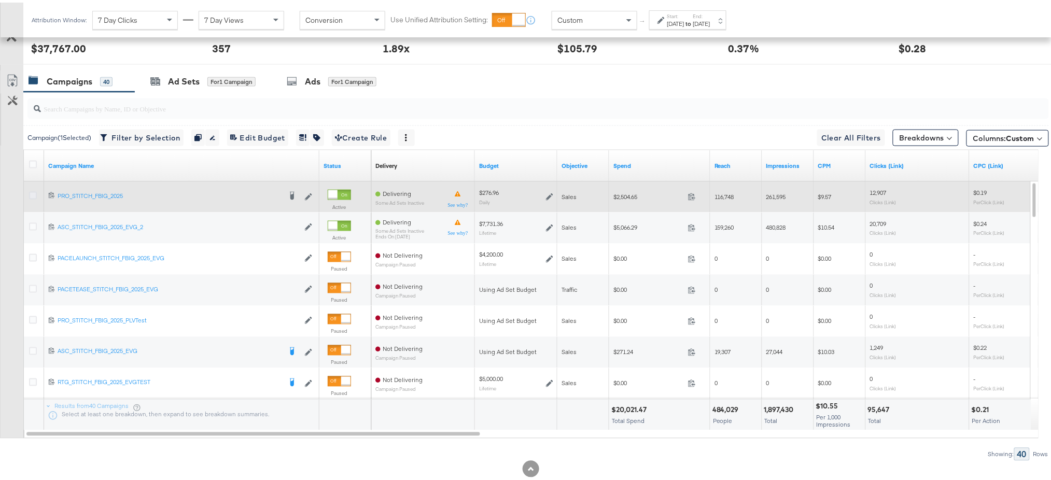
click at [32, 191] on icon at bounding box center [33, 193] width 8 height 8
click at [0, 0] on input "checkbox" at bounding box center [0, 0] width 0 height 0
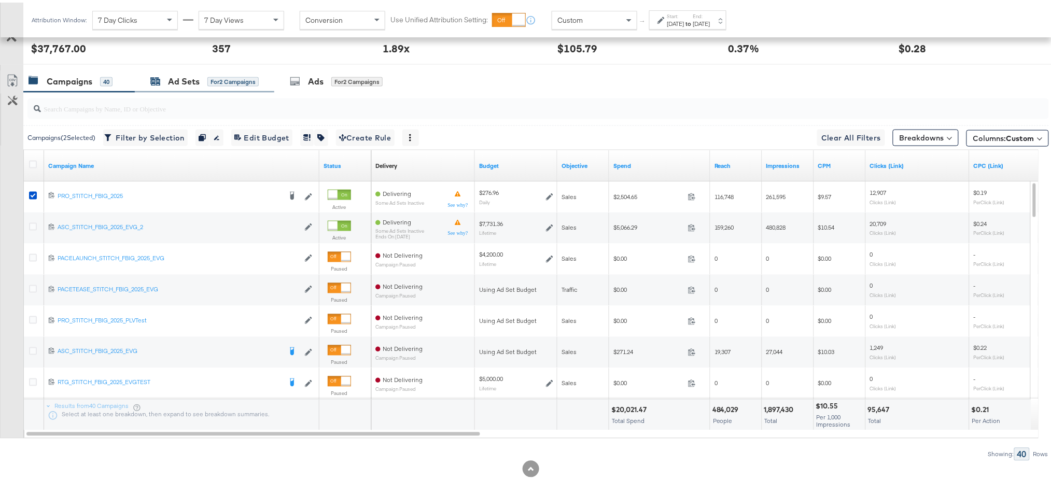
click at [179, 83] on div "Ad Sets" at bounding box center [184, 79] width 32 height 12
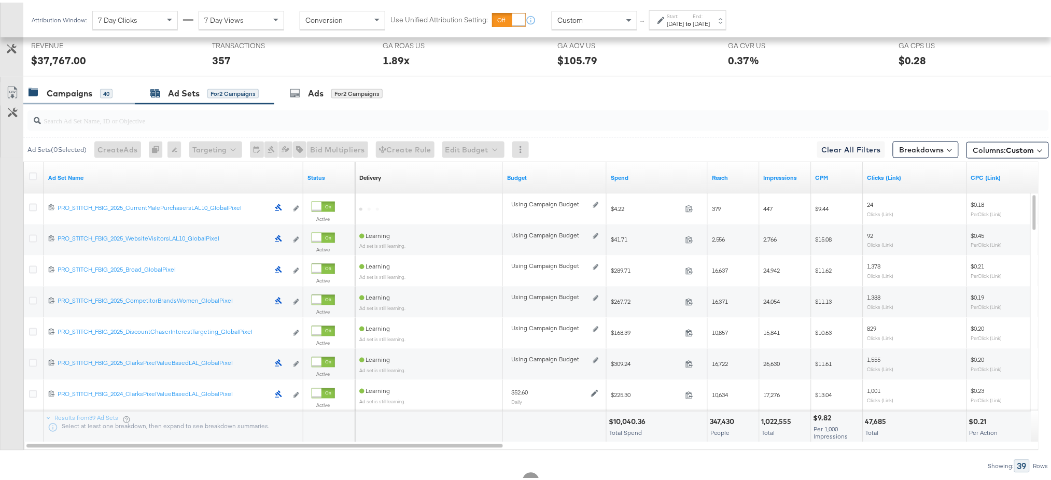
scroll to position [457, 0]
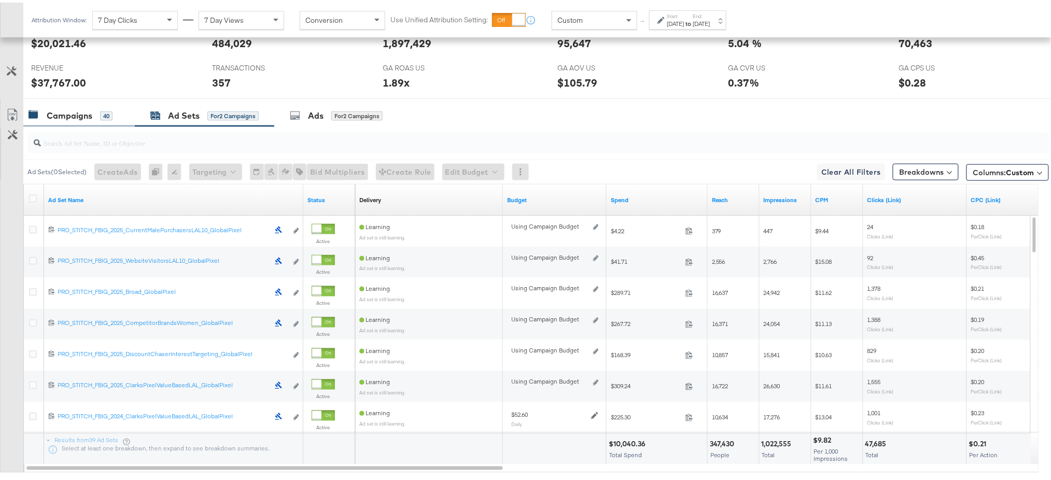
click at [62, 110] on div "Campaigns" at bounding box center [70, 113] width 46 height 12
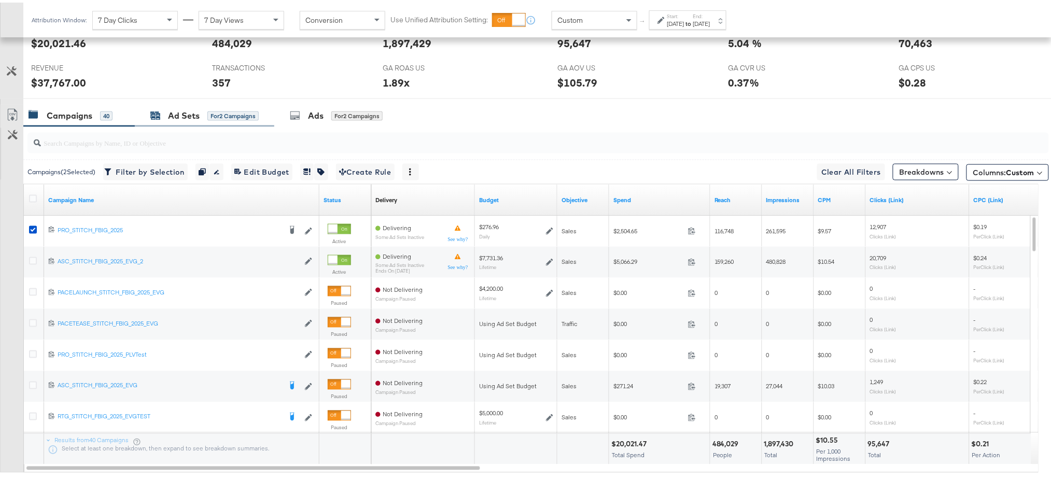
click at [177, 119] on div "Ad Sets" at bounding box center [184, 113] width 32 height 12
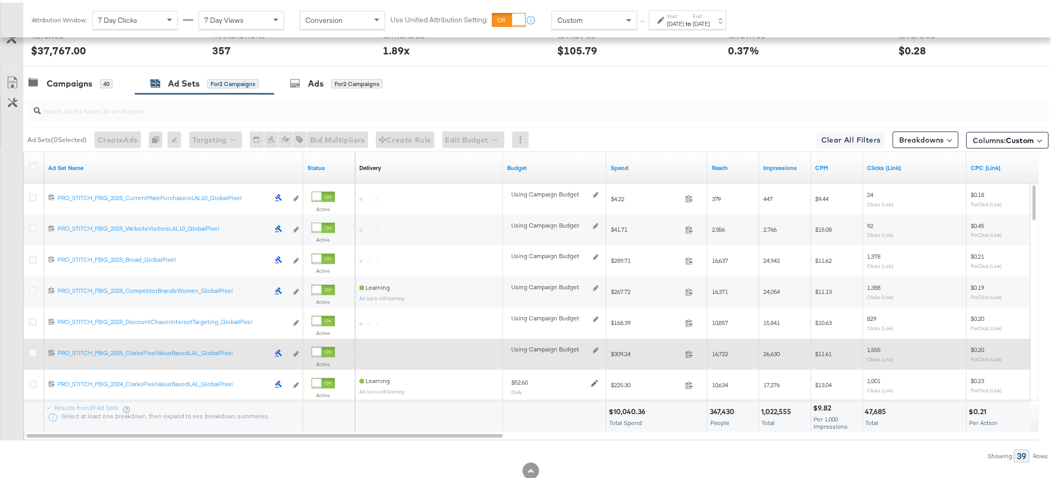
scroll to position [482, 0]
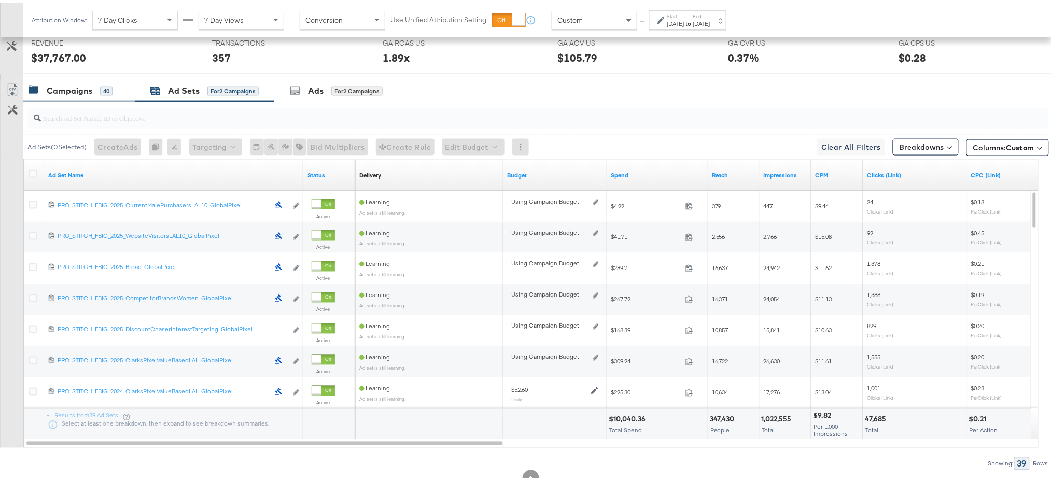
click at [75, 86] on div "Campaigns" at bounding box center [70, 88] width 46 height 12
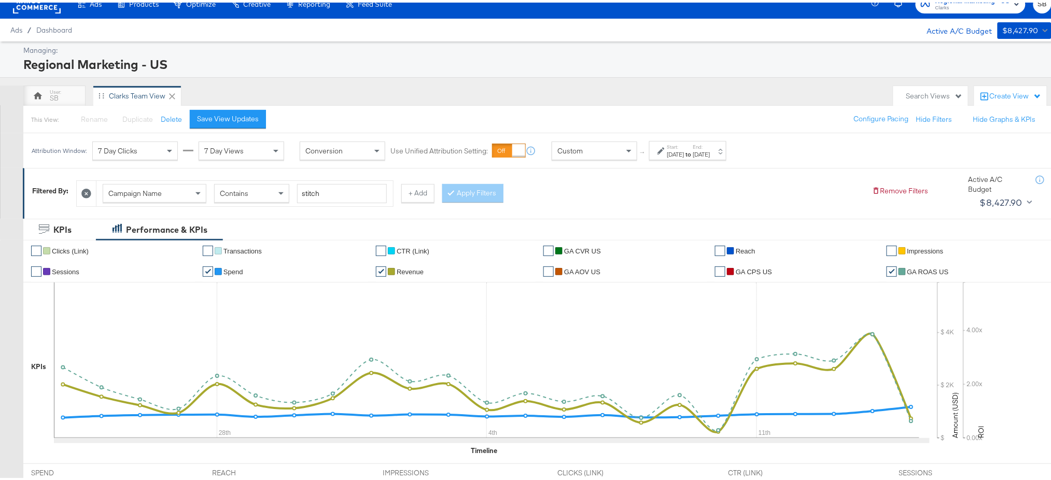
scroll to position [0, 0]
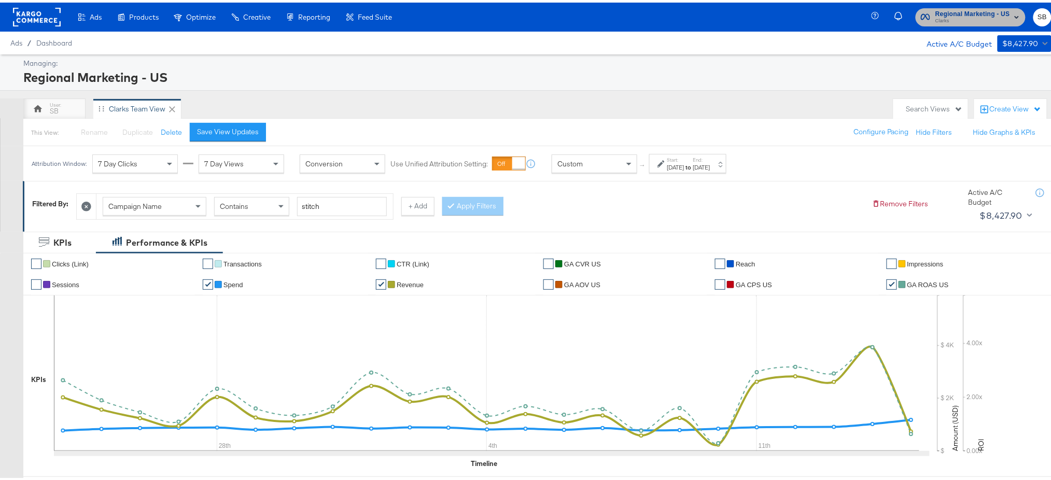
click at [942, 12] on span "Regional Marketing - US" at bounding box center [972, 11] width 75 height 11
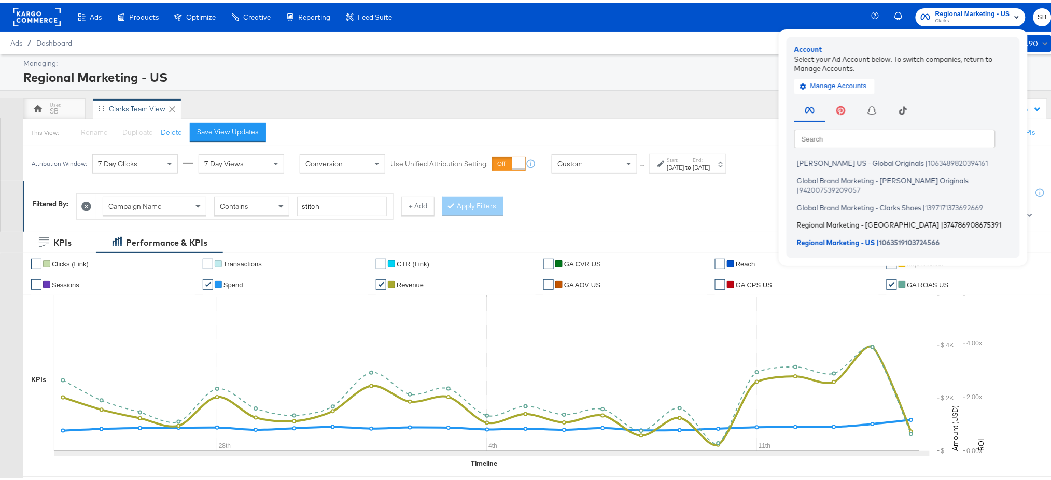
click at [827, 218] on span "Regional Marketing - [GEOGRAPHIC_DATA]" at bounding box center [868, 222] width 143 height 8
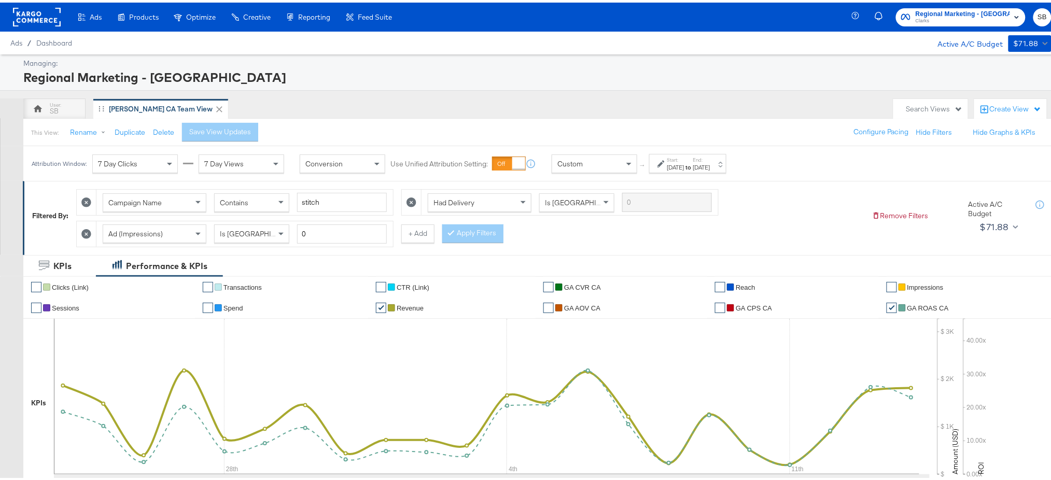
scroll to position [3, 0]
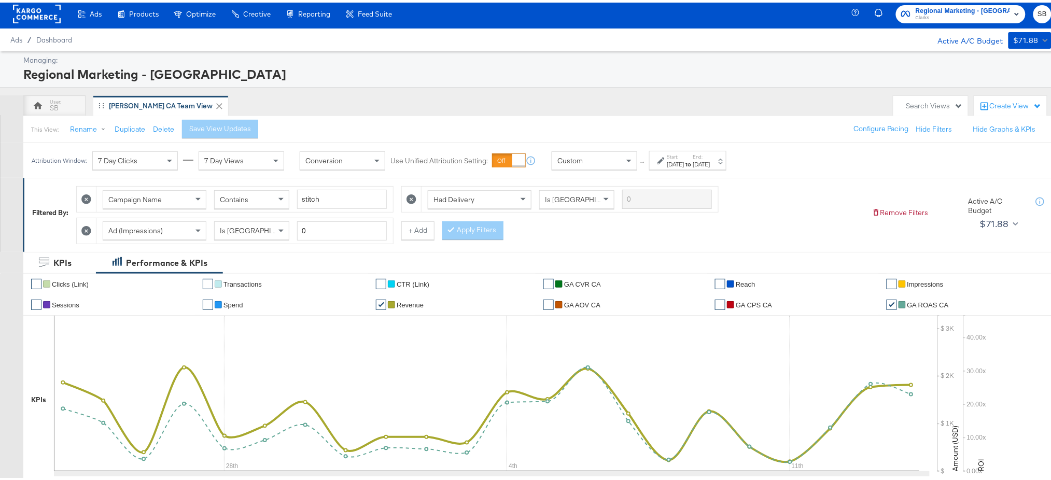
click at [685, 160] on div "[DATE]" at bounding box center [675, 162] width 17 height 8
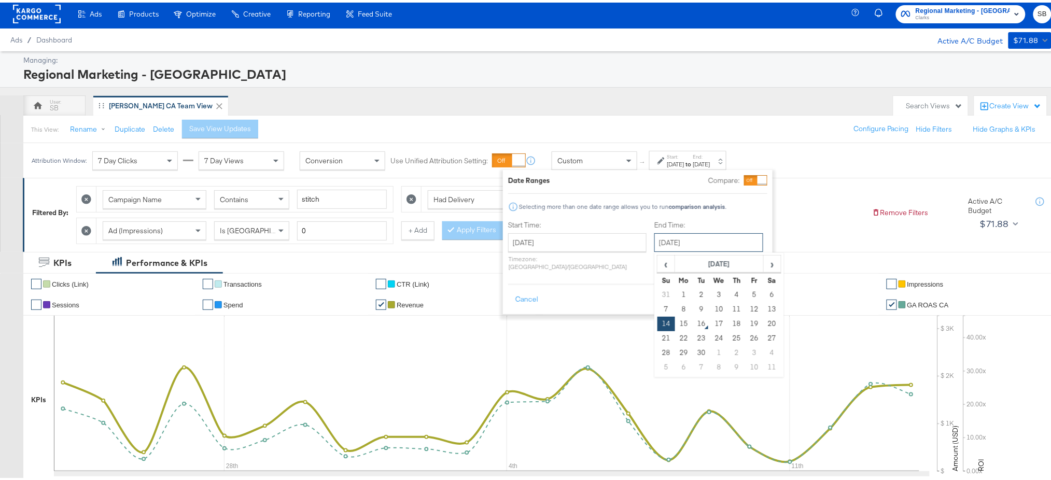
click at [657, 244] on input "[DATE]" at bounding box center [708, 240] width 109 height 19
click at [675, 320] on td "15" at bounding box center [684, 321] width 18 height 15
type input "[DATE]"
click at [752, 290] on button "Apply" at bounding box center [751, 297] width 33 height 19
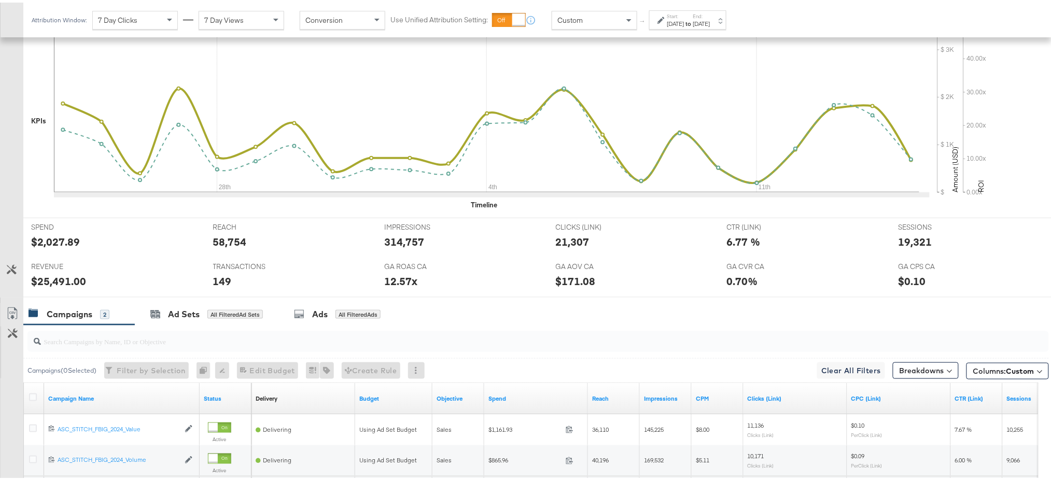
scroll to position [383, 0]
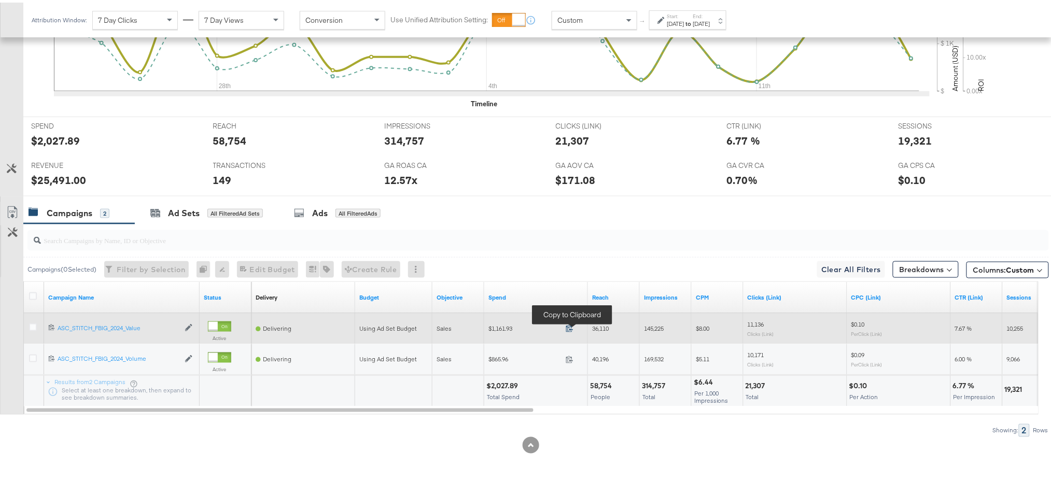
click at [568, 323] on icon at bounding box center [570, 326] width 8 height 8
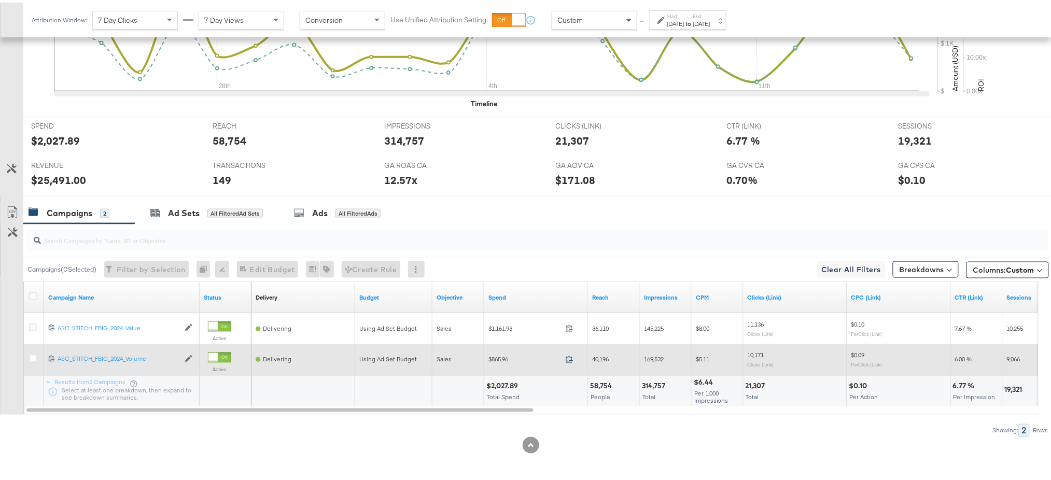
click at [565, 357] on span at bounding box center [573, 359] width 22 height 8
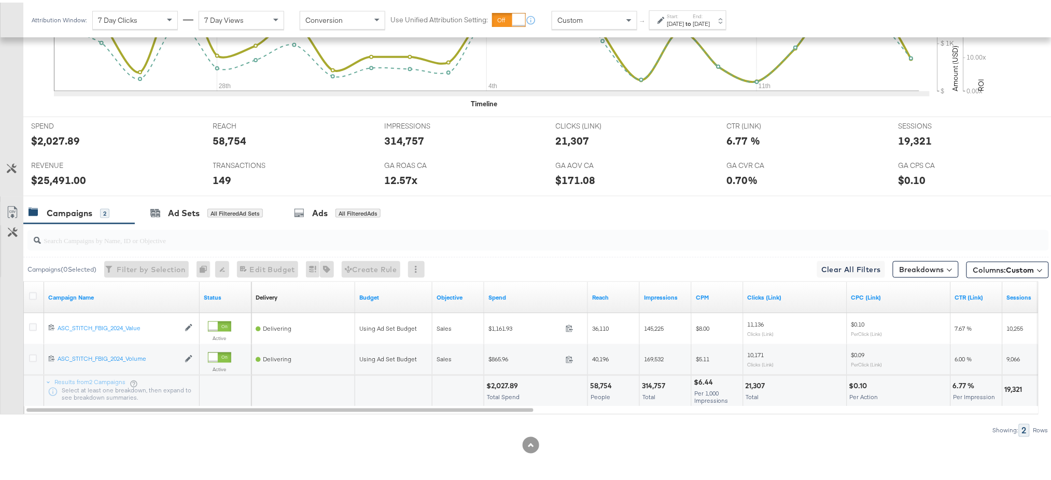
click at [504, 383] on div "$2,027.89" at bounding box center [503, 384] width 35 height 10
copy div "2,027.89"
click at [56, 180] on div "$25,491.00" at bounding box center [58, 177] width 55 height 15
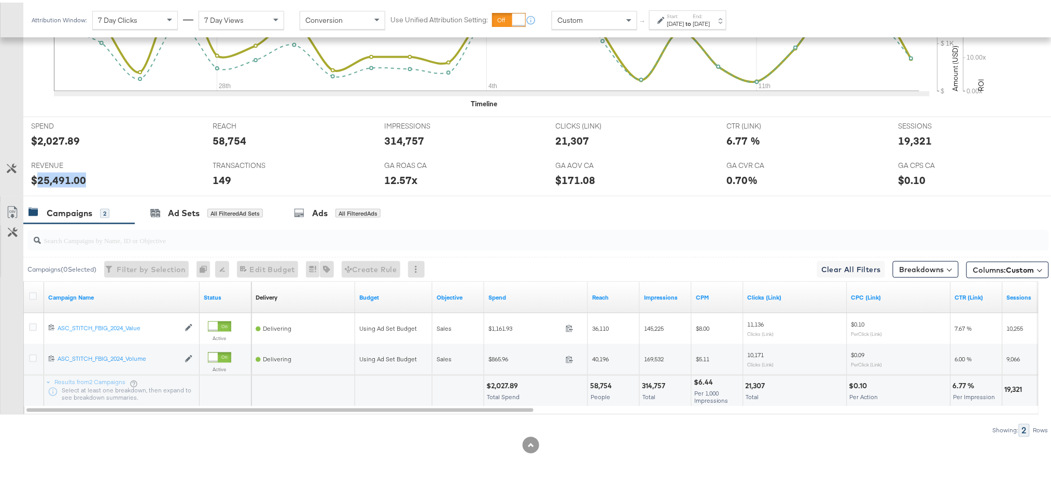
copy div "25,491.00"
click at [905, 135] on div "19,321" at bounding box center [916, 138] width 34 height 15
copy div "19,321"
click at [184, 211] on div "Ad Sets" at bounding box center [184, 211] width 32 height 12
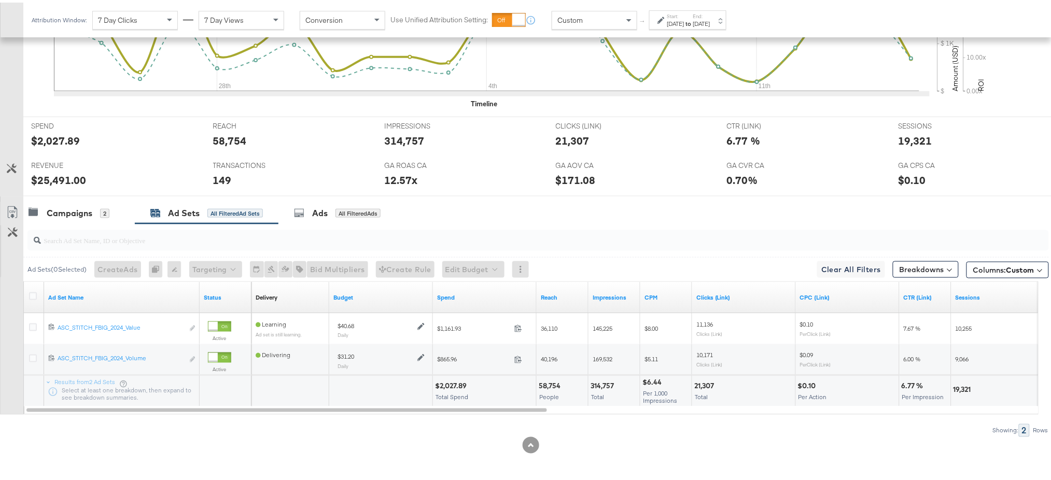
click at [685, 13] on label "Start:" at bounding box center [675, 13] width 17 height 7
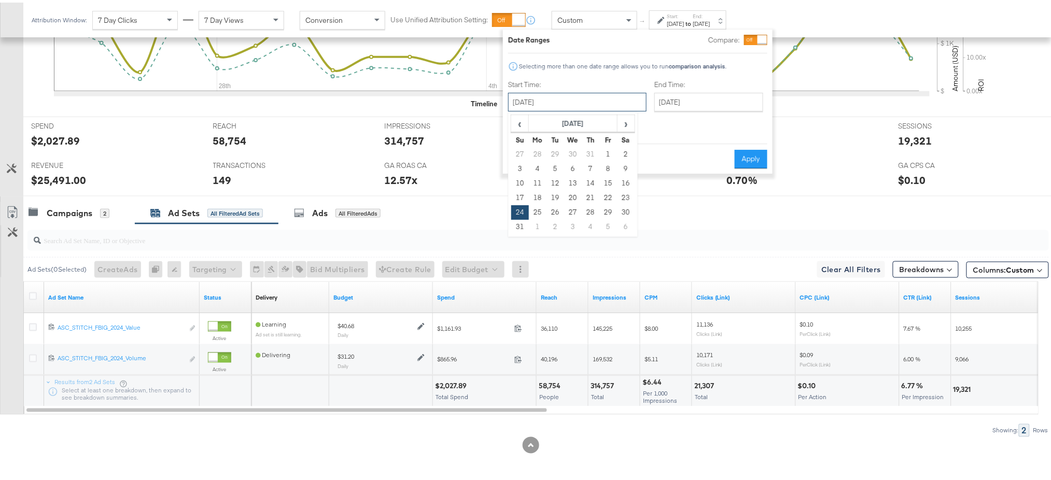
click at [582, 107] on input "[DATE]" at bounding box center [577, 99] width 138 height 19
click at [606, 183] on td "15" at bounding box center [608, 181] width 18 height 15
drag, startPoint x: 567, startPoint y: 96, endPoint x: 623, endPoint y: 120, distance: 60.9
click at [623, 109] on div "[DATE] ‹ [DATE] › Su Mo Tu We Th Fr Sa 27 28 29 30 31 1 2 3 4 5 6 7 8 9 10 11 1…" at bounding box center [577, 99] width 138 height 19
click at [623, 120] on span "›" at bounding box center [626, 121] width 16 height 16
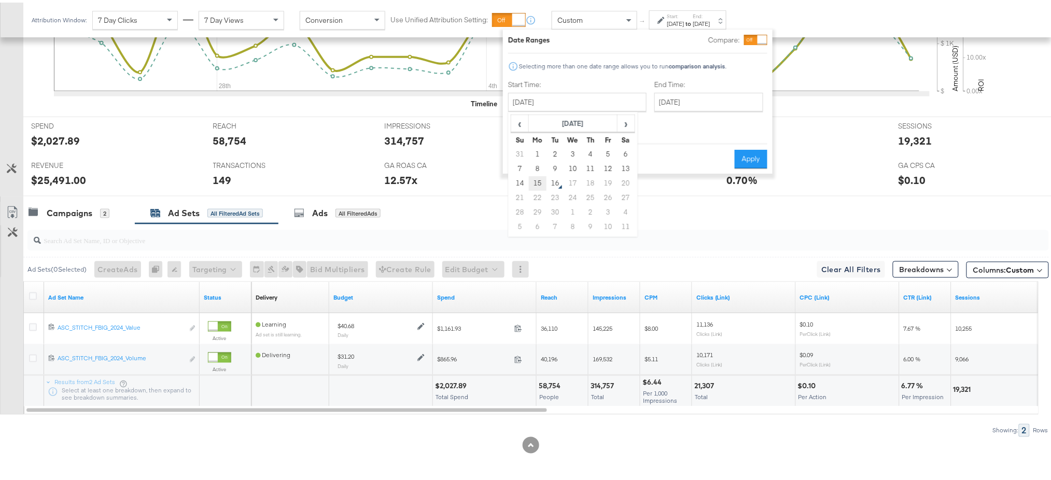
click at [541, 181] on td "15" at bounding box center [538, 181] width 18 height 15
type input "[DATE]"
click at [751, 149] on button "Apply" at bounding box center [750, 156] width 33 height 19
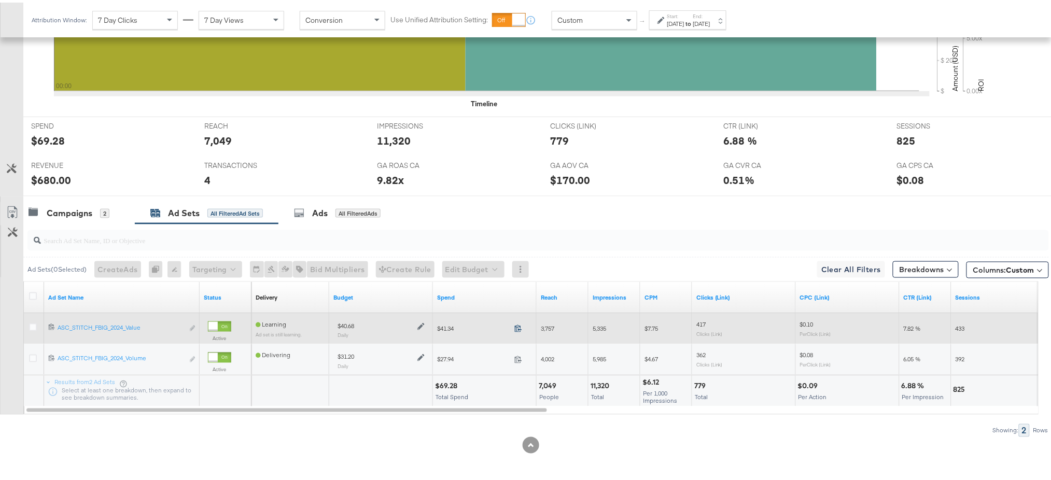
click at [518, 326] on icon at bounding box center [518, 326] width 8 height 8
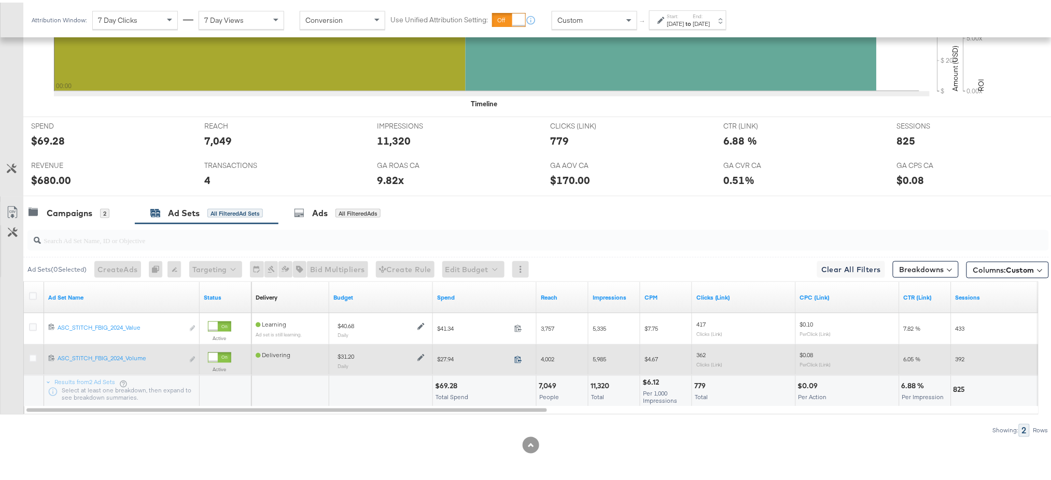
click at [520, 357] on icon at bounding box center [518, 357] width 8 height 8
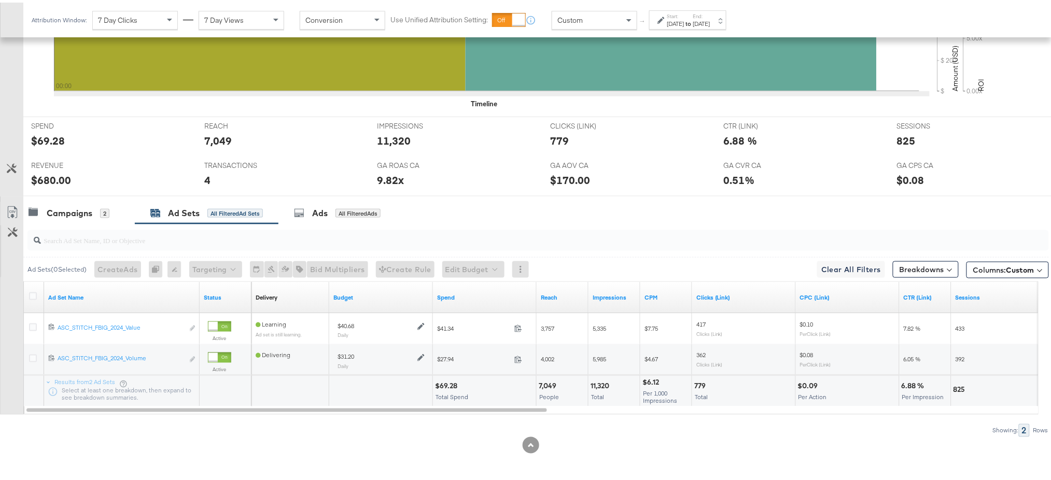
click at [444, 387] on div "$69.28" at bounding box center [447, 384] width 25 height 10
copy div "69.28"
click at [53, 179] on div "$680.00" at bounding box center [51, 177] width 40 height 15
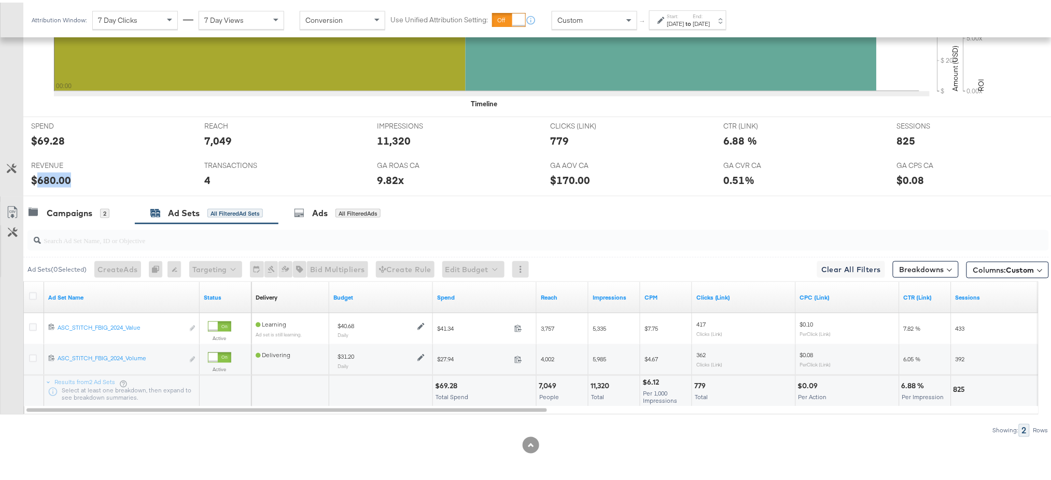
copy div "680.00"
click at [693, 26] on div "Start: [DATE] to End: [DATE]" at bounding box center [687, 17] width 77 height 19
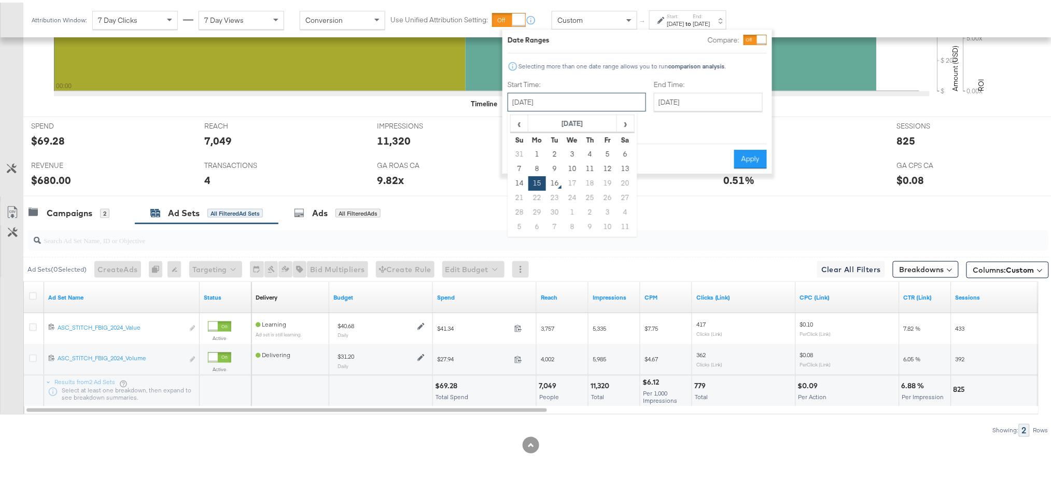
click at [560, 99] on input "[DATE]" at bounding box center [577, 99] width 138 height 19
click at [520, 181] on td "14" at bounding box center [520, 181] width 18 height 15
type input "[DATE]"
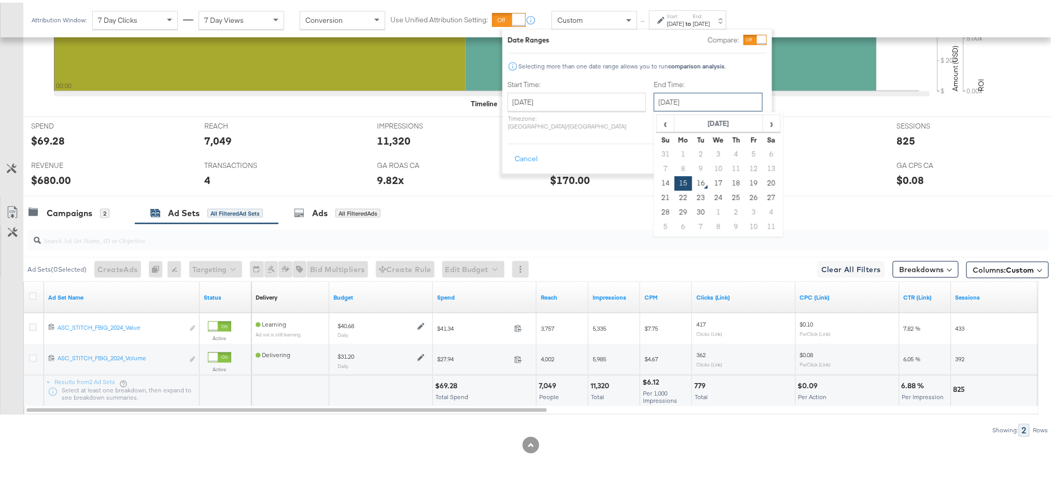
click at [675, 106] on input "[DATE]" at bounding box center [708, 99] width 109 height 19
click at [657, 179] on td "14" at bounding box center [666, 181] width 18 height 15
type input "[DATE]"
click at [745, 150] on button "Apply" at bounding box center [750, 156] width 33 height 19
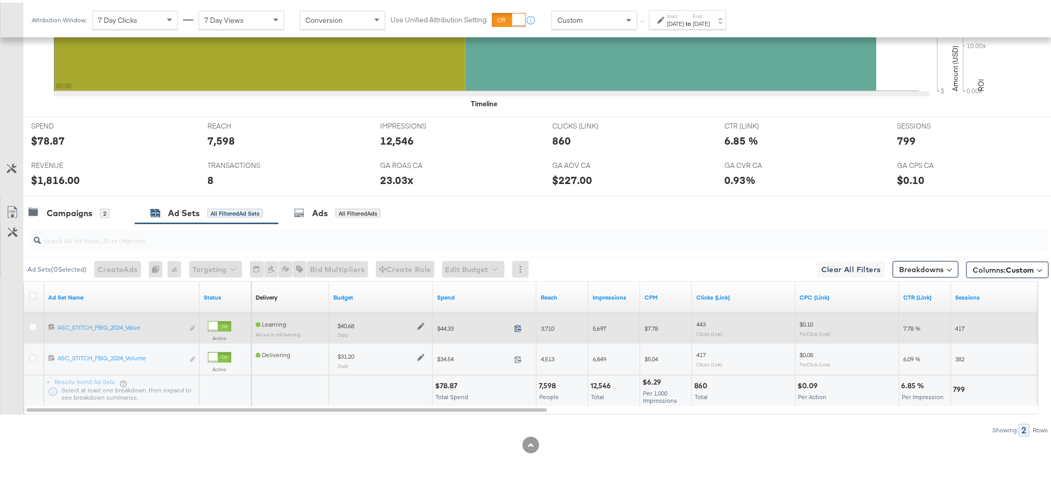
click at [521, 323] on icon at bounding box center [518, 326] width 8 height 8
